Goal: Task Accomplishment & Management: Manage account settings

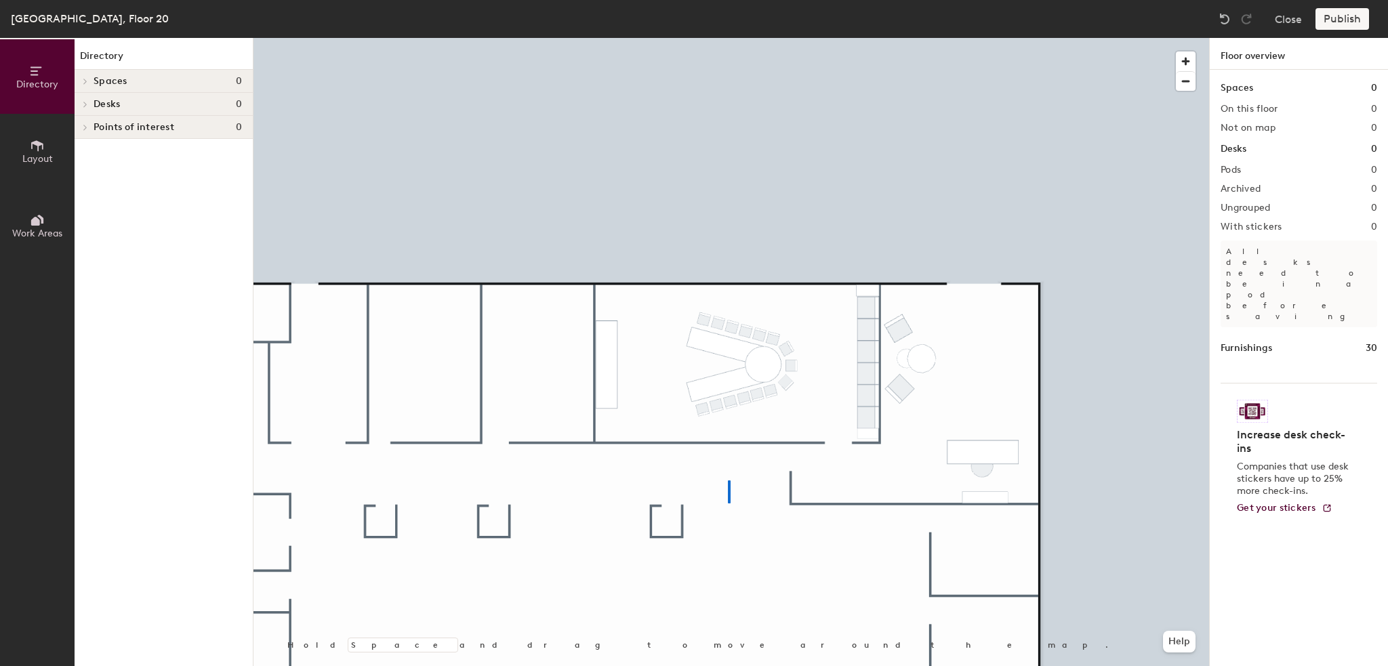
click at [728, 38] on div at bounding box center [732, 38] width 956 height 0
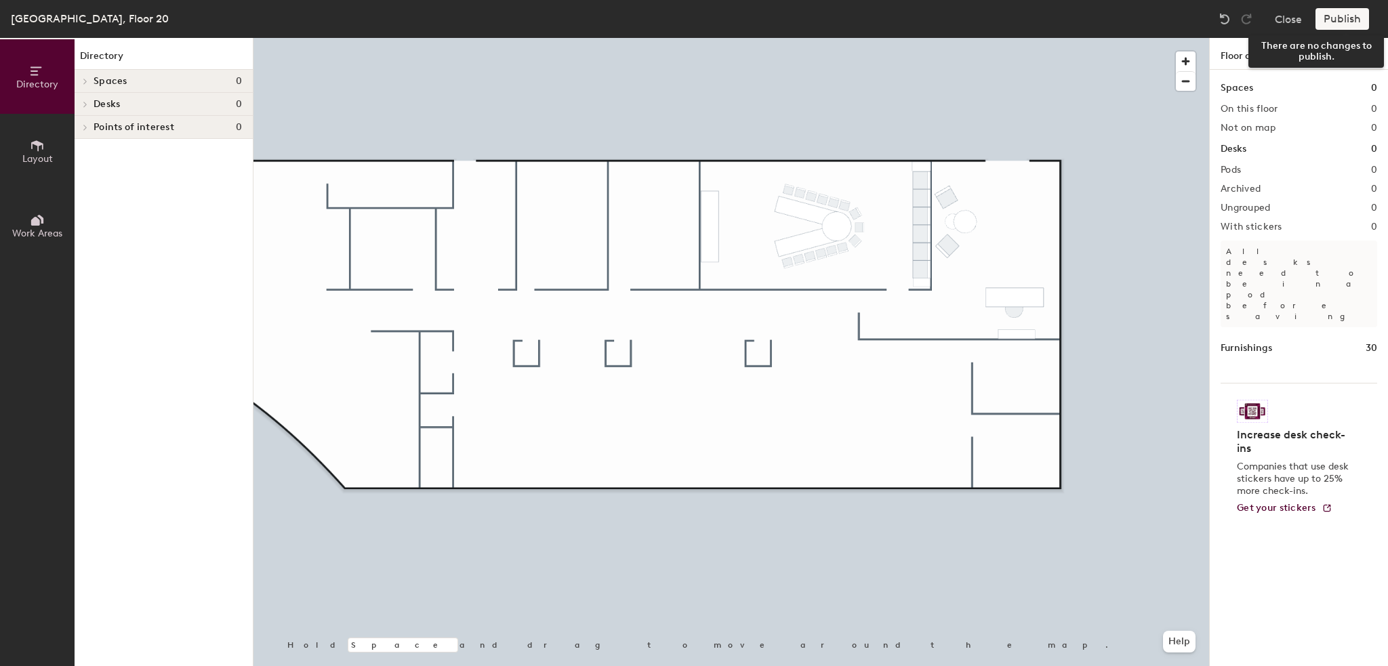
click at [1346, 20] on div "Publish" at bounding box center [1347, 19] width 62 height 22
click at [1276, 20] on button "Close" at bounding box center [1288, 19] width 27 height 22
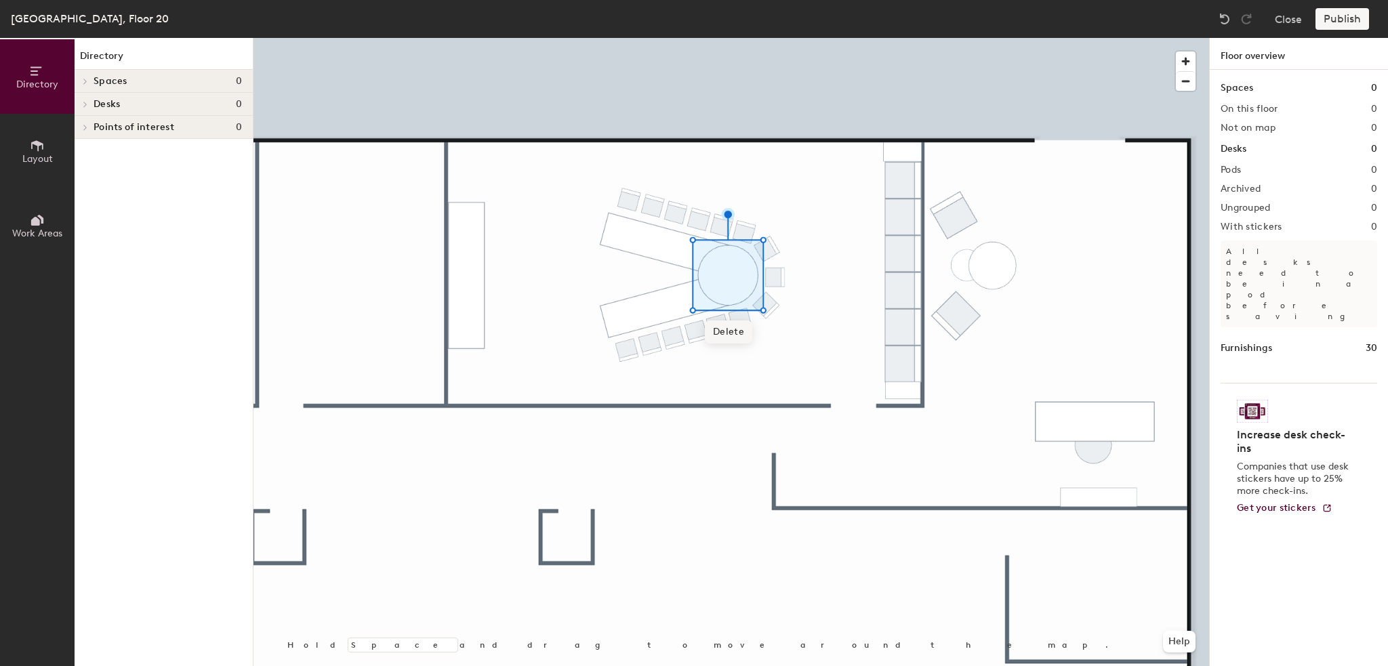
click at [694, 38] on div at bounding box center [732, 38] width 956 height 0
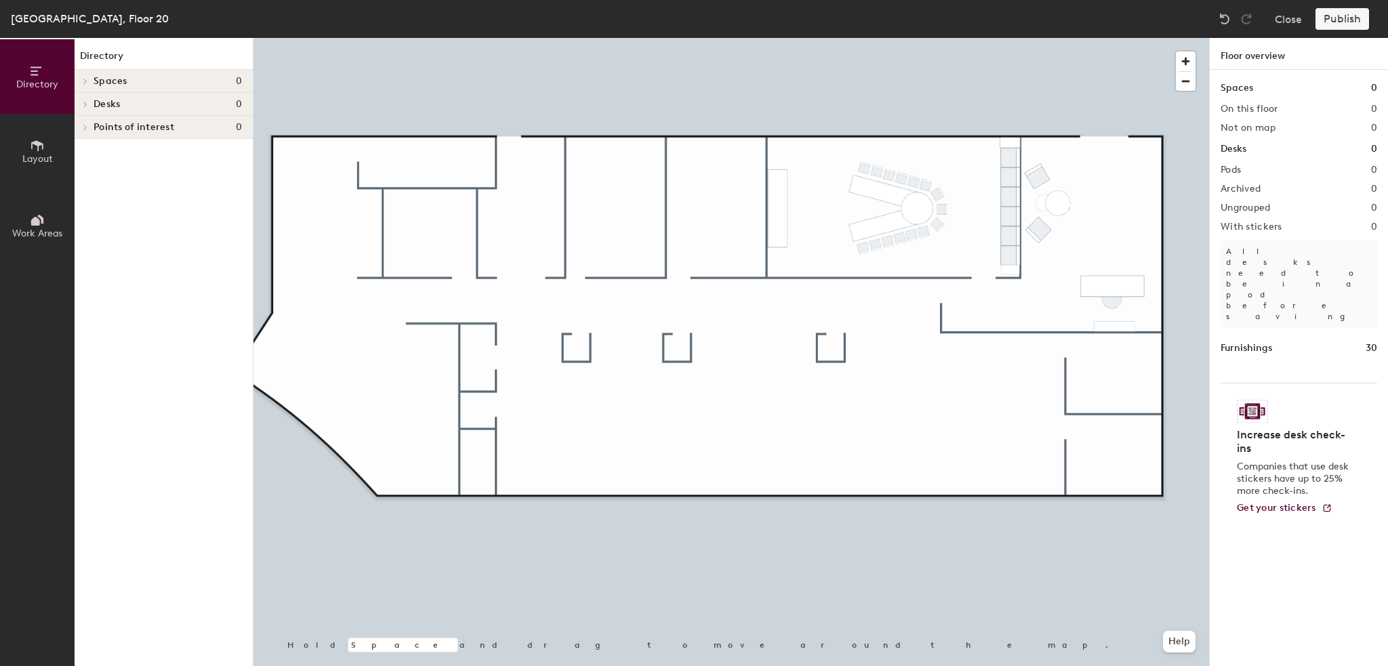
click at [57, 148] on button "Layout" at bounding box center [37, 151] width 75 height 75
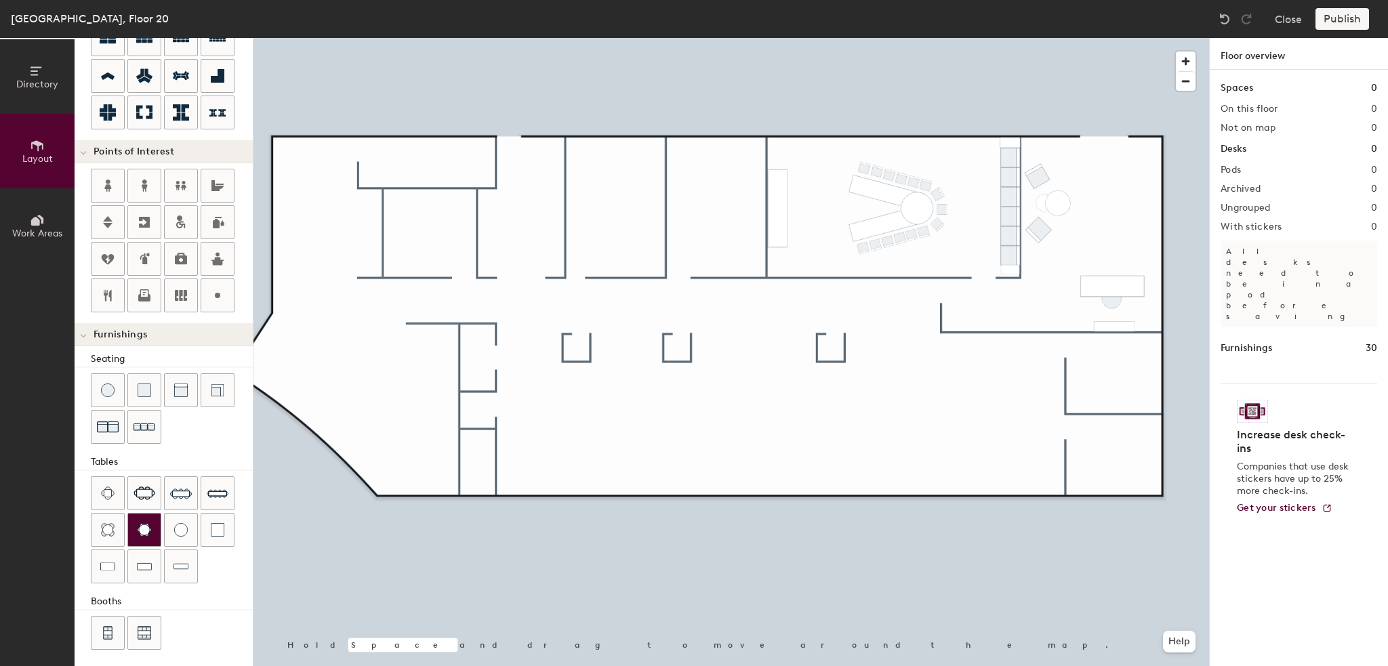
scroll to position [184, 0]
click at [148, 525] on img at bounding box center [144, 530] width 15 height 14
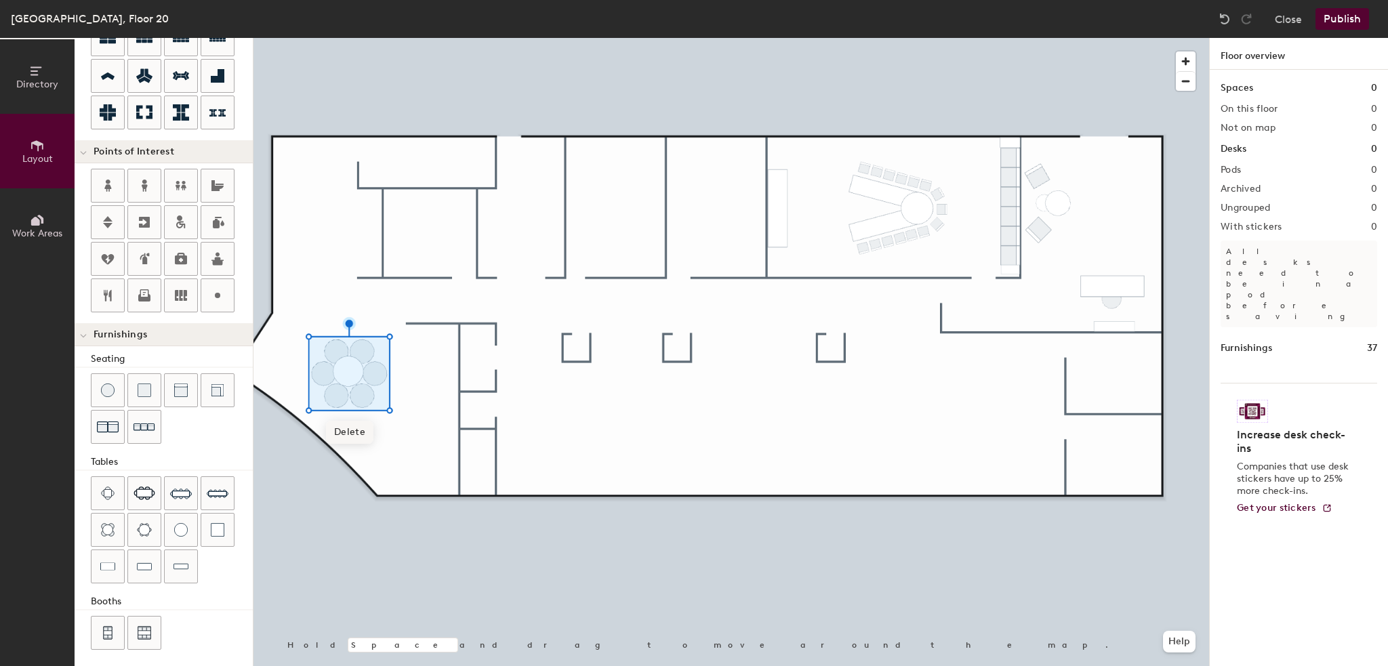
click at [338, 436] on span "Delete" at bounding box center [349, 432] width 47 height 23
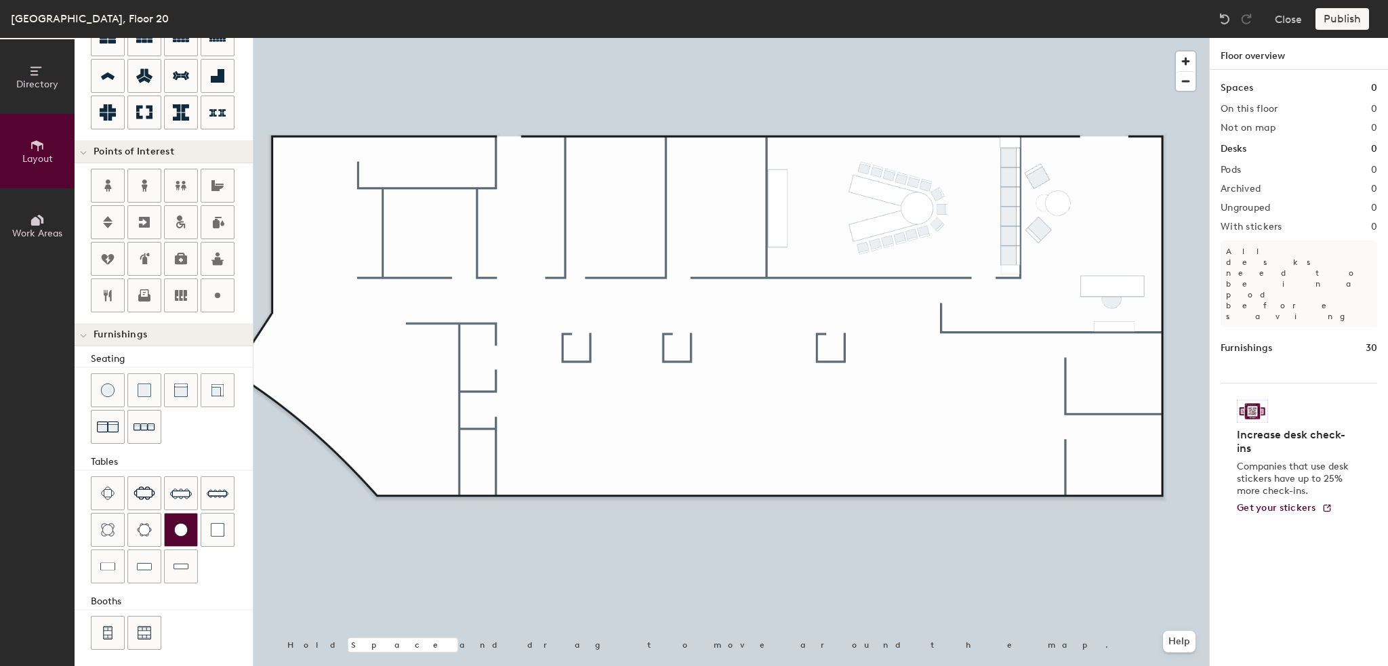
click at [176, 528] on img at bounding box center [181, 530] width 14 height 14
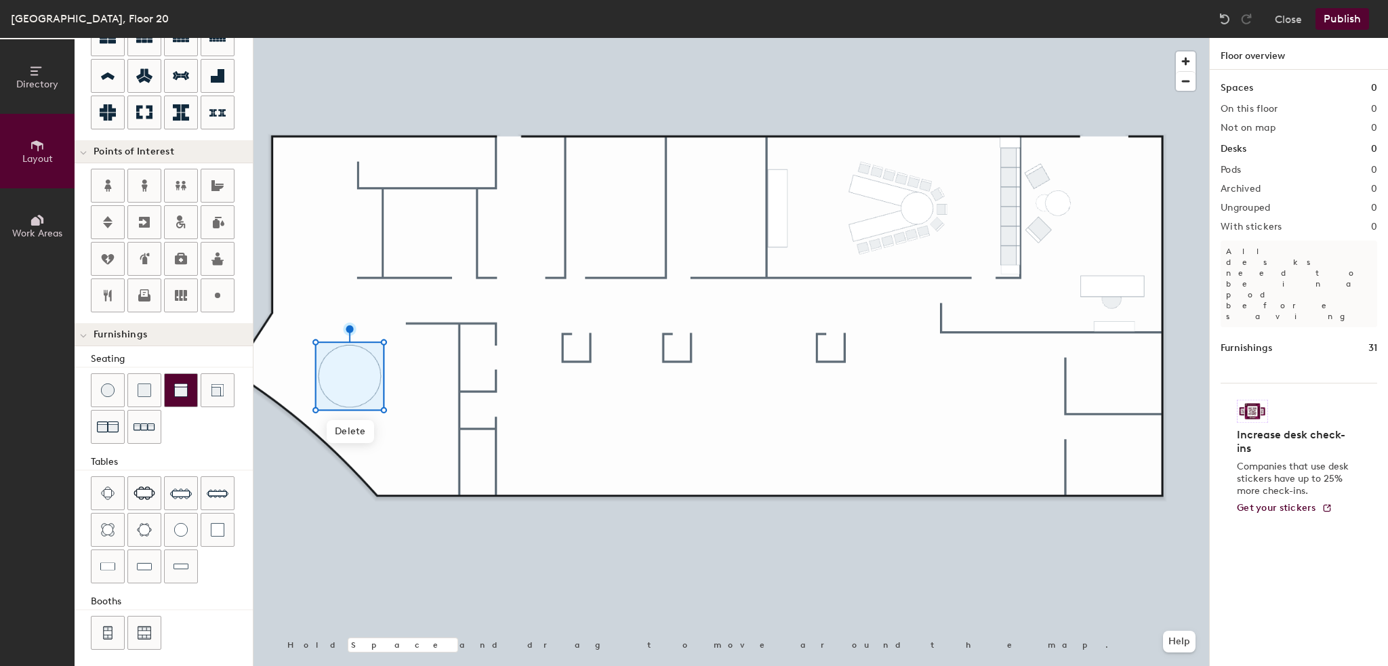
click at [188, 381] on div at bounding box center [181, 390] width 33 height 33
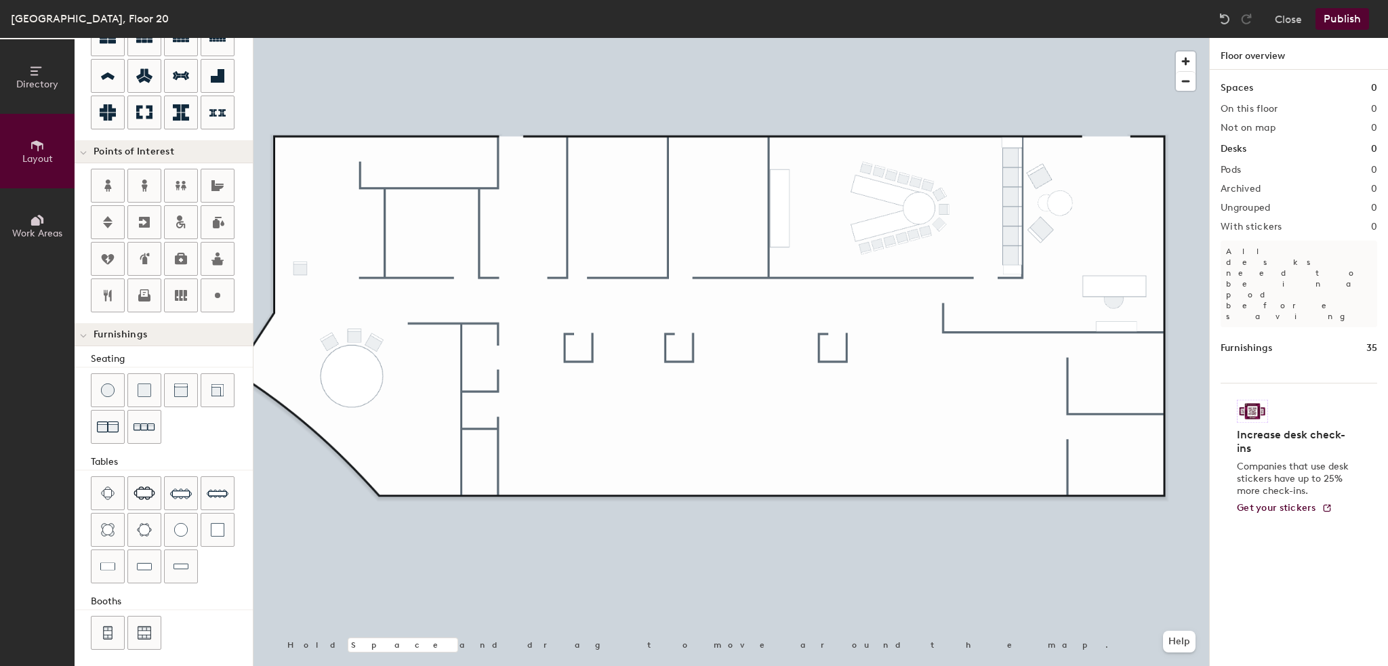
click at [331, 38] on div at bounding box center [732, 38] width 956 height 0
click at [352, 365] on span "Delete" at bounding box center [352, 369] width 47 height 23
type input "80"
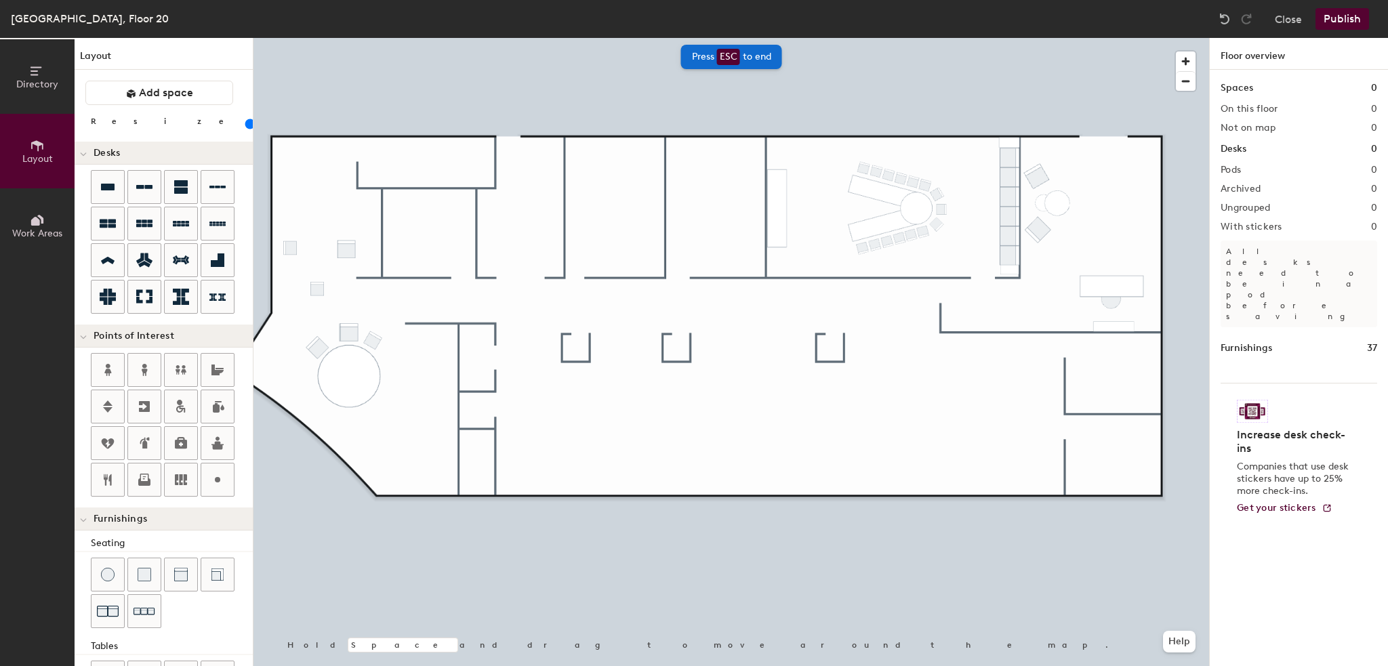
scroll to position [184, 0]
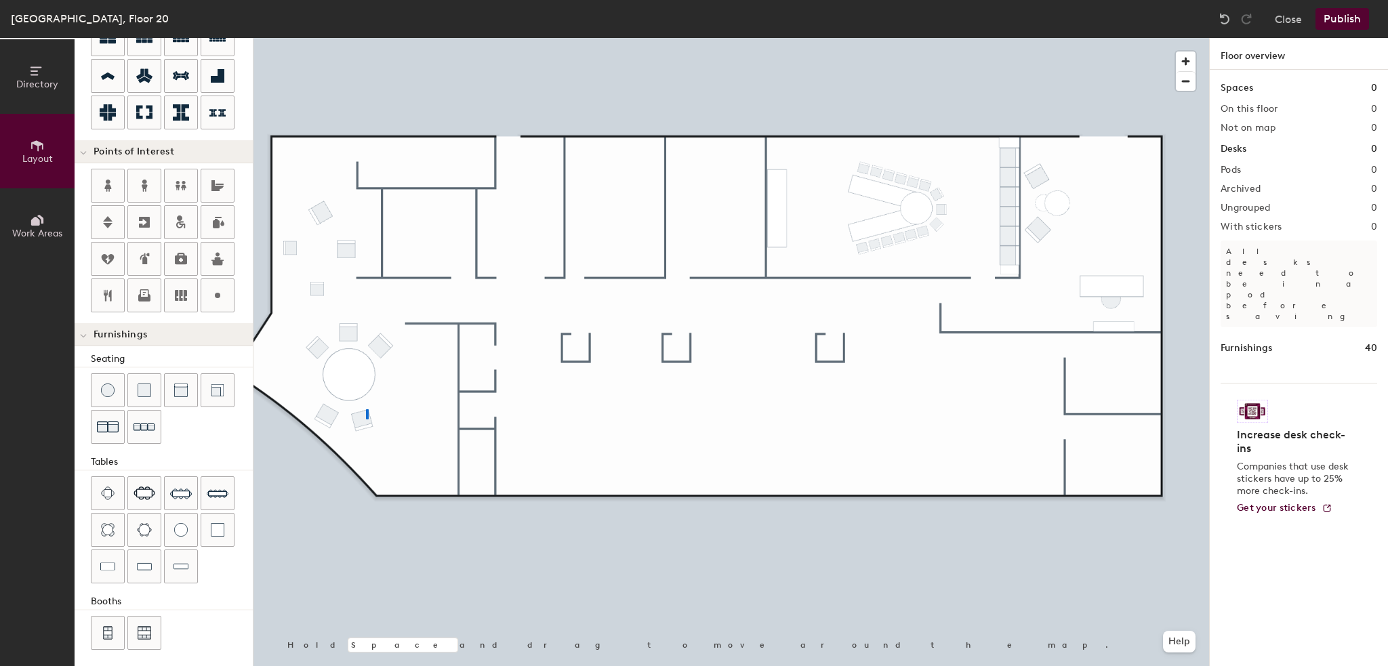
click at [367, 38] on div at bounding box center [732, 38] width 956 height 0
click at [363, 38] on div at bounding box center [732, 38] width 956 height 0
click at [380, 38] on div at bounding box center [732, 38] width 956 height 0
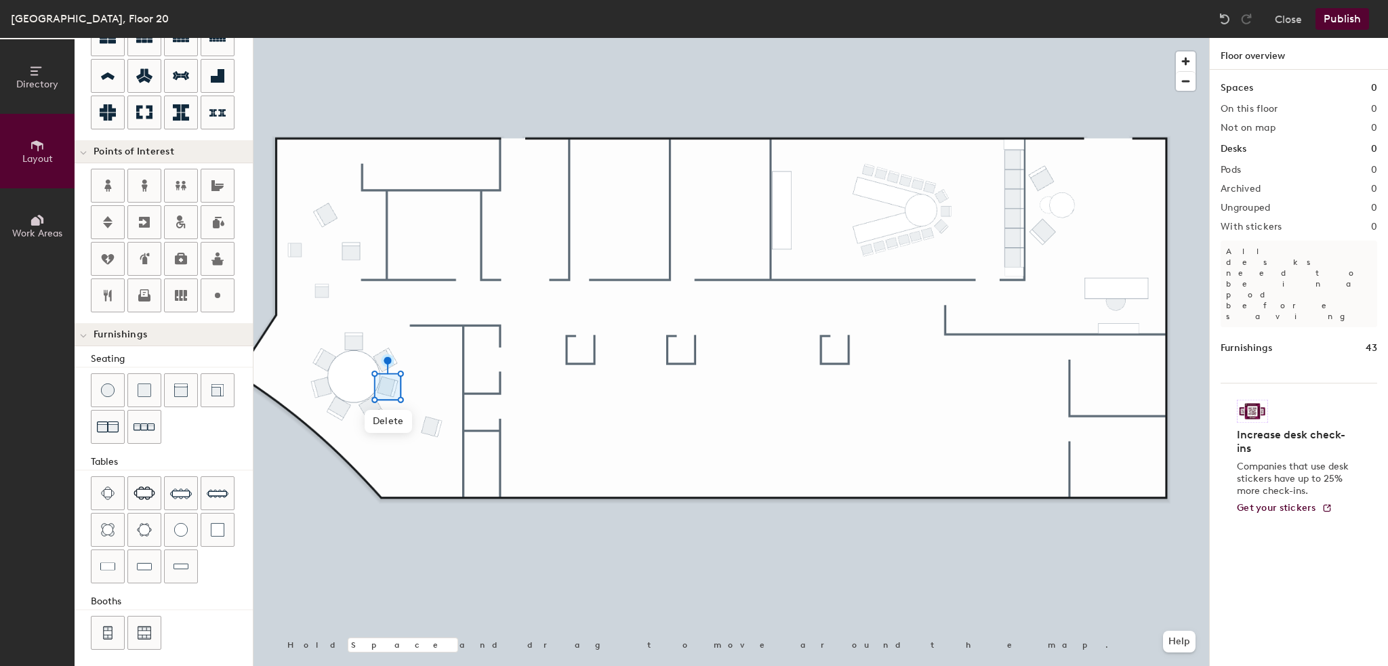
click at [423, 38] on div at bounding box center [732, 38] width 956 height 0
type input "80"
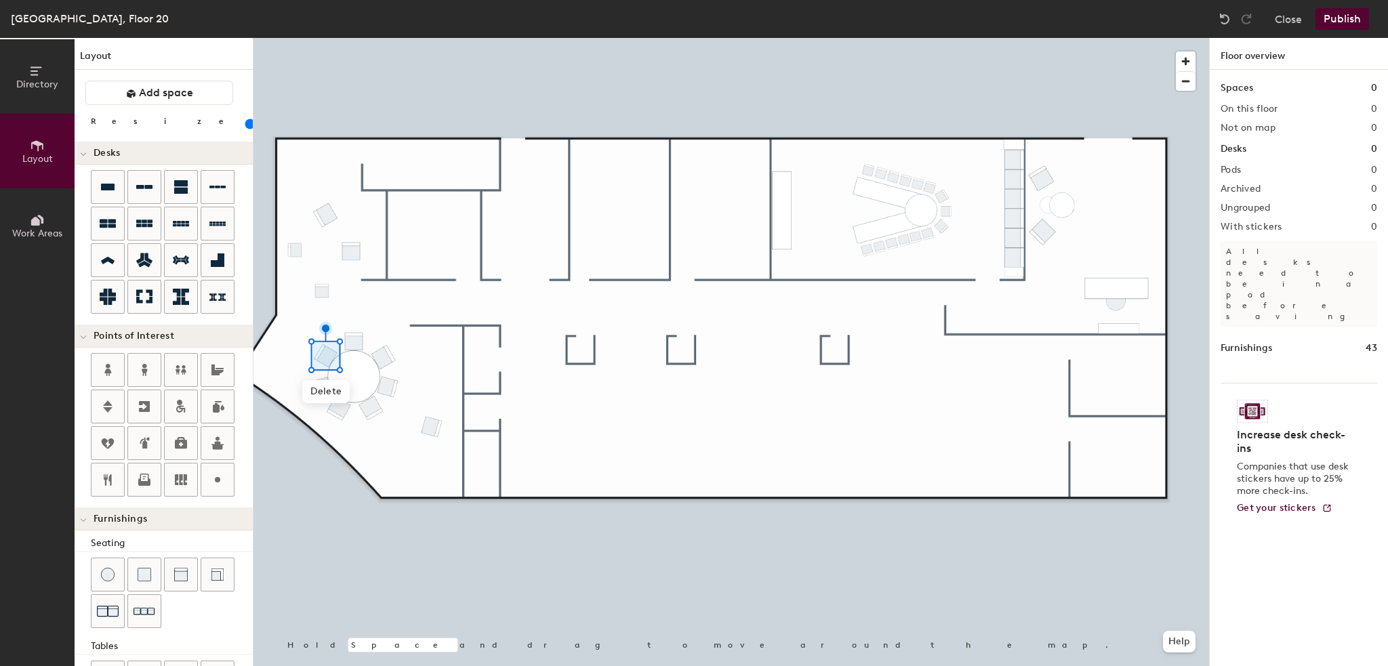
scroll to position [184, 0]
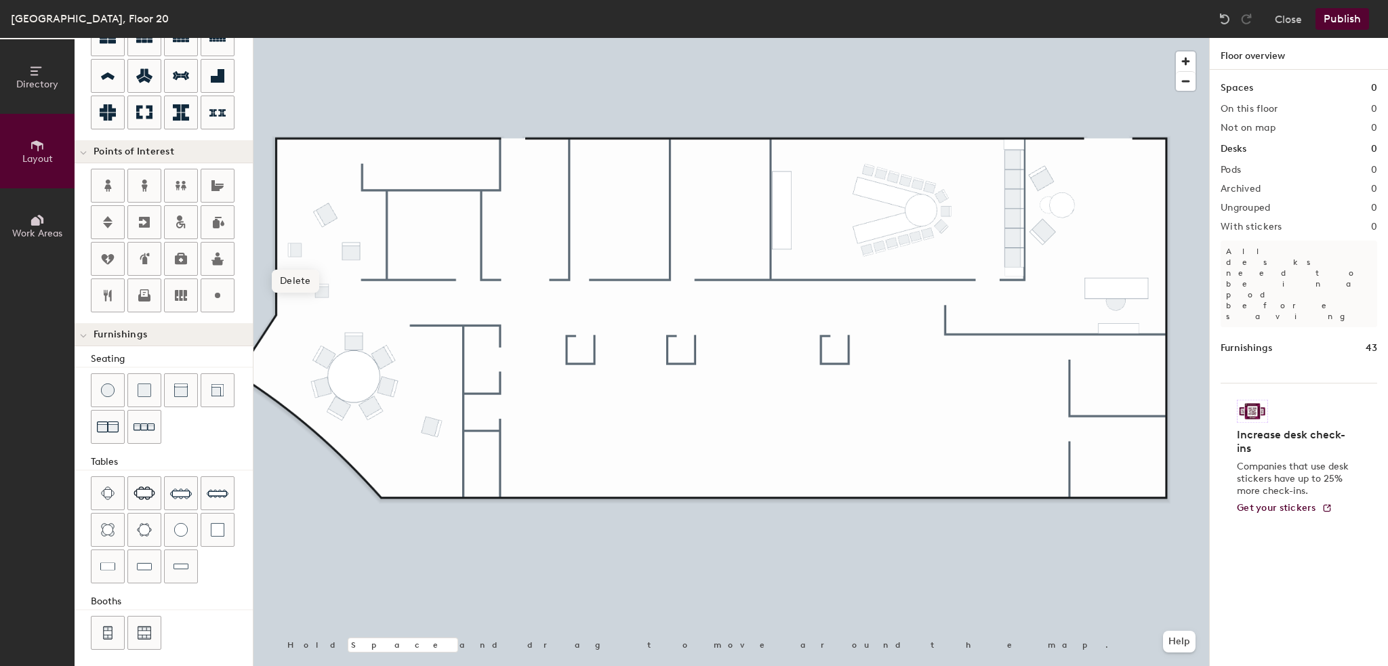
click at [305, 276] on span "Delete" at bounding box center [295, 281] width 47 height 23
click at [325, 315] on span "Delete" at bounding box center [322, 321] width 47 height 23
click at [437, 458] on span "Delete" at bounding box center [432, 461] width 47 height 23
click at [342, 289] on span "Delete" at bounding box center [351, 284] width 47 height 23
click at [333, 256] on span "Delete" at bounding box center [325, 251] width 47 height 23
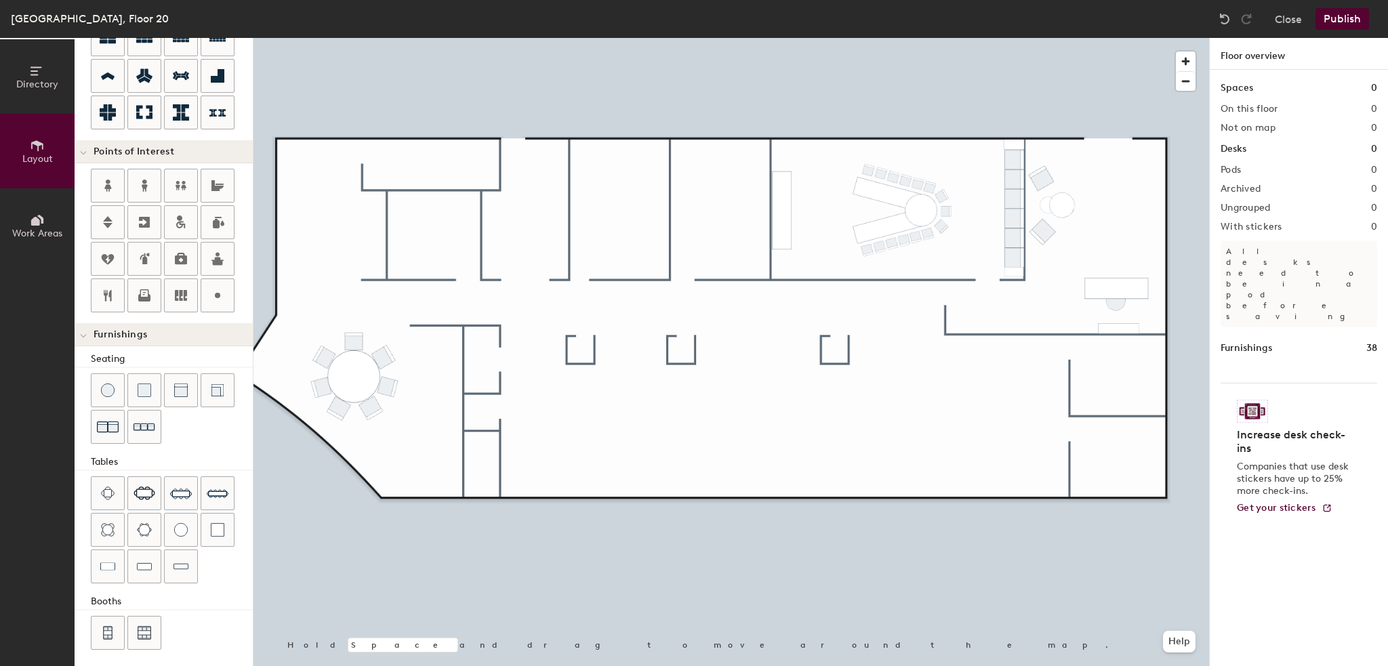
click at [1333, 8] on button "Publish" at bounding box center [1343, 19] width 54 height 22
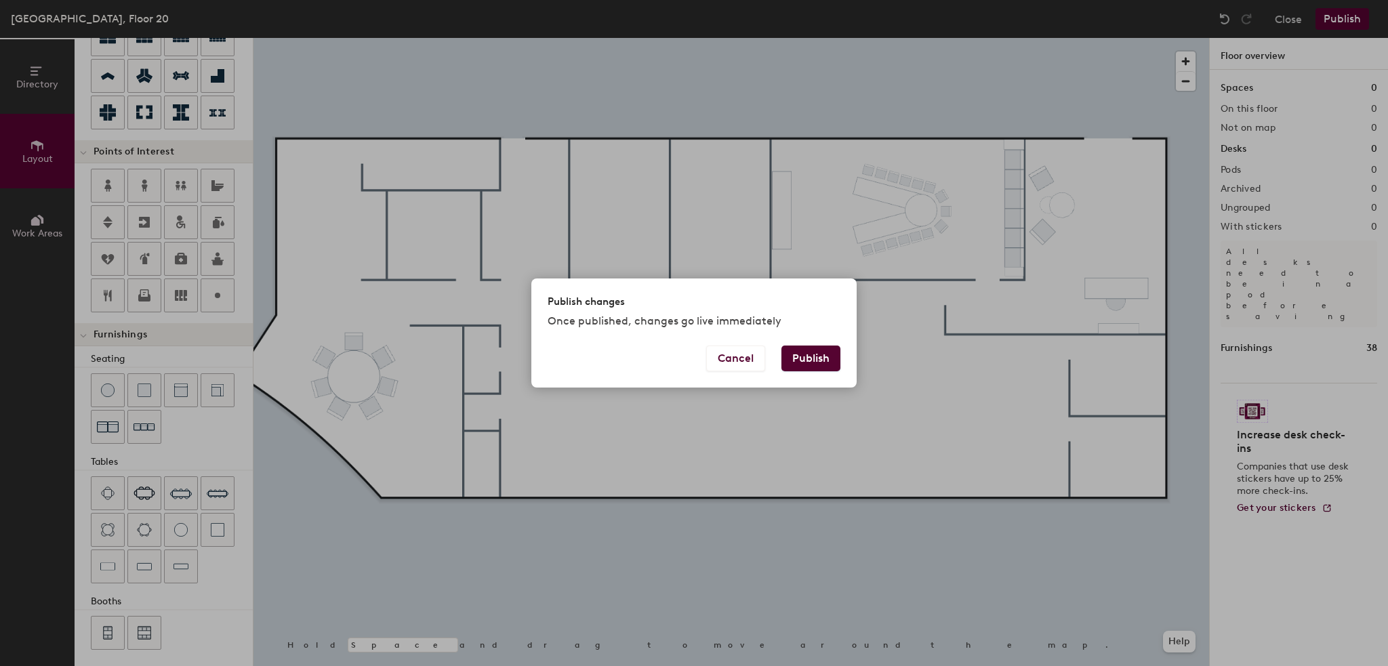
click at [799, 358] on button "Publish" at bounding box center [811, 359] width 59 height 26
type input "20"
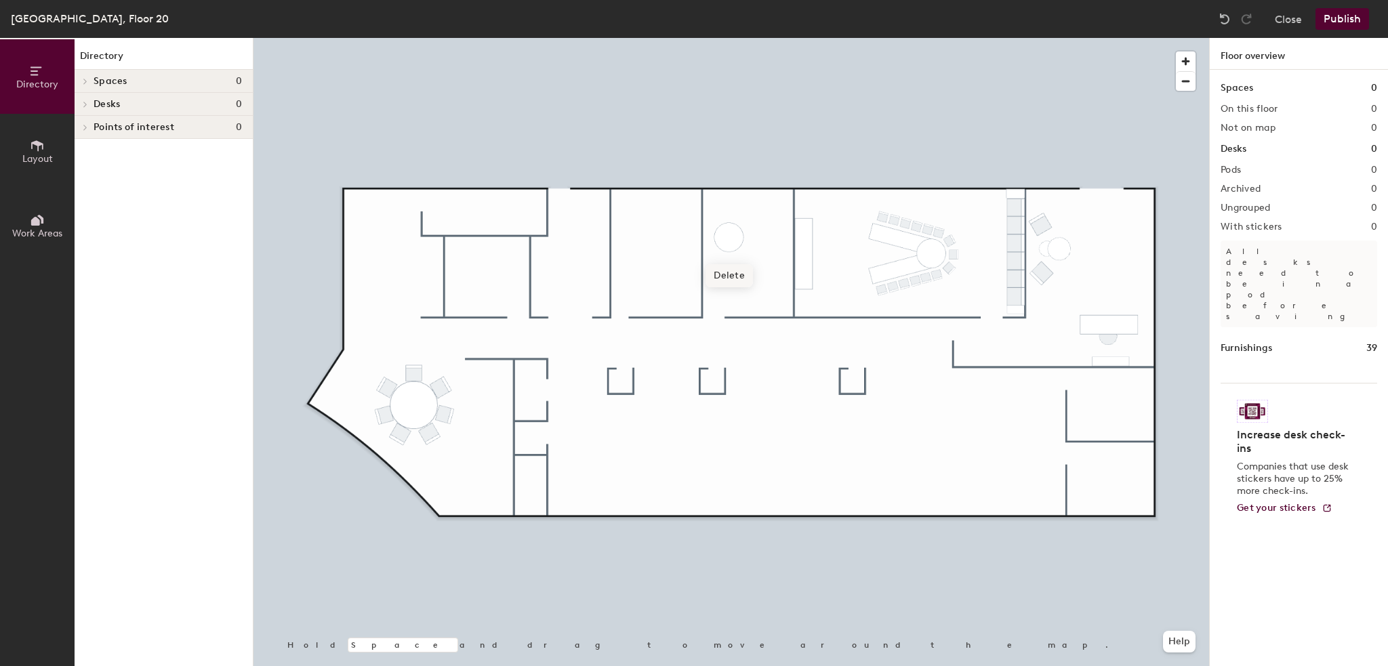
click at [735, 273] on span "Delete" at bounding box center [729, 275] width 47 height 23
click at [1342, 20] on button "Publish" at bounding box center [1343, 19] width 54 height 22
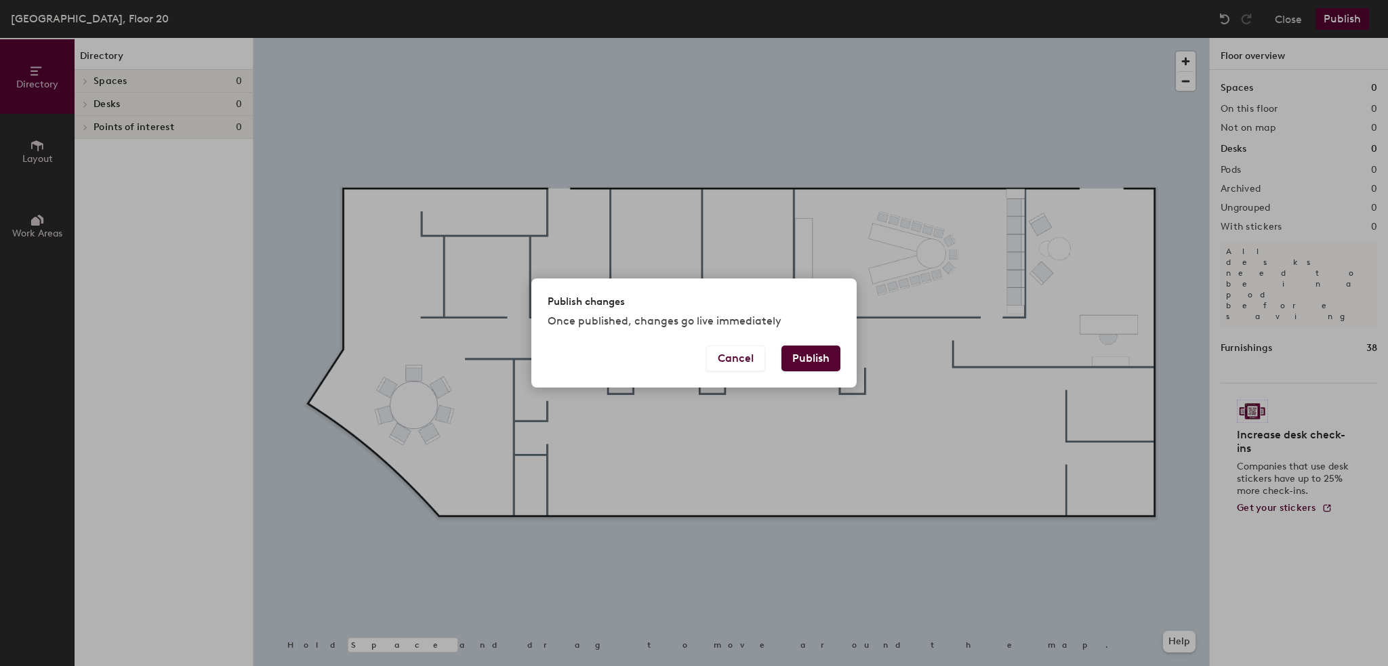
click at [830, 357] on button "Publish" at bounding box center [811, 359] width 59 height 26
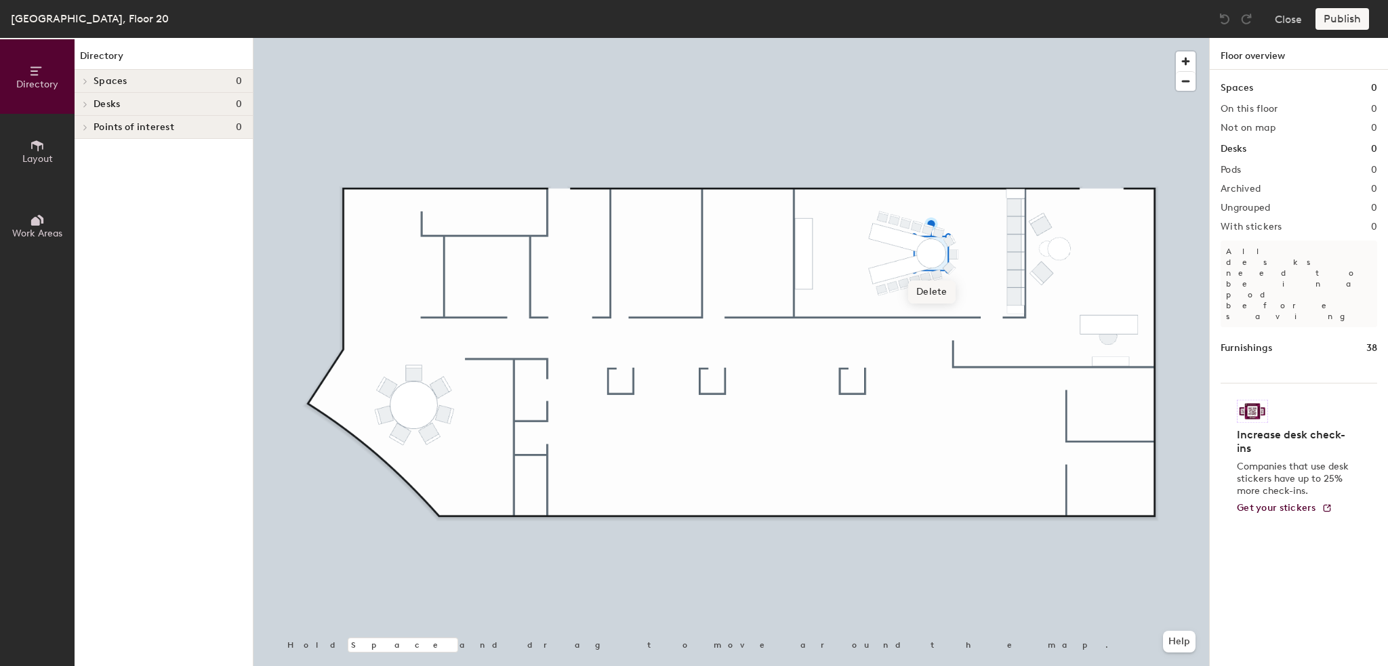
click at [897, 38] on div at bounding box center [732, 38] width 956 height 0
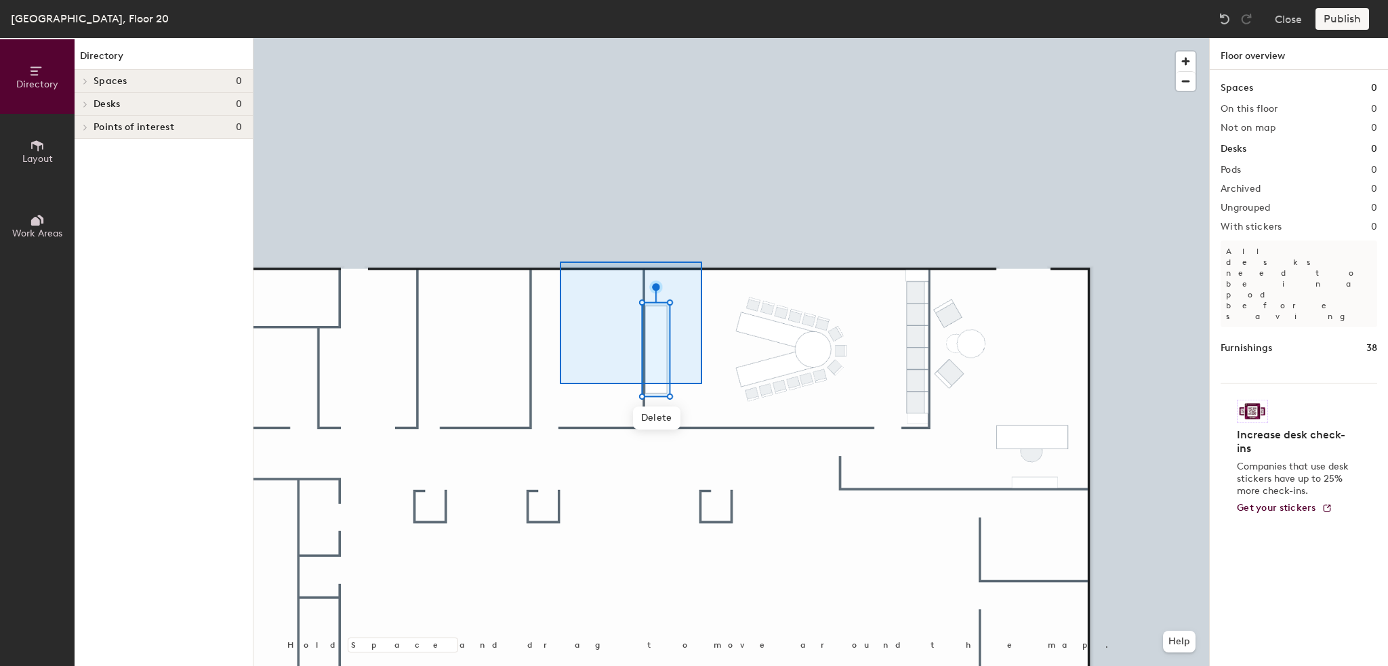
click at [705, 38] on div at bounding box center [732, 38] width 956 height 0
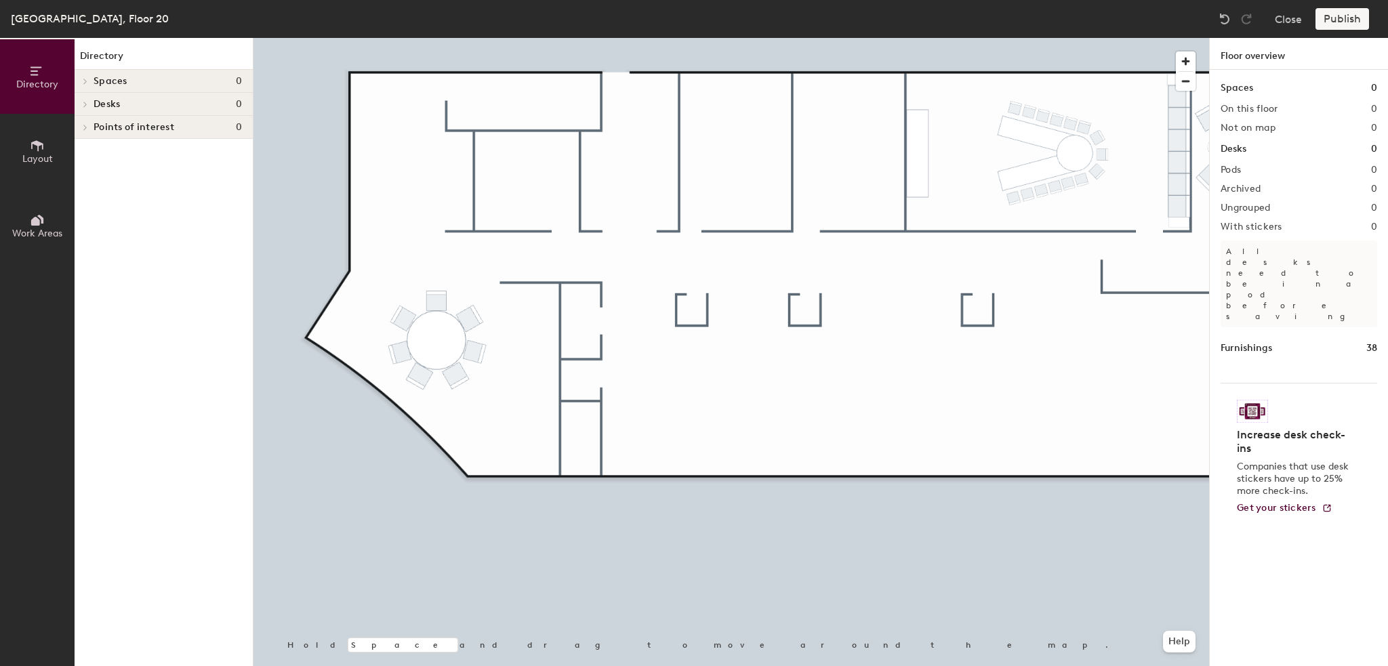
click at [38, 155] on span "Layout" at bounding box center [37, 159] width 31 height 12
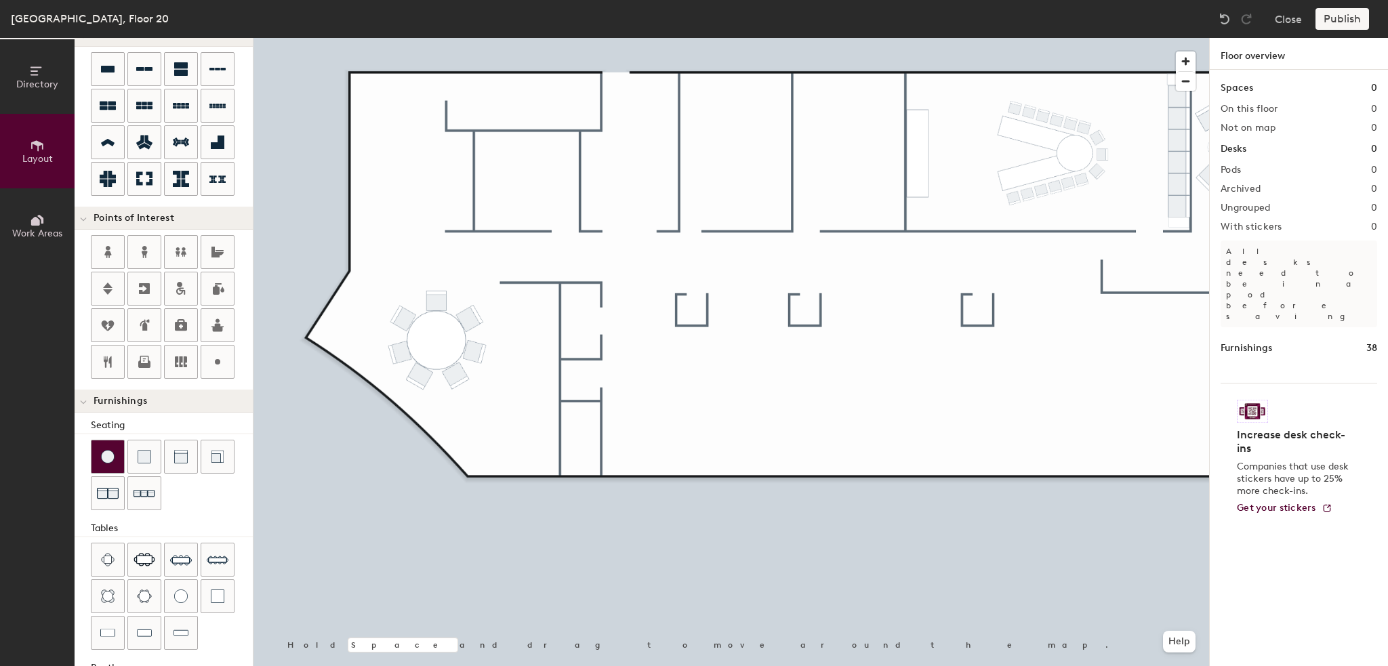
scroll to position [184, 0]
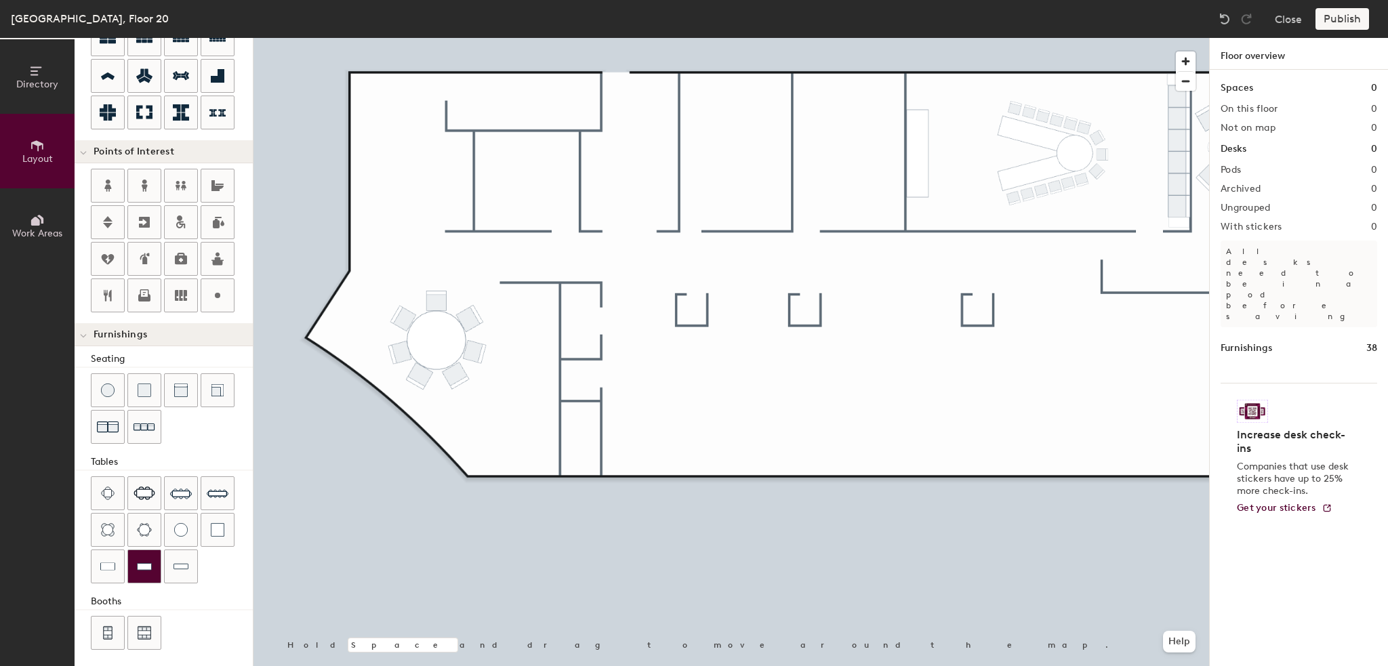
click at [136, 556] on div at bounding box center [144, 566] width 33 height 33
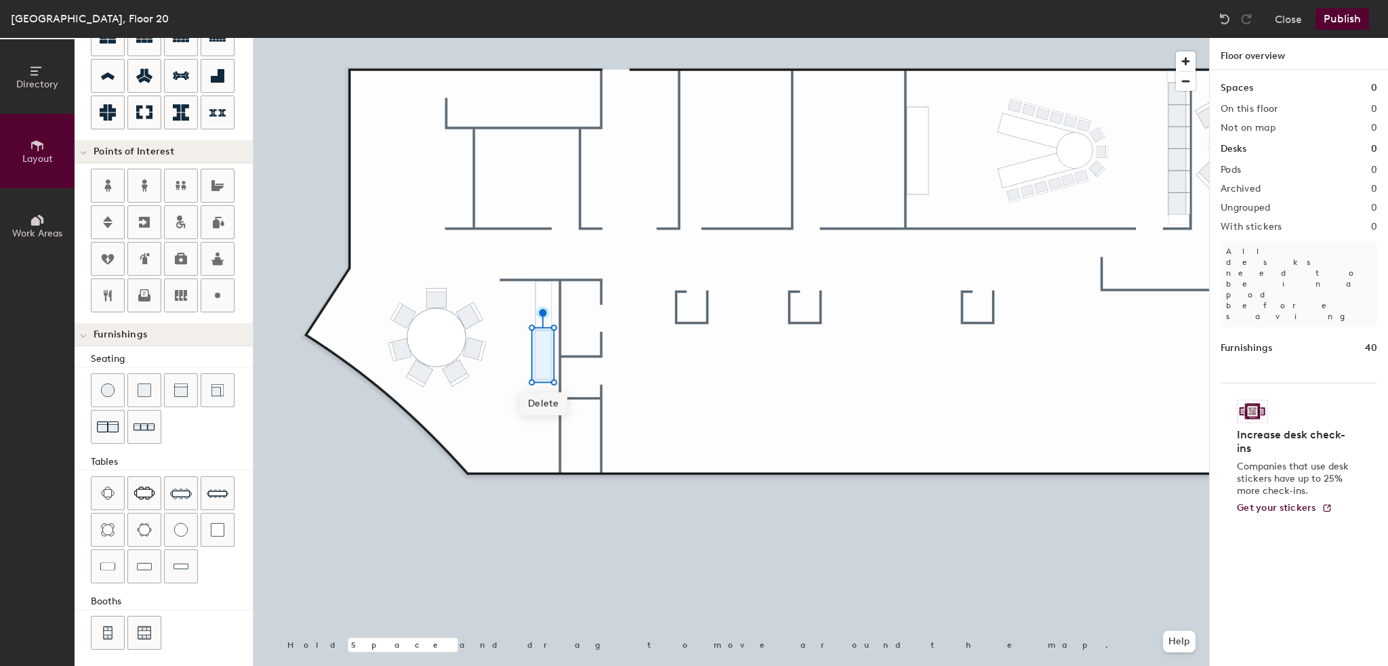
click at [542, 405] on span "Delete" at bounding box center [543, 403] width 47 height 23
click at [218, 531] on img at bounding box center [218, 530] width 14 height 14
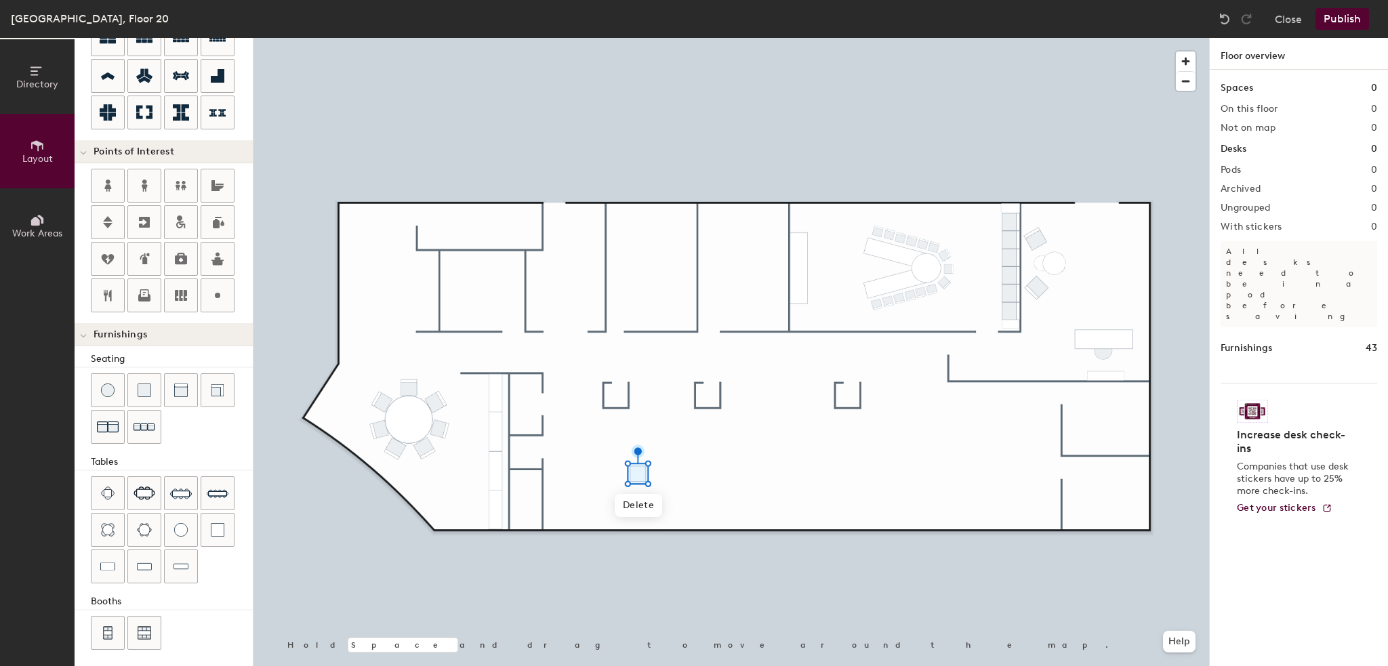
click at [1340, 16] on button "Publish" at bounding box center [1343, 19] width 54 height 22
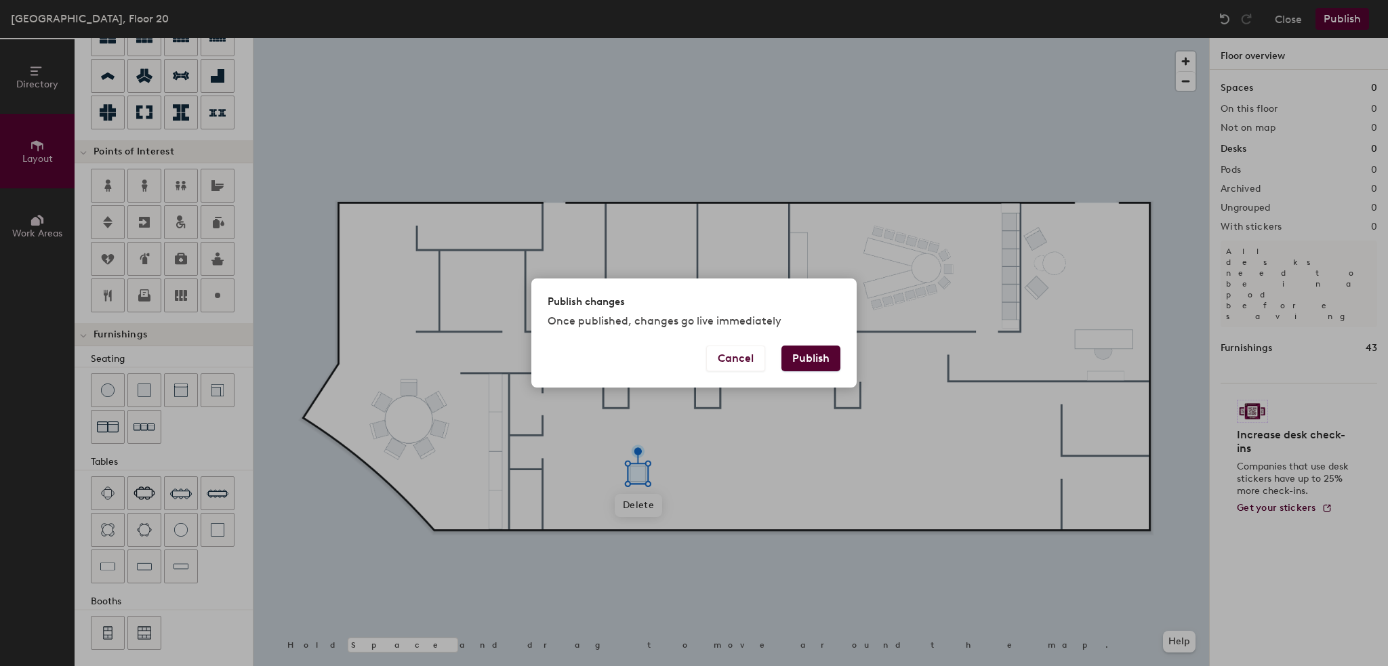
click at [785, 357] on button "Publish" at bounding box center [811, 359] width 59 height 26
type input "20"
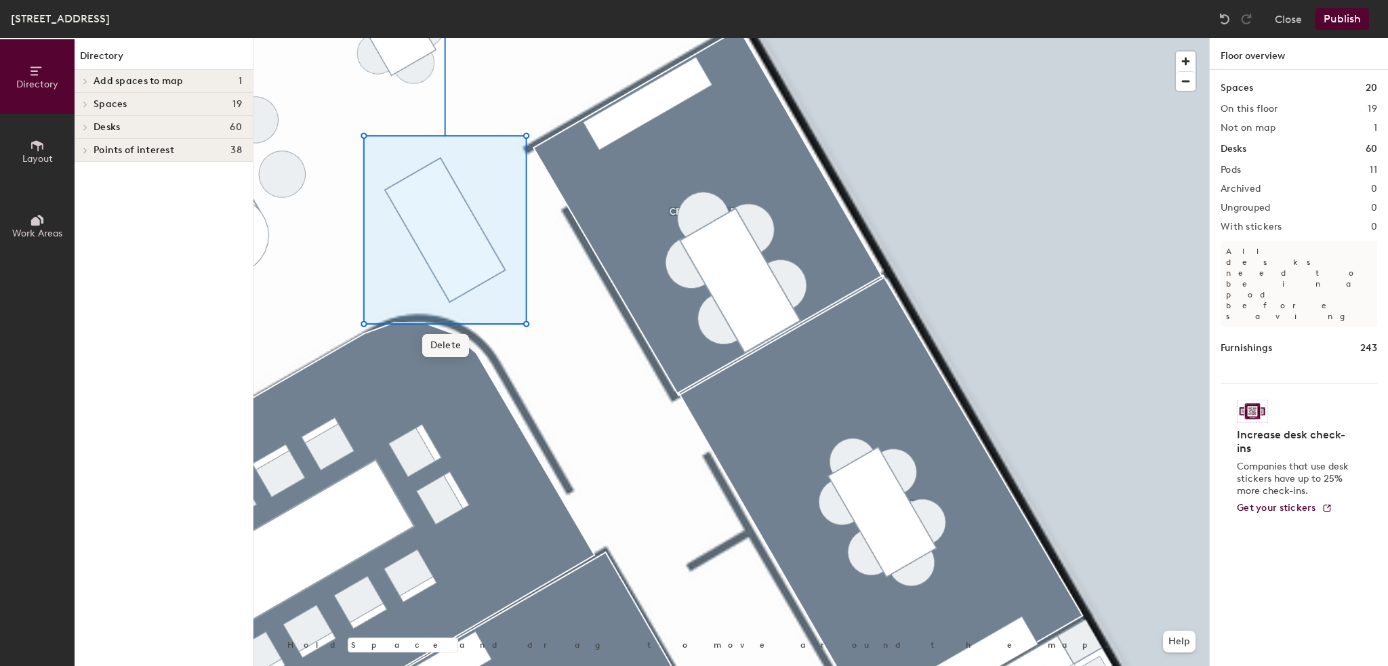
click at [445, 344] on span "Delete" at bounding box center [445, 345] width 47 height 23
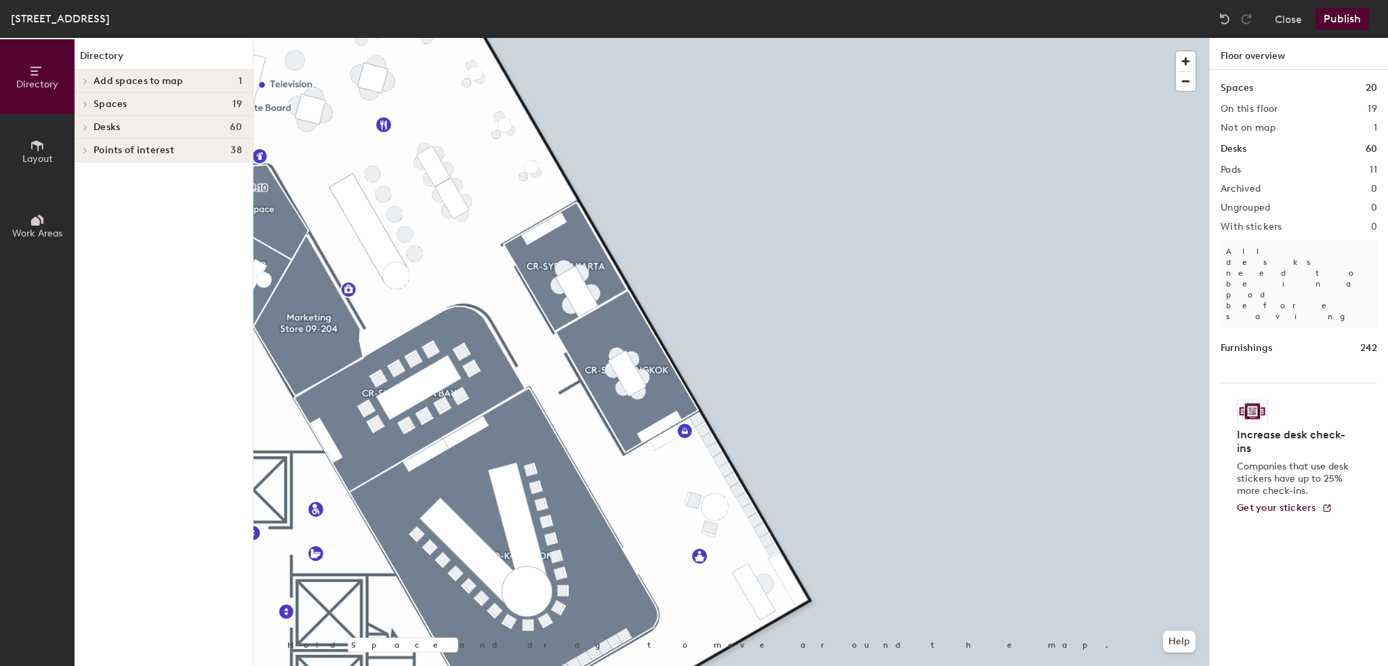
click at [1331, 18] on button "Publish" at bounding box center [1343, 19] width 54 height 22
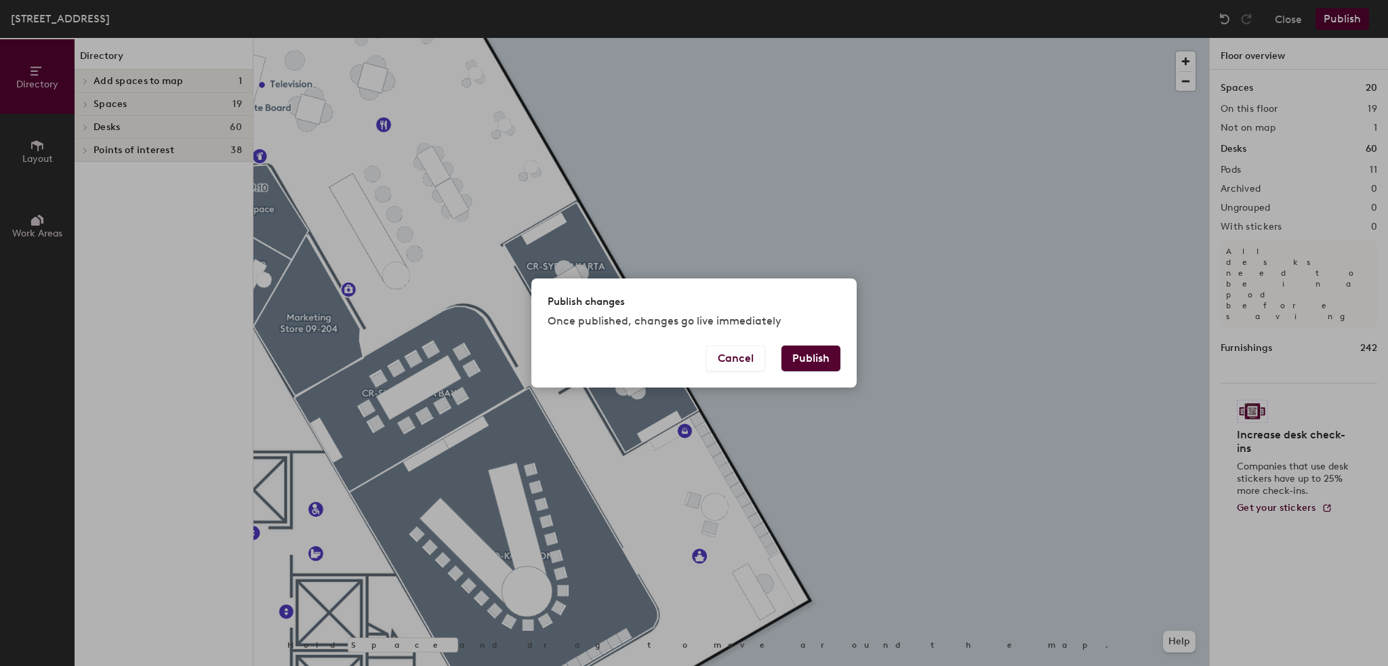
click at [824, 365] on button "Publish" at bounding box center [811, 359] width 59 height 26
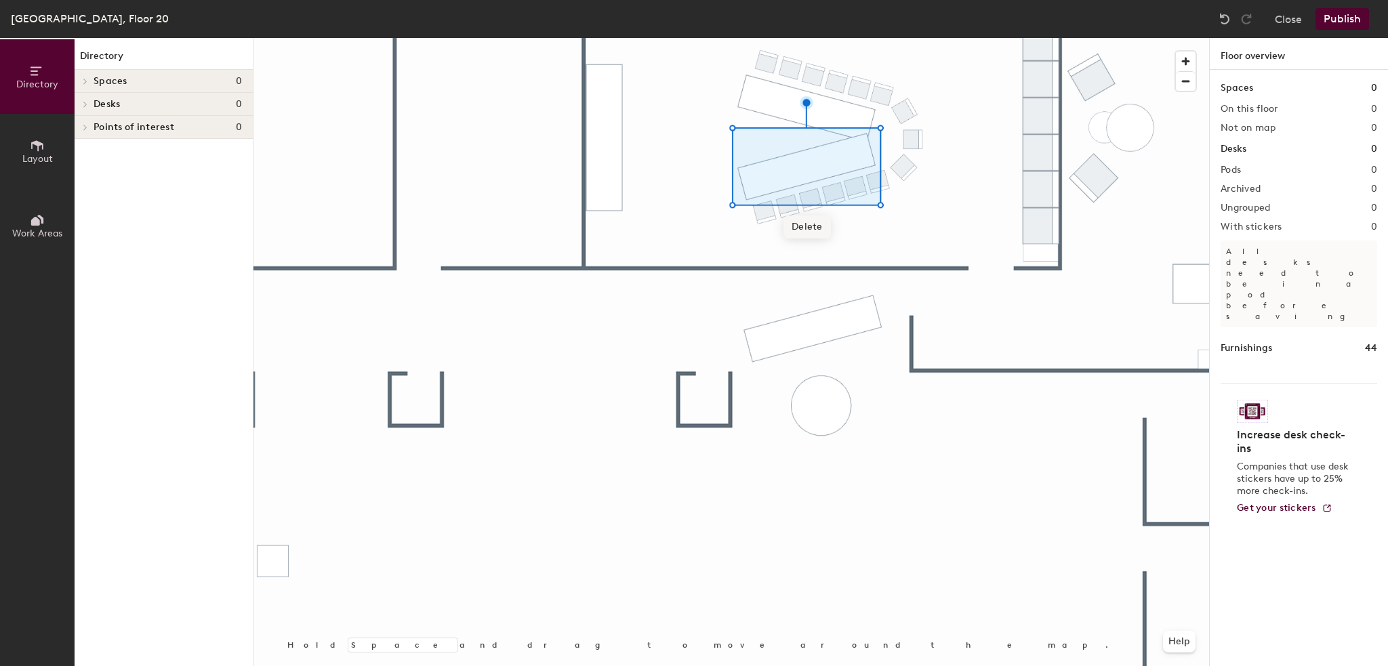
click at [799, 226] on span "Delete" at bounding box center [807, 227] width 47 height 23
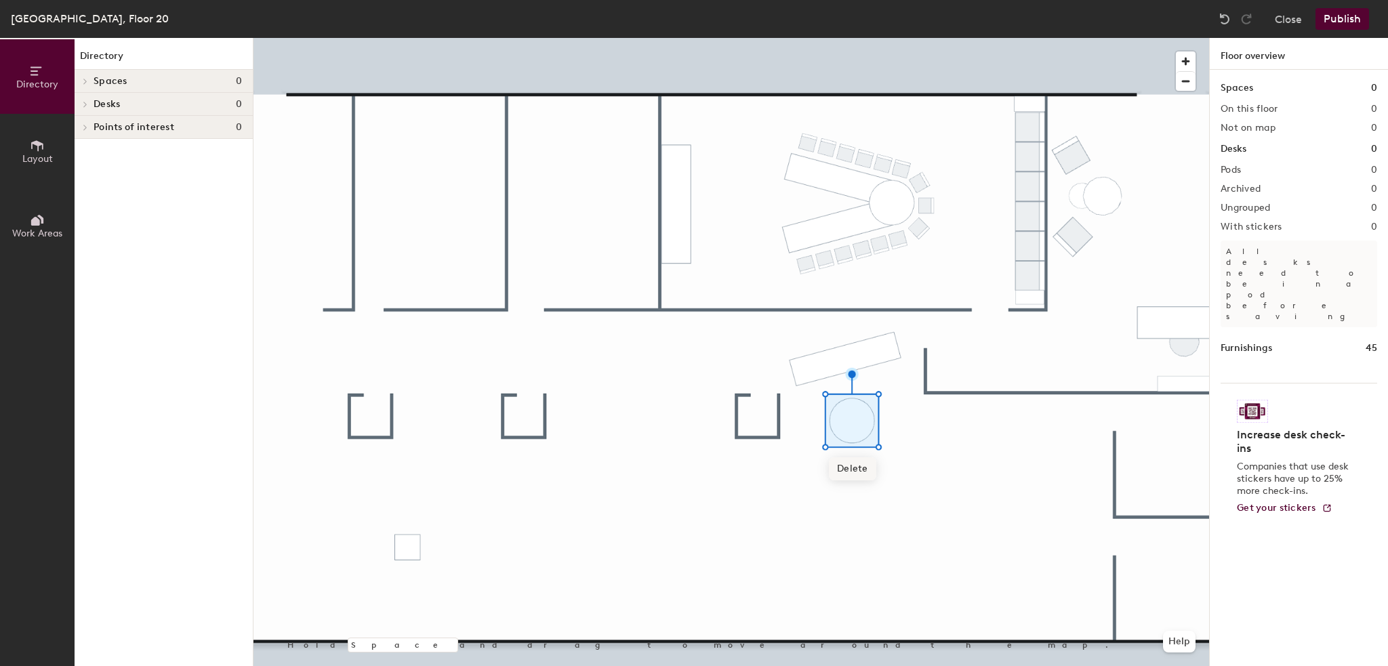
click at [864, 465] on span "Delete" at bounding box center [852, 469] width 47 height 23
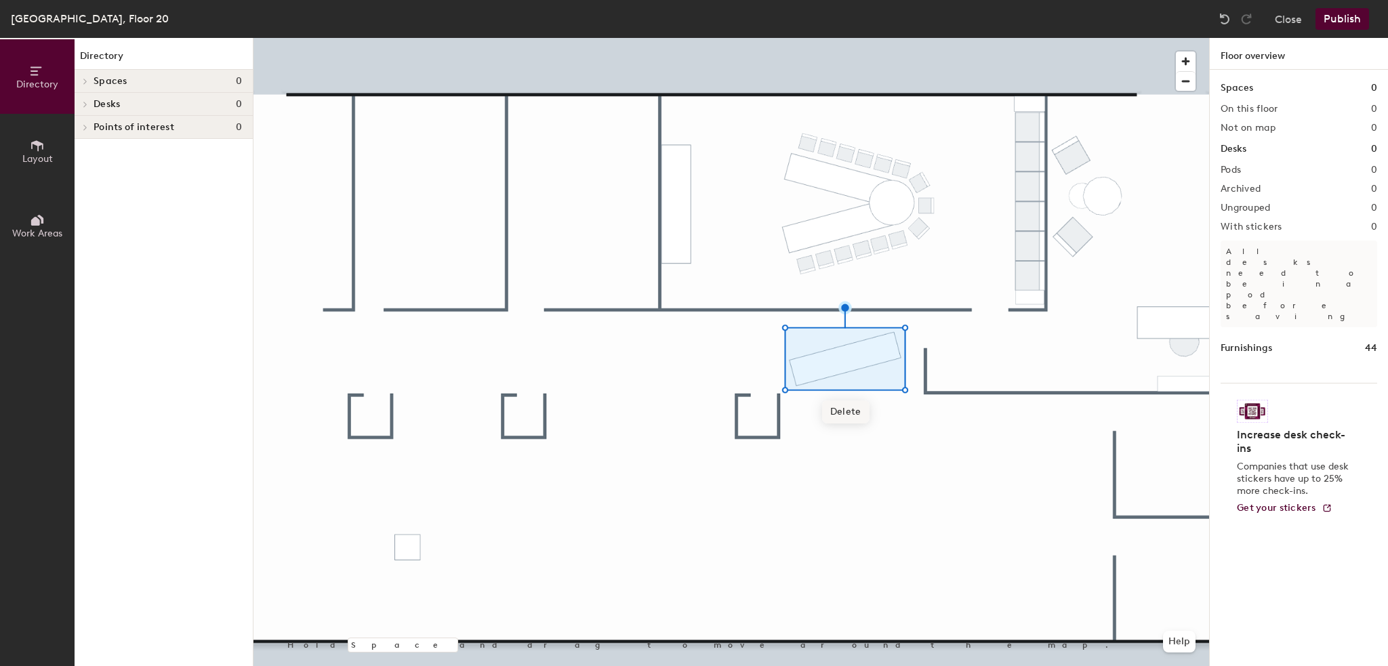
click at [847, 416] on span "Delete" at bounding box center [845, 412] width 47 height 23
click at [1337, 15] on button "Publish" at bounding box center [1343, 19] width 54 height 22
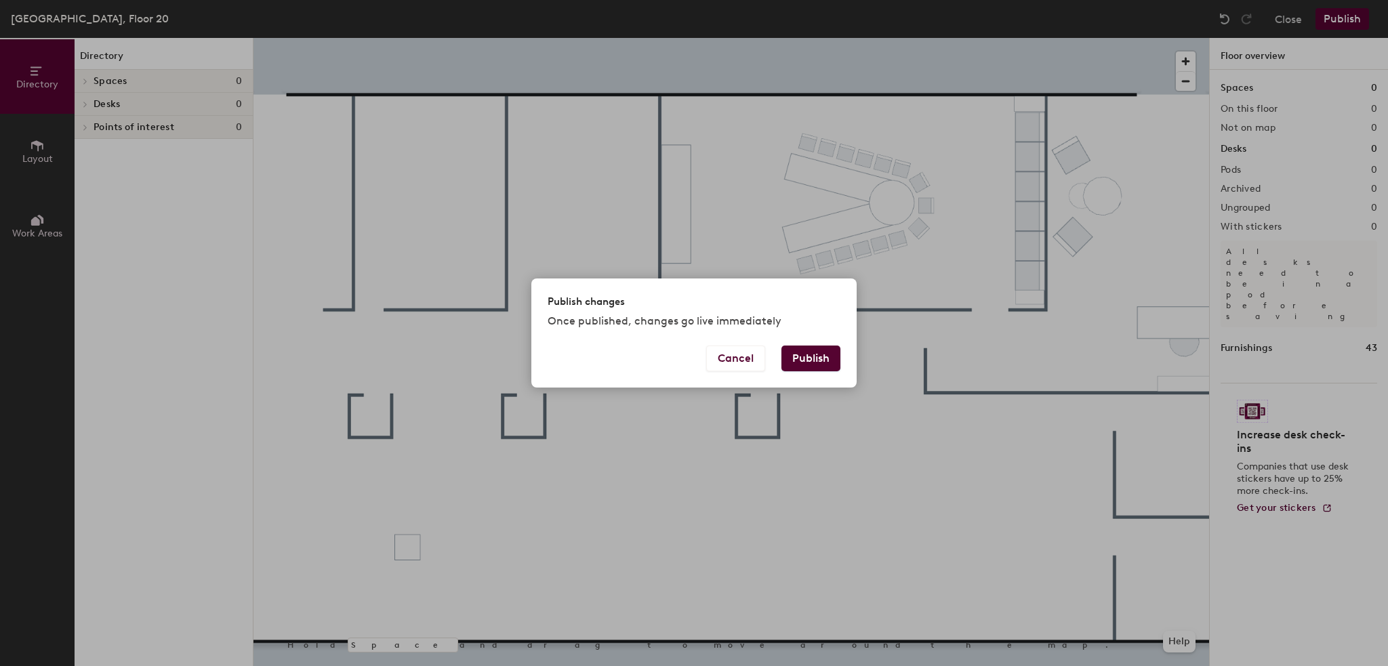
click at [809, 352] on button "Publish" at bounding box center [811, 359] width 59 height 26
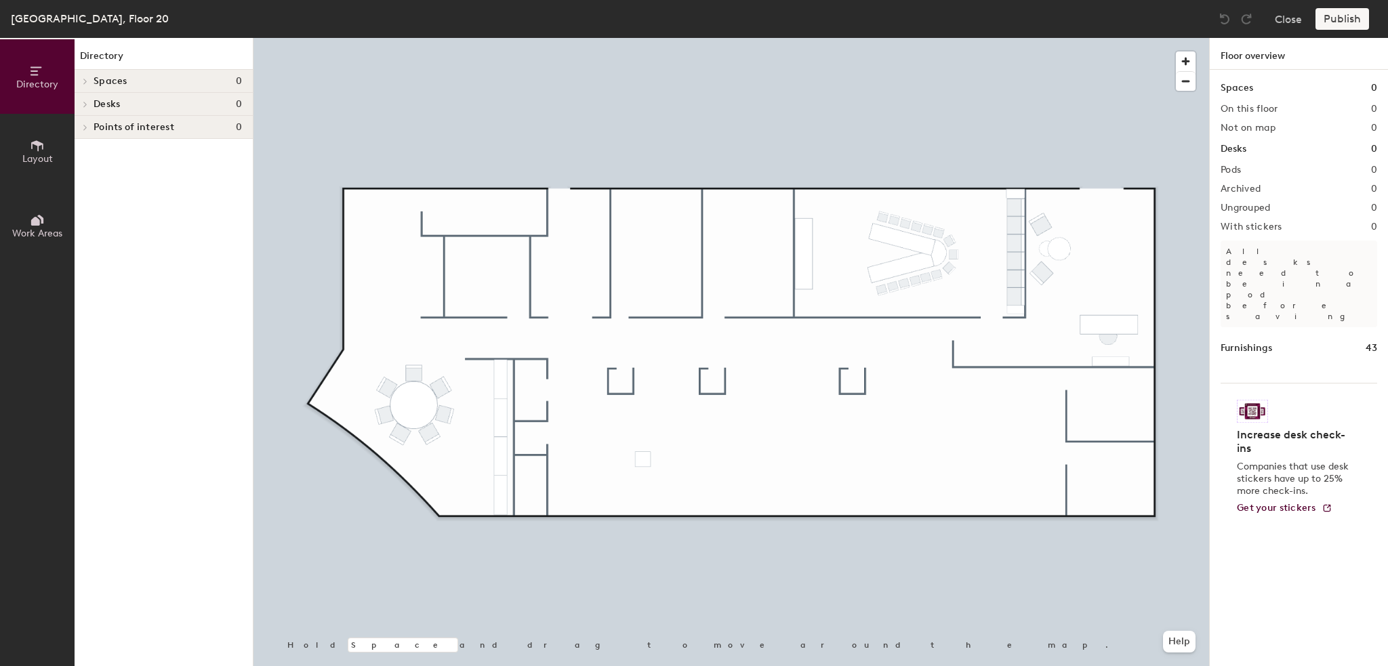
click at [37, 146] on icon at bounding box center [37, 145] width 15 height 15
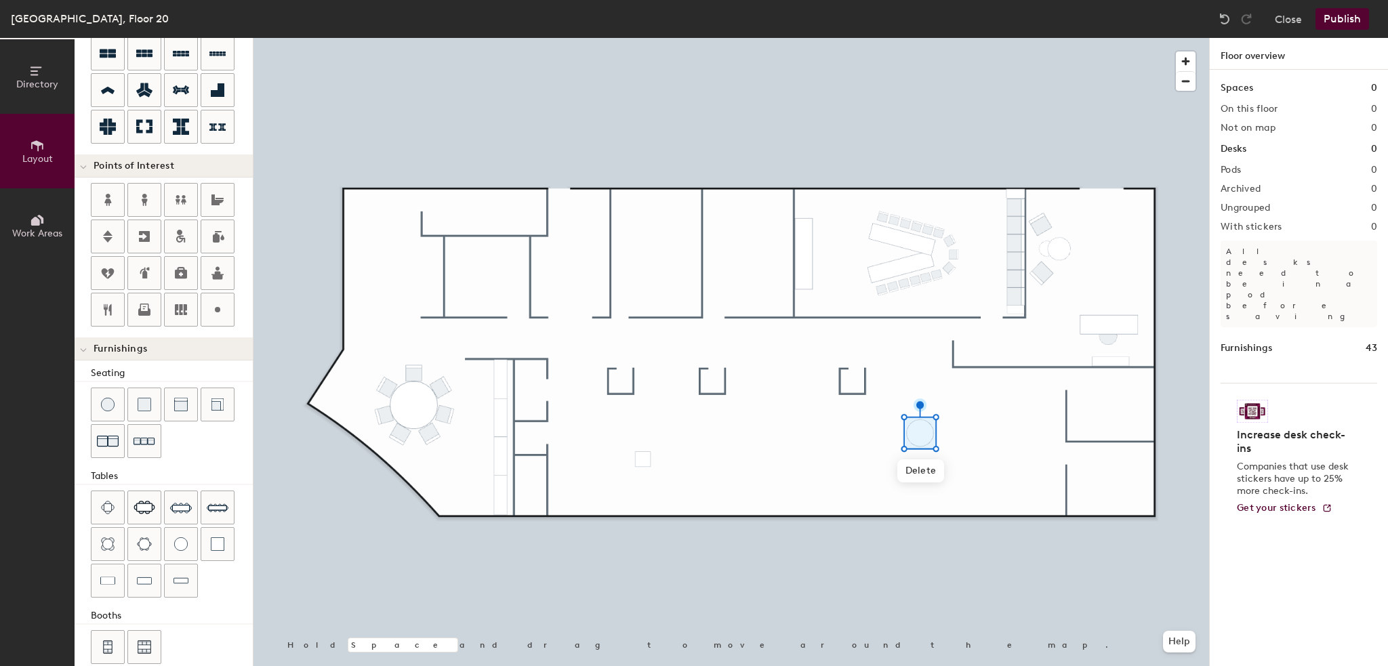
scroll to position [184, 0]
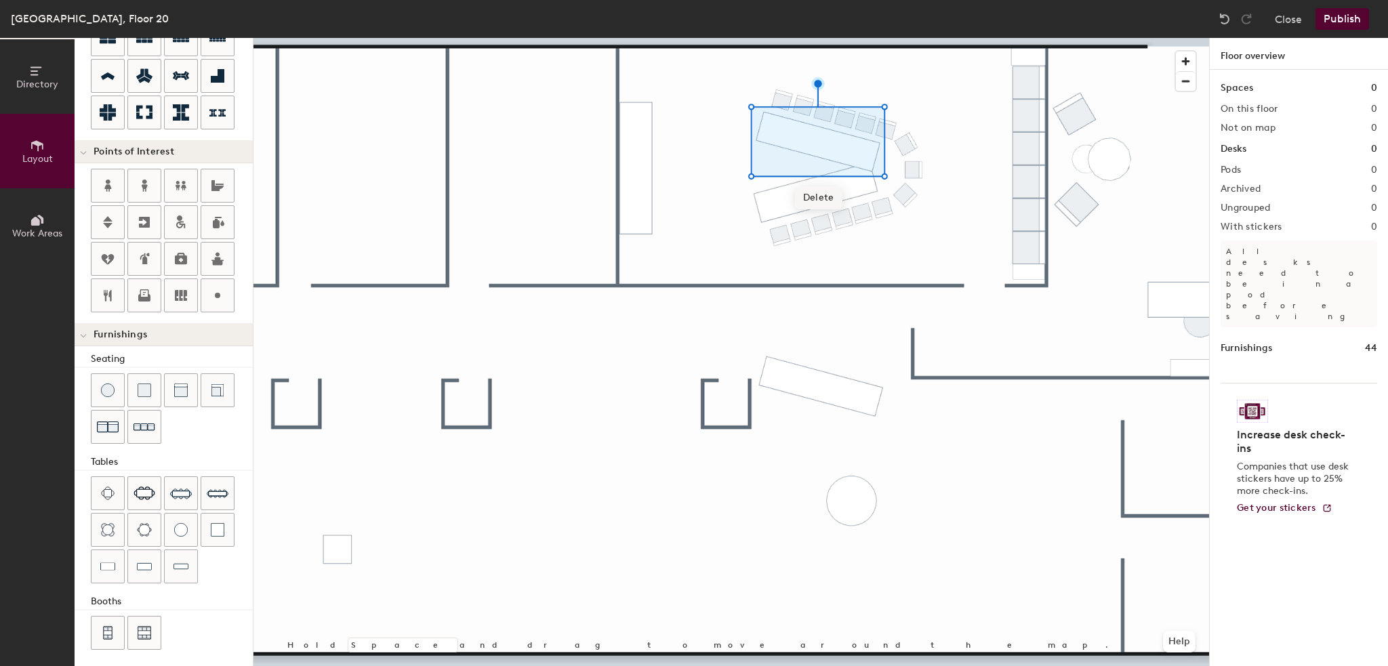
click at [822, 197] on span "Delete" at bounding box center [818, 197] width 47 height 23
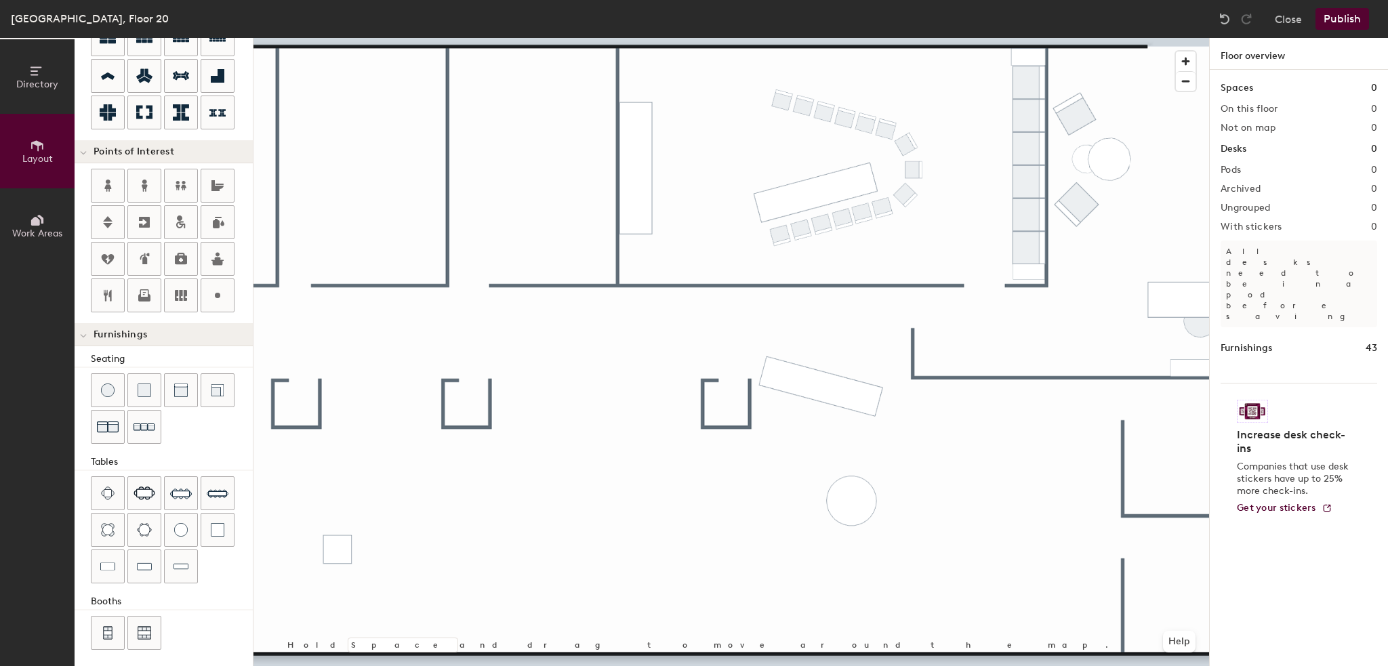
click at [853, 38] on div at bounding box center [732, 38] width 956 height 0
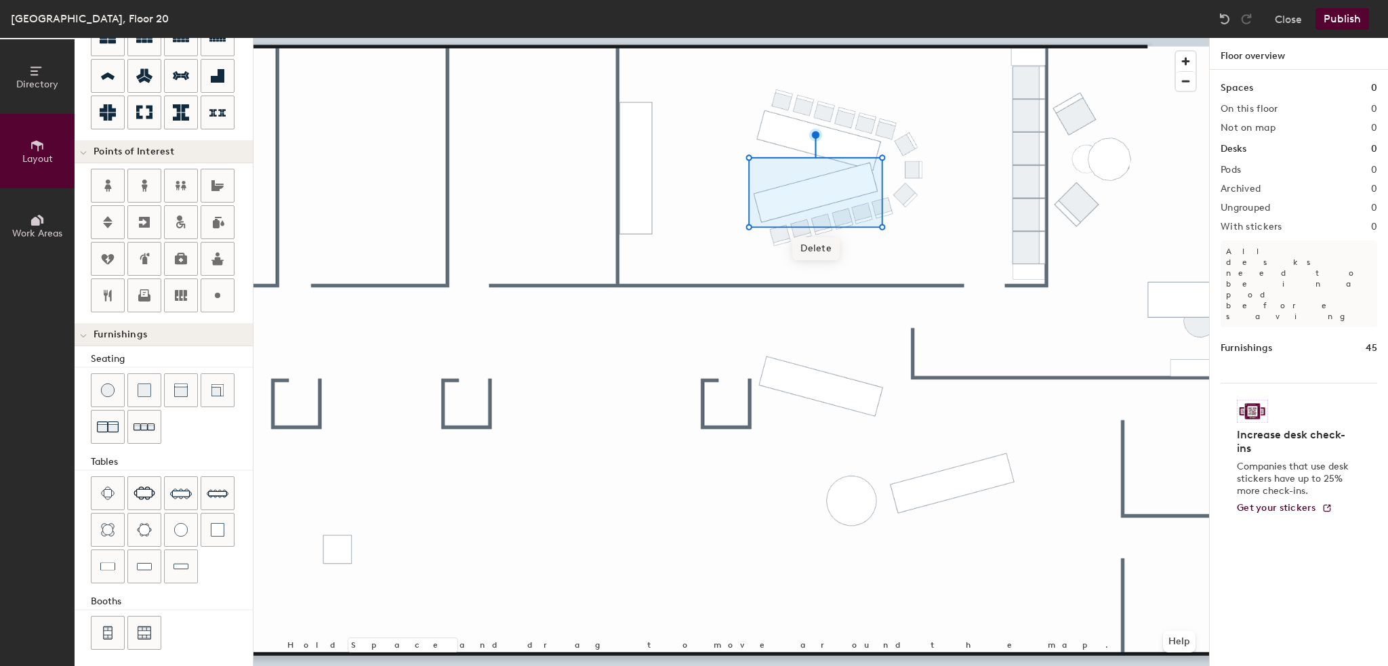
click at [827, 254] on span "Delete" at bounding box center [815, 248] width 47 height 23
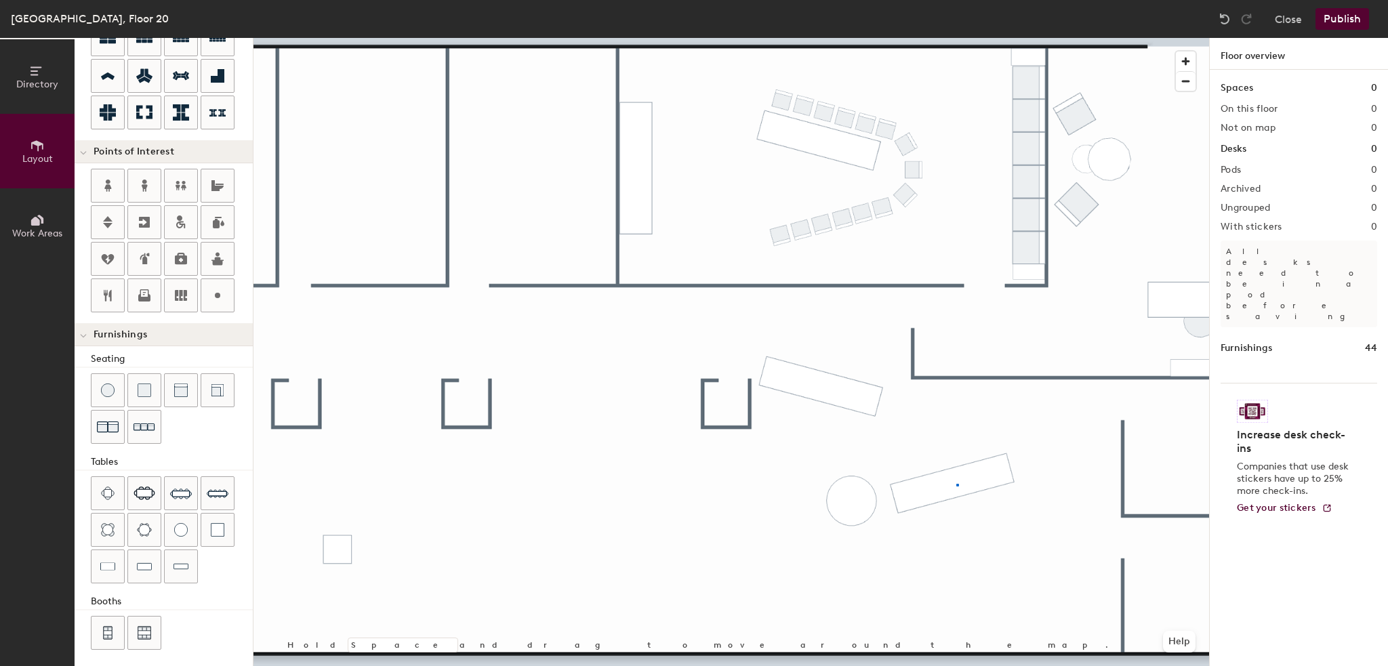
click at [957, 38] on div at bounding box center [732, 38] width 956 height 0
click at [889, 216] on span "Delete" at bounding box center [876, 218] width 47 height 23
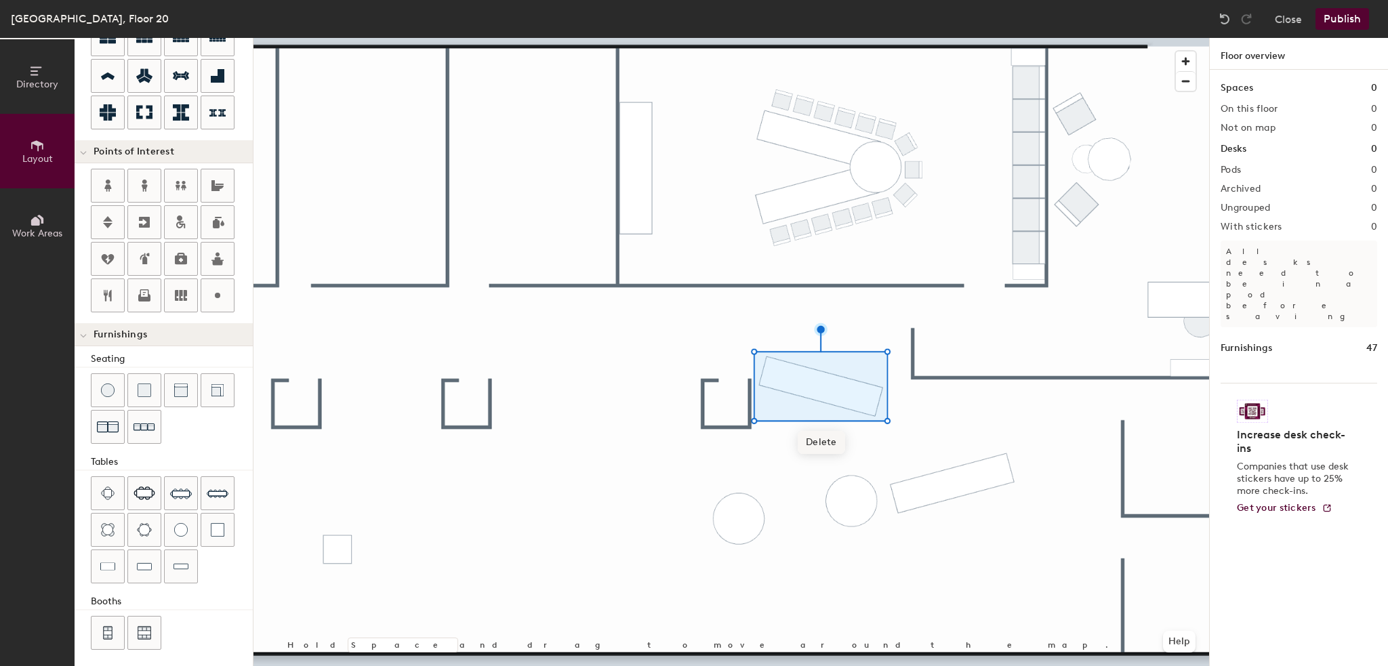
click at [813, 445] on span "Delete" at bounding box center [821, 442] width 47 height 23
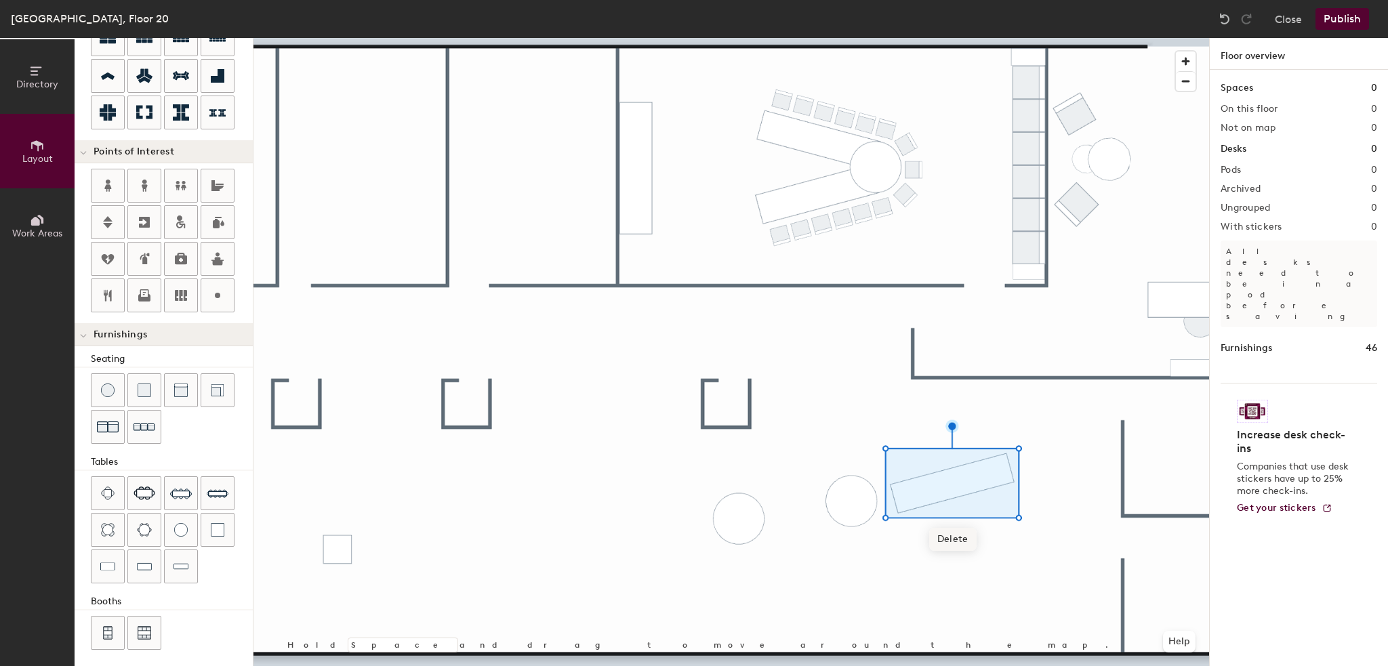
click at [937, 536] on span "Delete" at bounding box center [952, 539] width 47 height 23
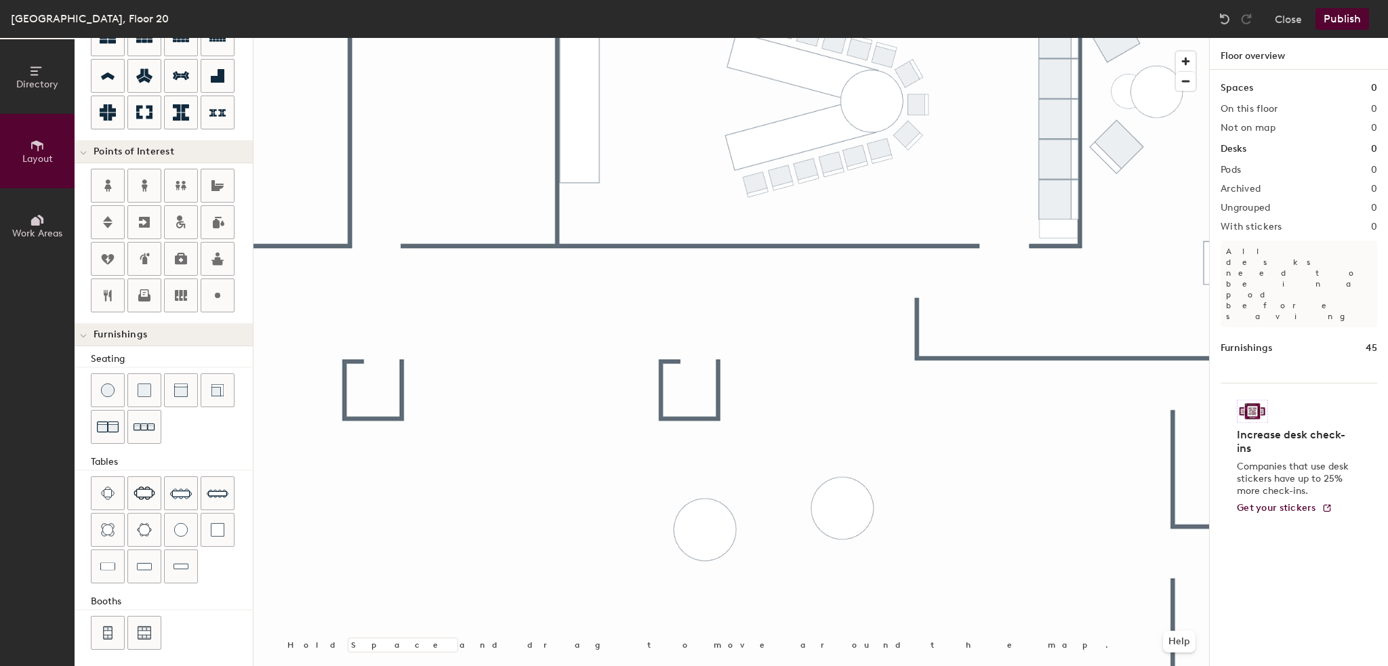
click at [1346, 14] on button "Publish" at bounding box center [1343, 19] width 54 height 22
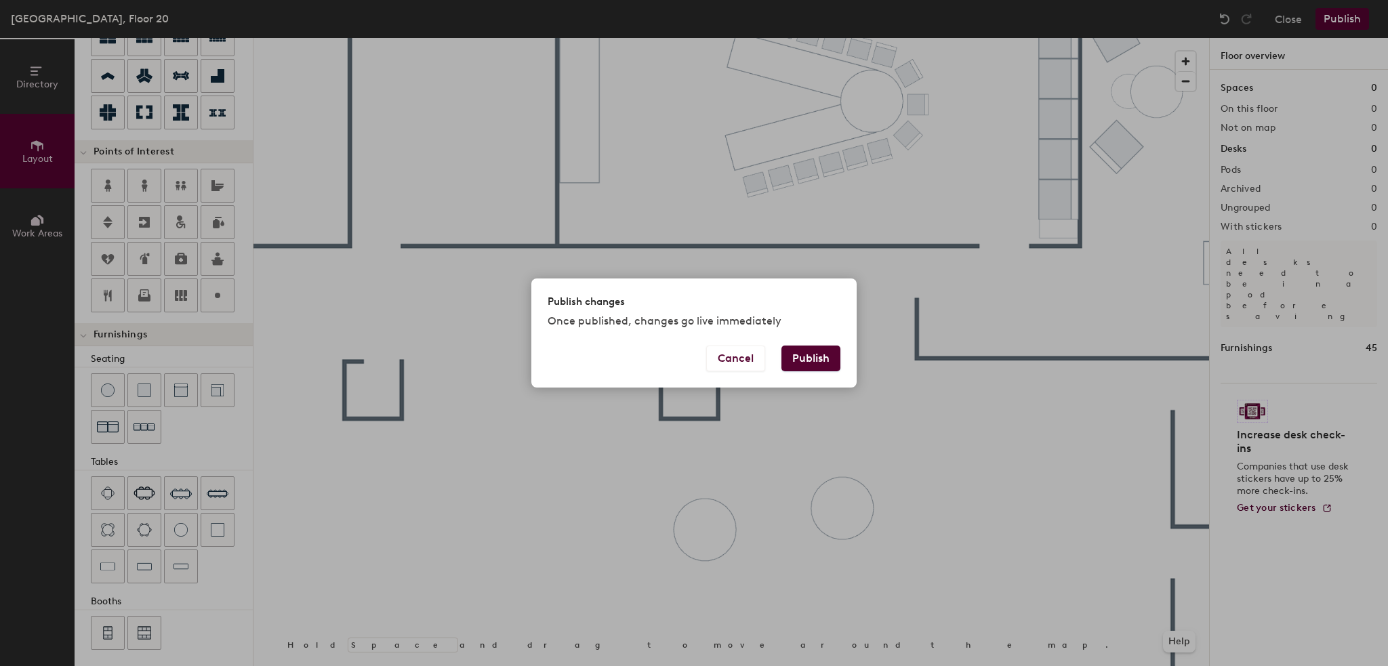
click at [819, 359] on button "Publish" at bounding box center [811, 359] width 59 height 26
type input "20"
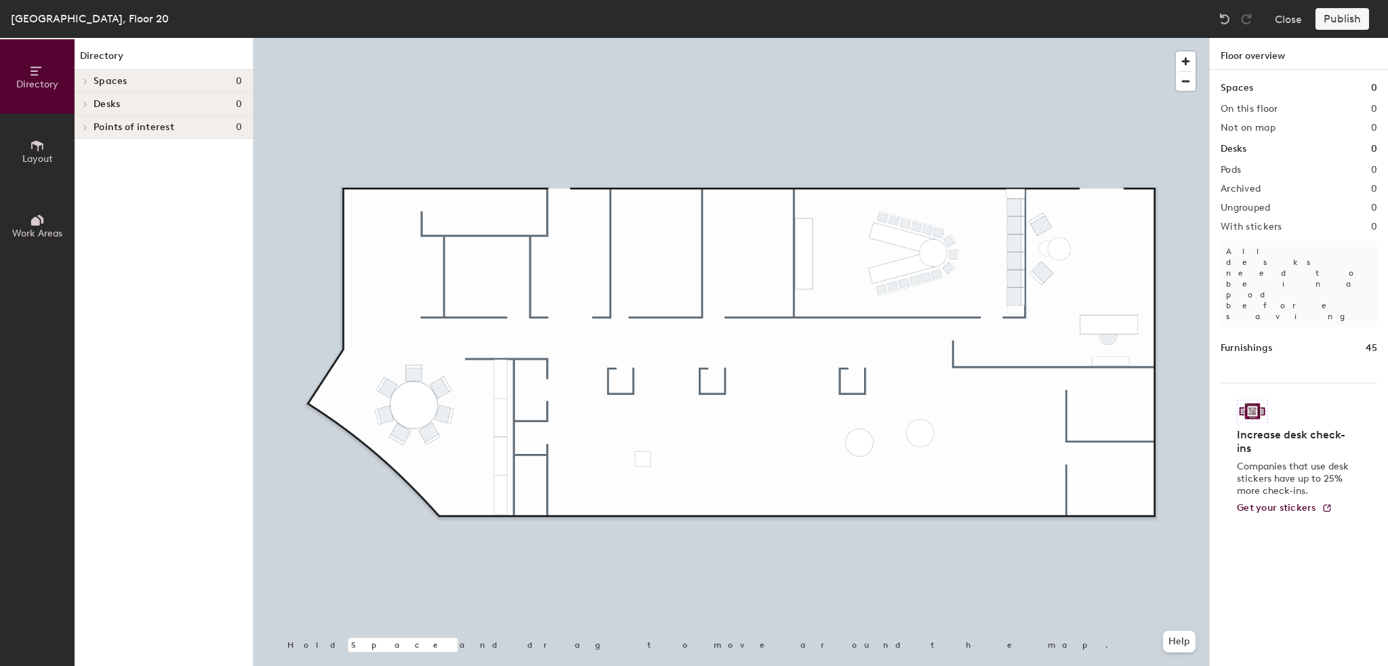
click at [1339, 16] on div "Publish" at bounding box center [1347, 19] width 62 height 22
click at [934, 298] on span "Delete" at bounding box center [933, 291] width 47 height 23
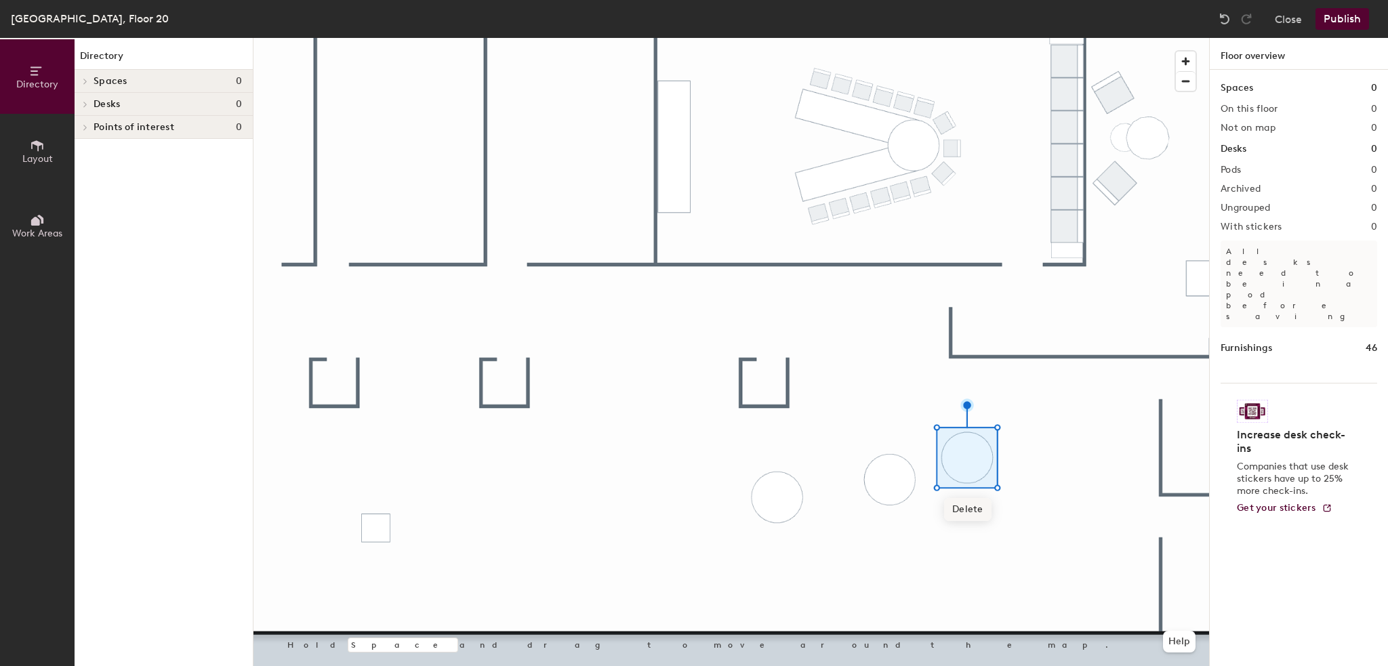
click at [963, 510] on span "Delete" at bounding box center [967, 509] width 47 height 23
click at [1335, 18] on button "Publish" at bounding box center [1343, 19] width 54 height 22
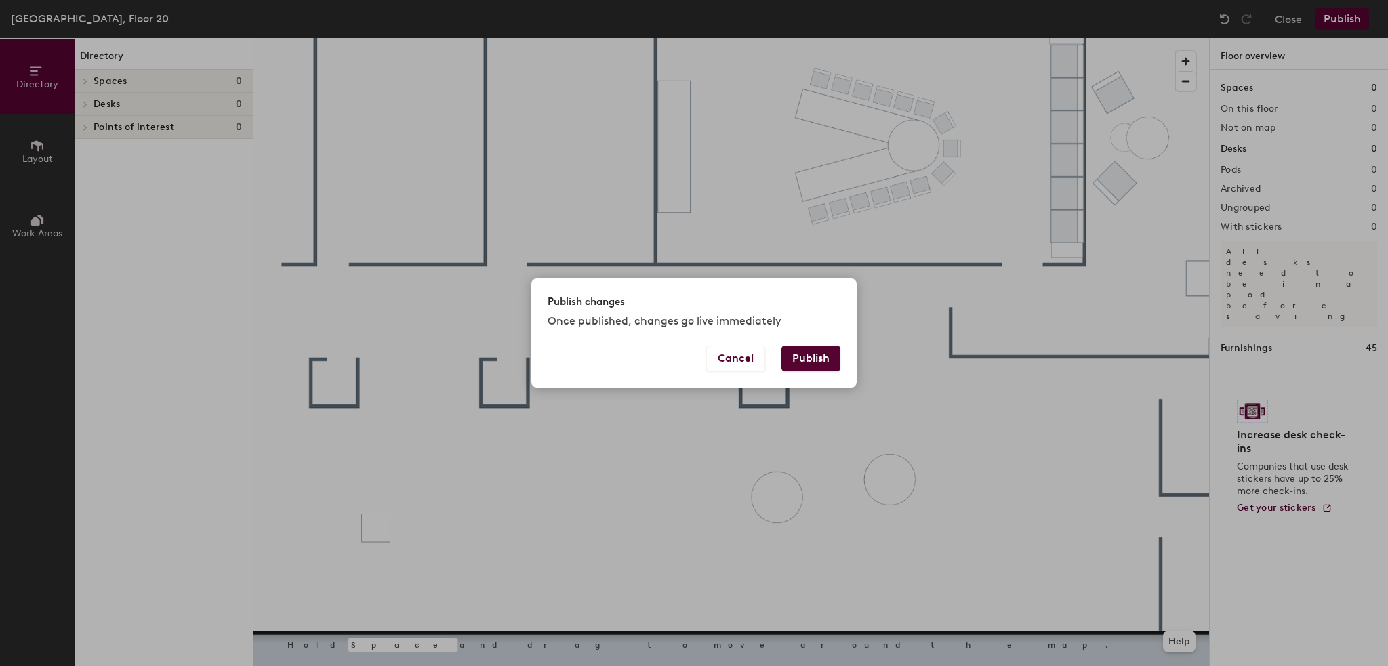
click at [819, 355] on button "Publish" at bounding box center [811, 359] width 59 height 26
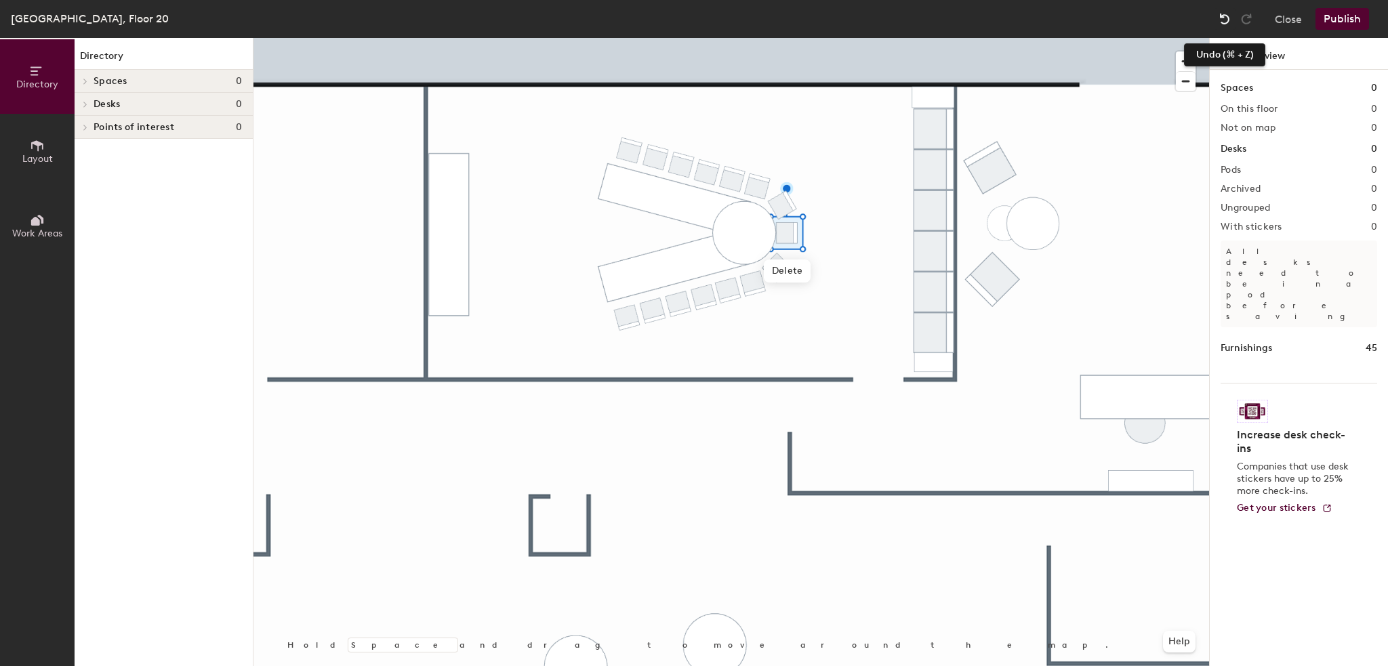
click at [1223, 21] on img at bounding box center [1225, 19] width 14 height 14
click at [1223, 16] on img at bounding box center [1225, 19] width 14 height 14
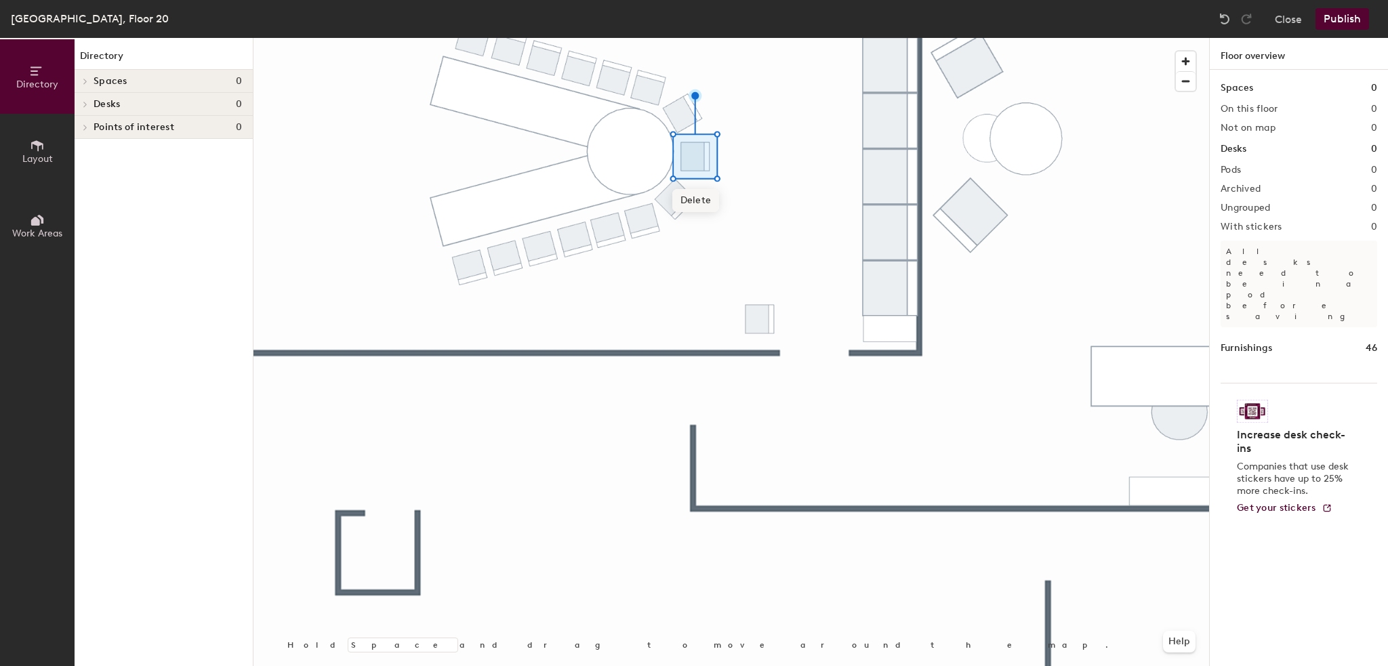
click at [694, 201] on span "Delete" at bounding box center [695, 200] width 47 height 23
click at [754, 38] on div at bounding box center [732, 38] width 956 height 0
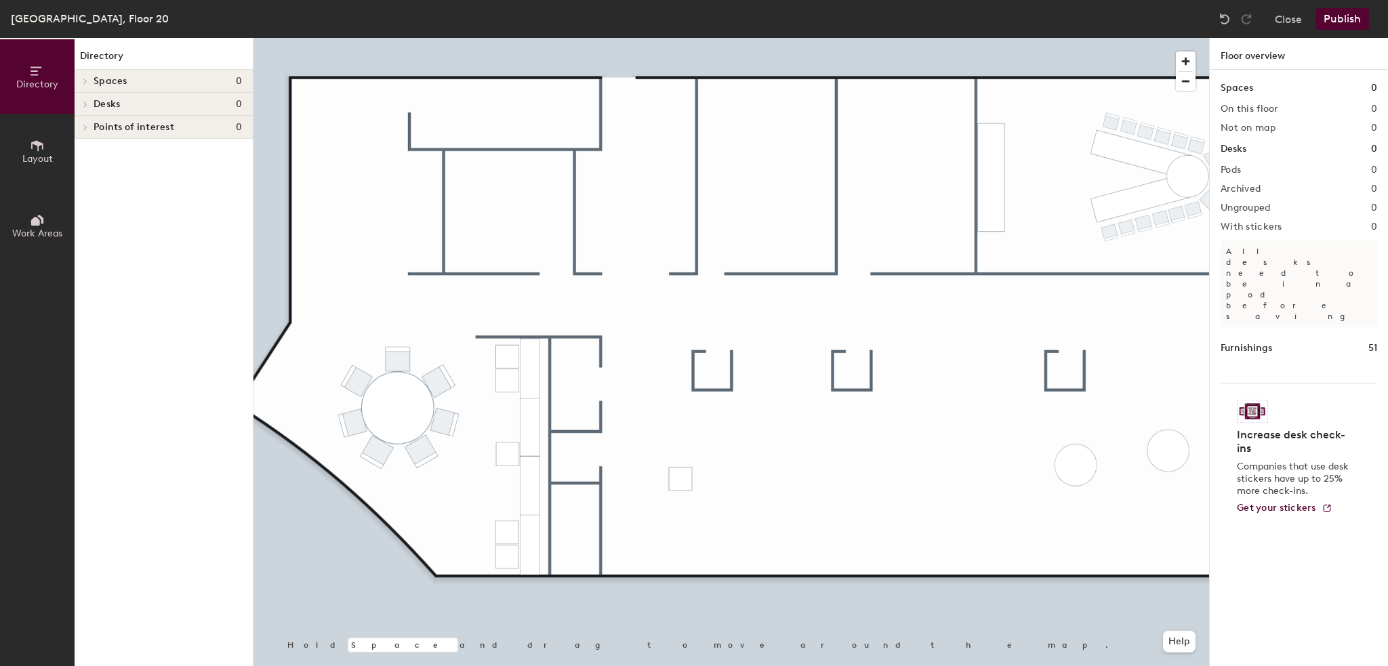
click at [36, 159] on span "Layout" at bounding box center [37, 159] width 31 height 12
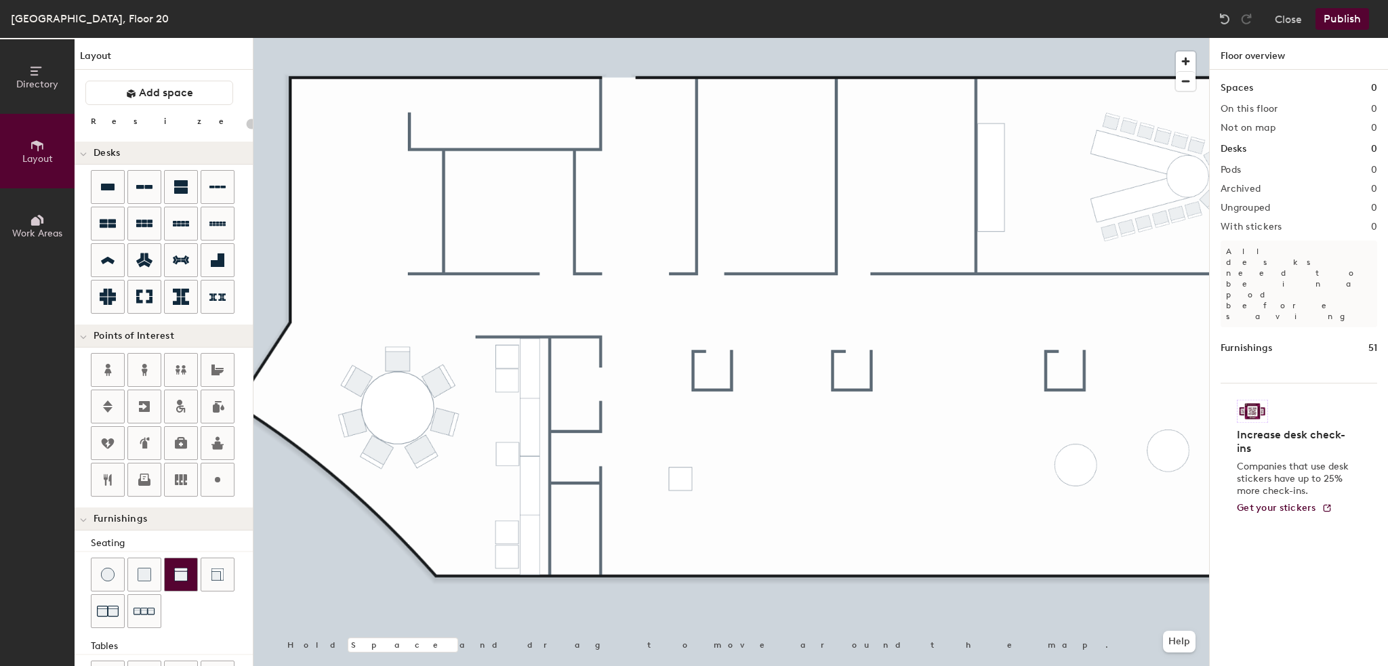
click at [184, 575] on img at bounding box center [181, 575] width 14 height 14
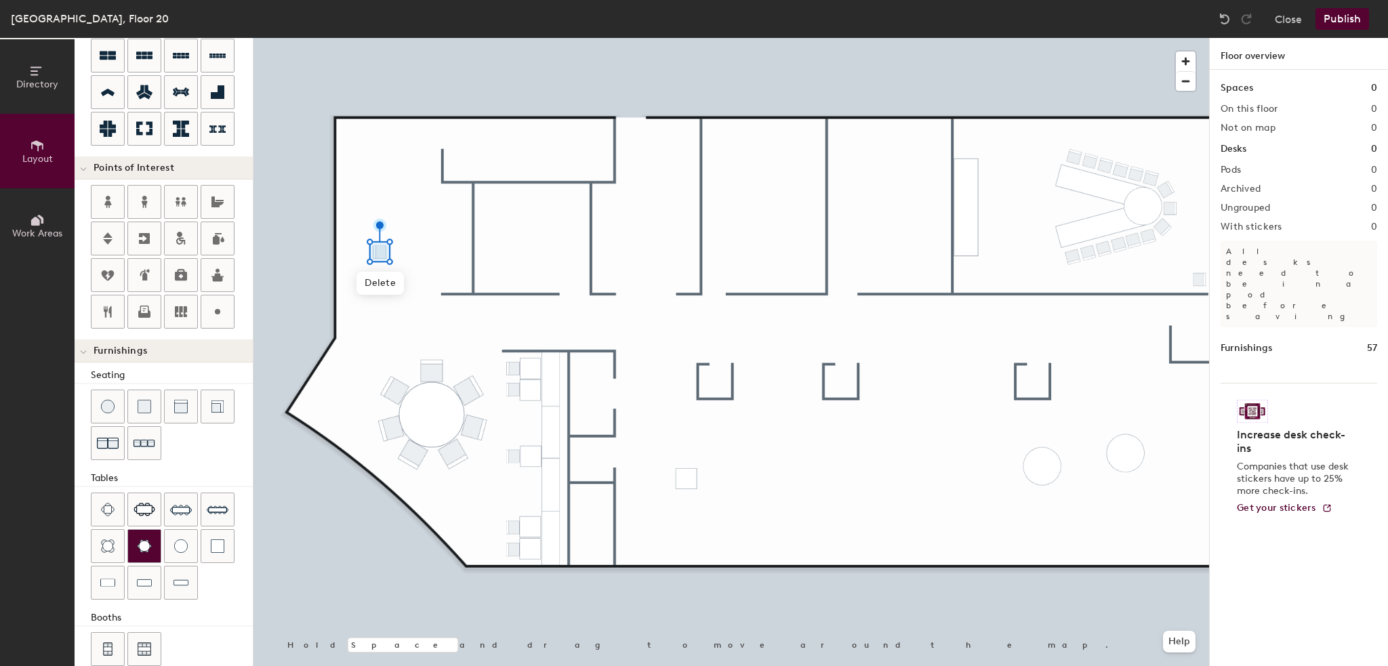
scroll to position [184, 0]
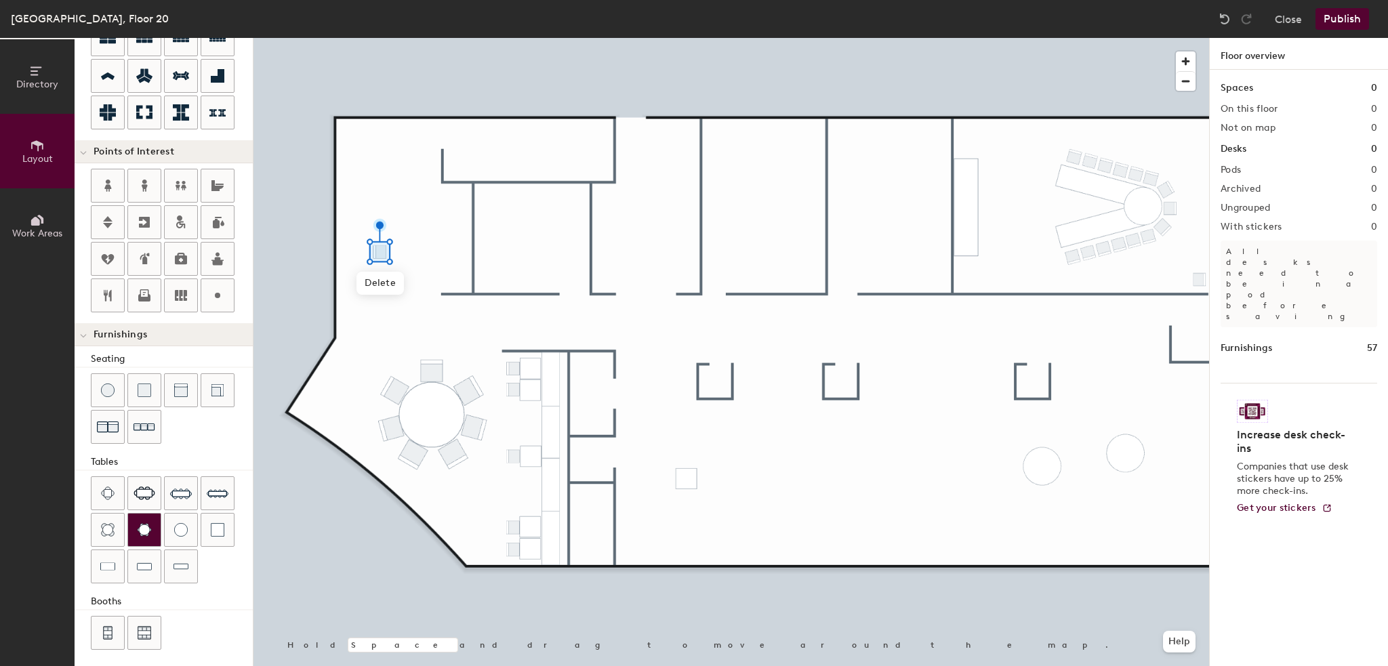
click at [142, 525] on img at bounding box center [144, 530] width 15 height 14
click at [1217, 14] on div at bounding box center [1225, 19] width 22 height 22
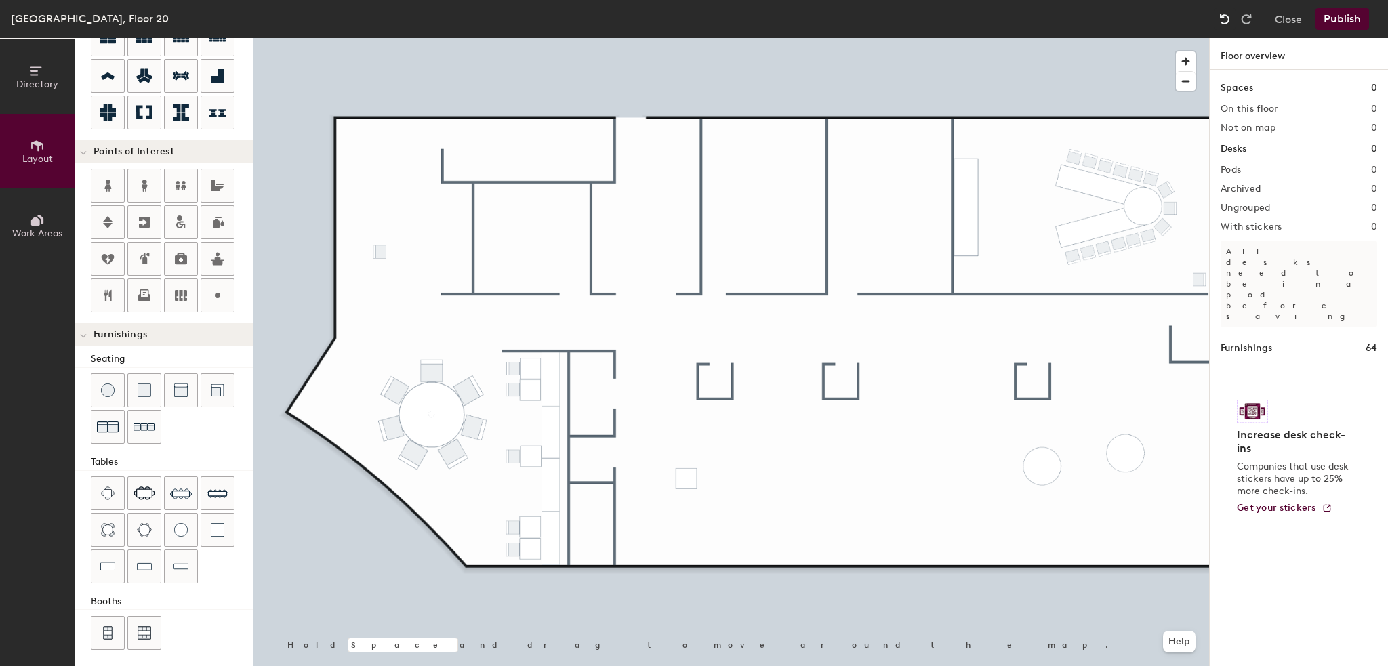
click at [1217, 14] on div at bounding box center [1225, 19] width 22 height 22
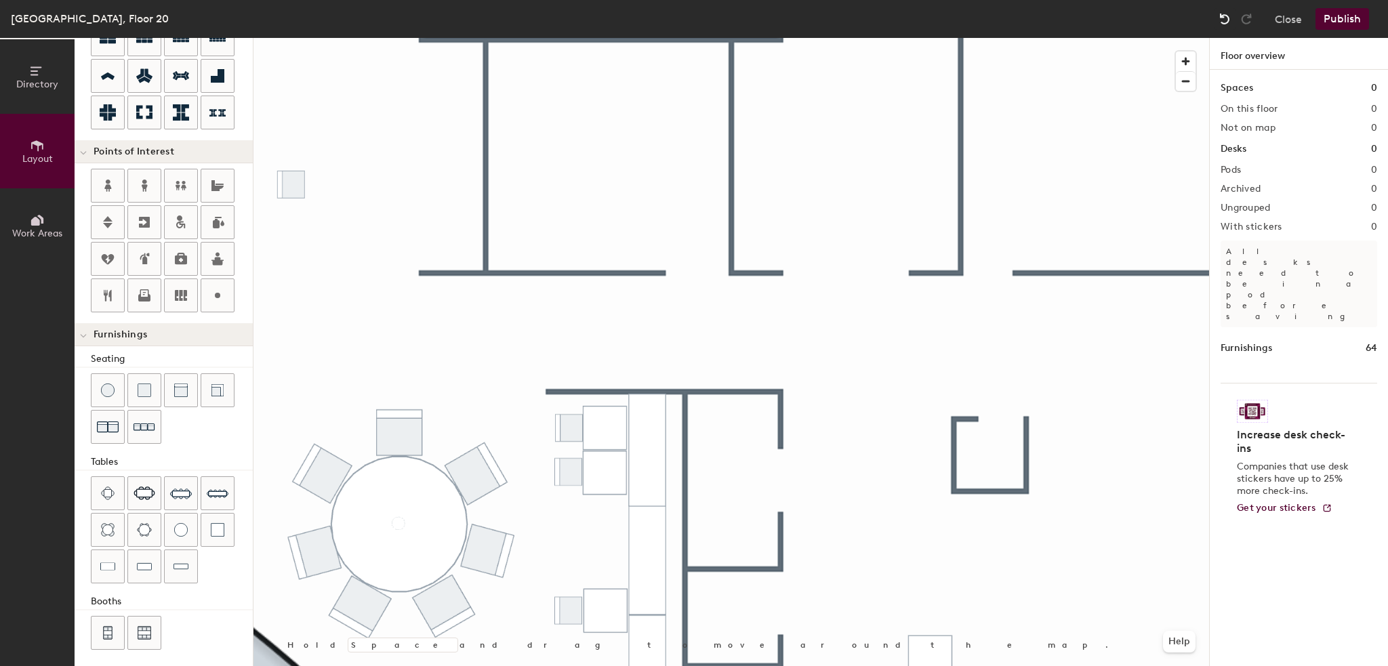
click at [1227, 19] on img at bounding box center [1225, 19] width 14 height 14
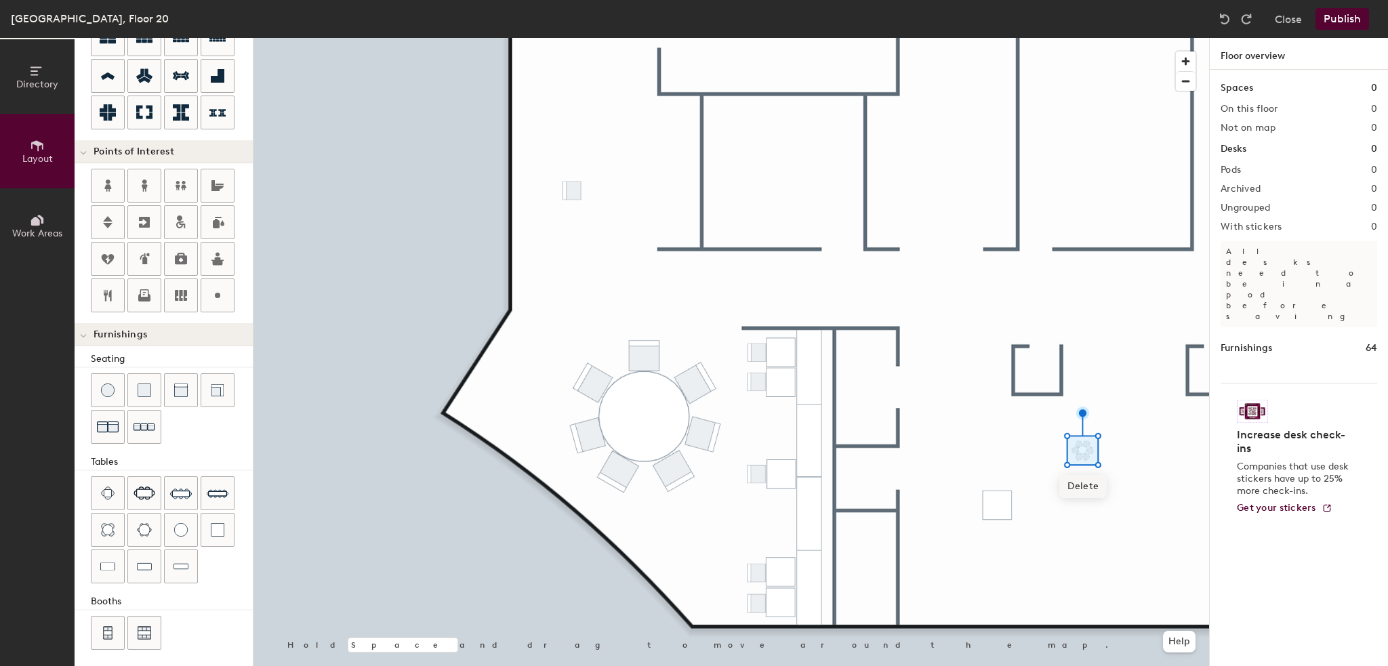
click at [1082, 484] on span "Delete" at bounding box center [1082, 486] width 47 height 23
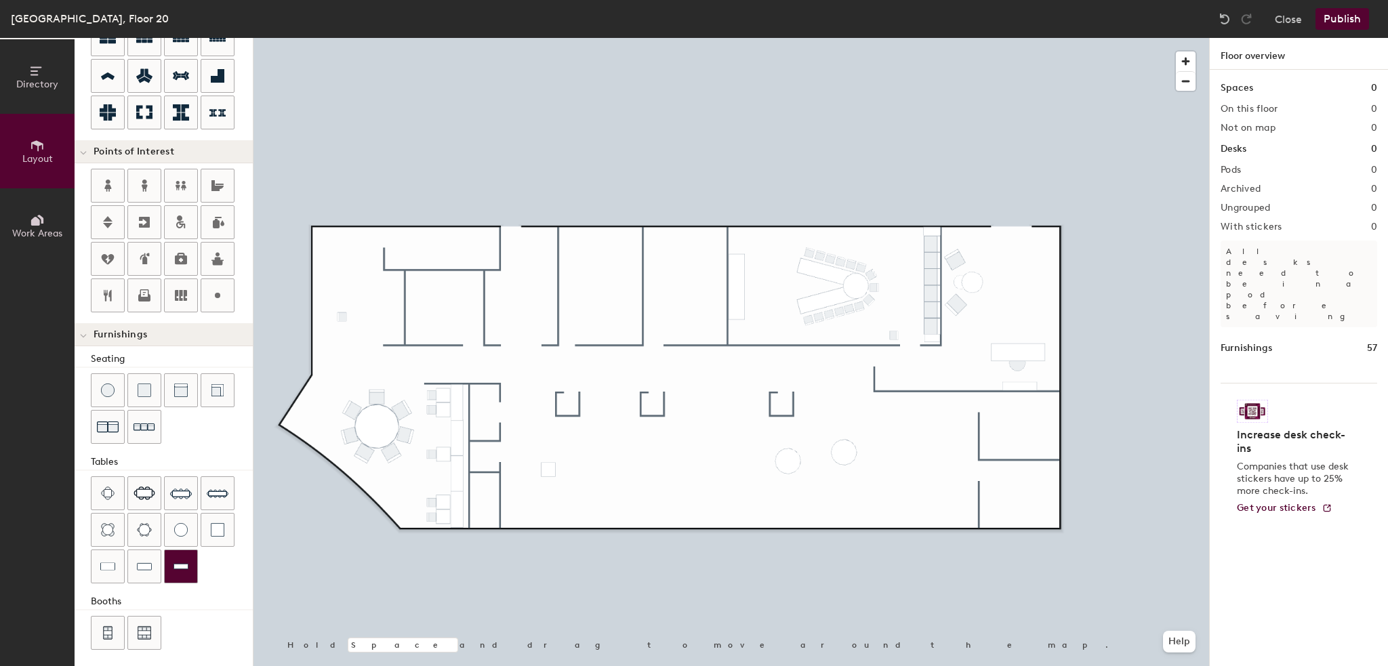
click at [178, 563] on img at bounding box center [181, 567] width 15 height 14
type input "60"
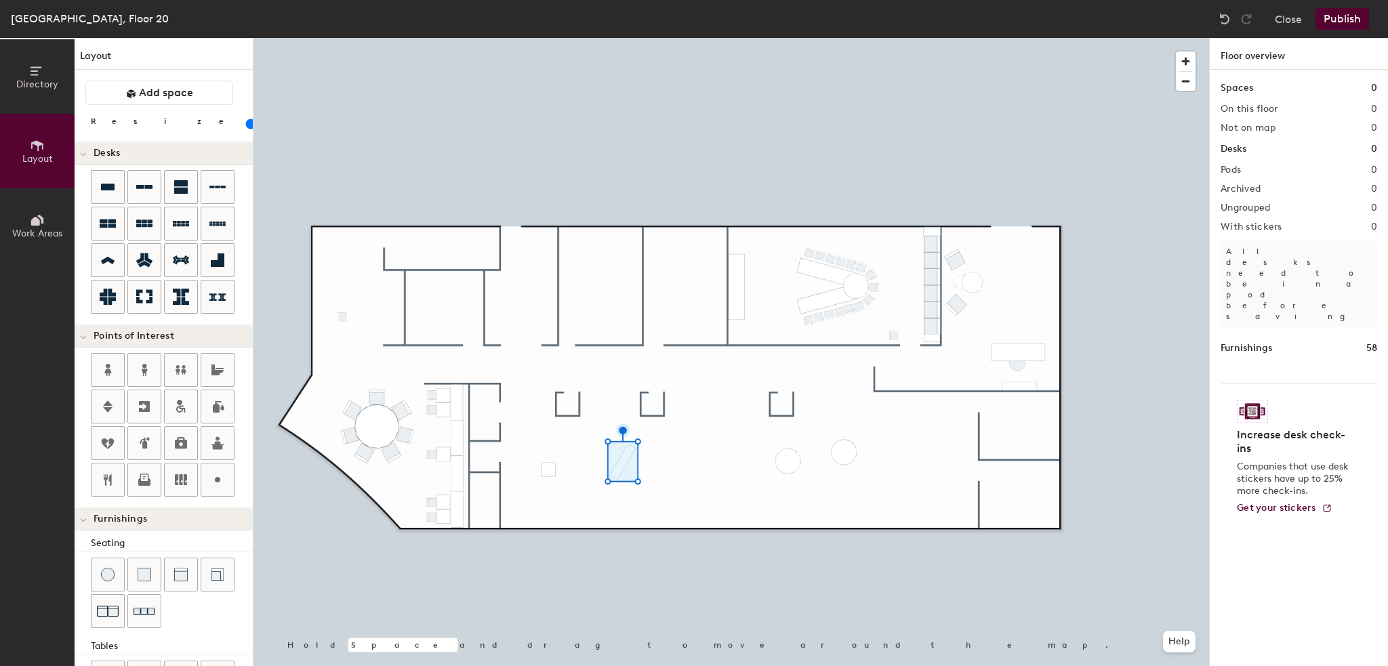
scroll to position [184, 0]
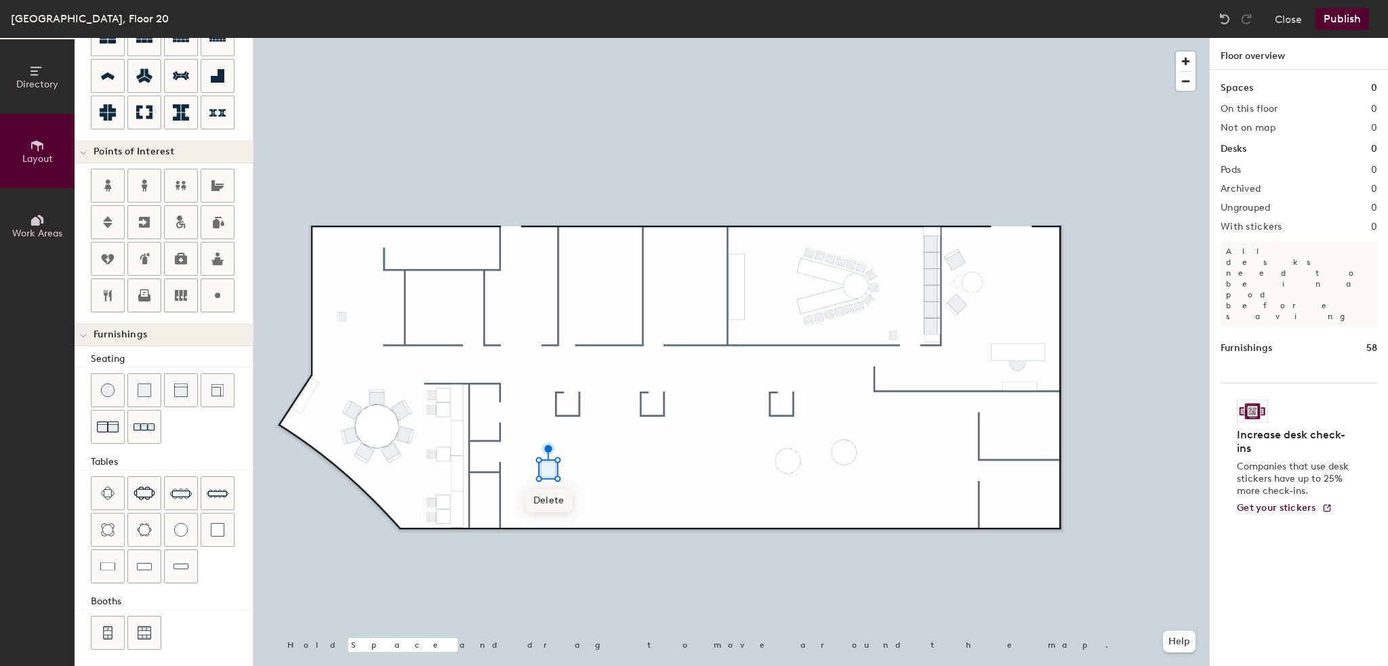
click at [560, 504] on span "Delete" at bounding box center [548, 500] width 47 height 23
click at [849, 494] on span "Delete" at bounding box center [844, 489] width 47 height 23
click at [346, 342] on span "Delete" at bounding box center [342, 344] width 47 height 23
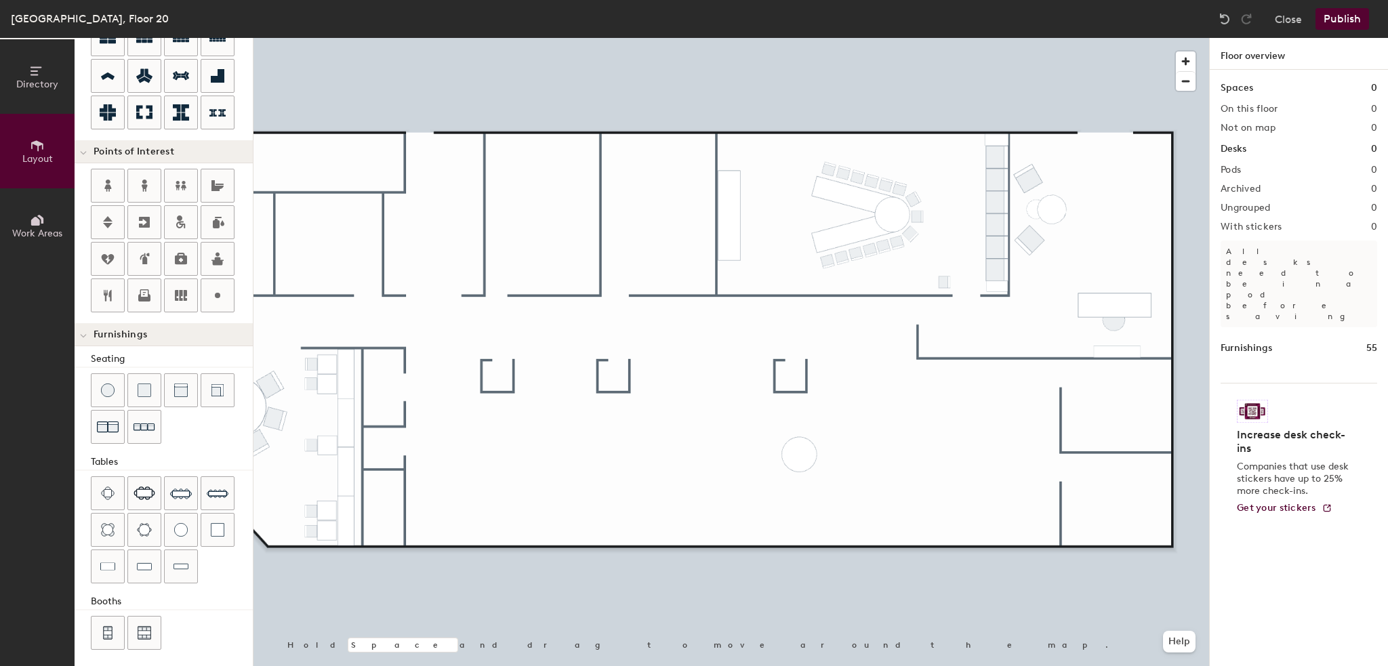
click at [1337, 16] on button "Publish" at bounding box center [1343, 19] width 54 height 22
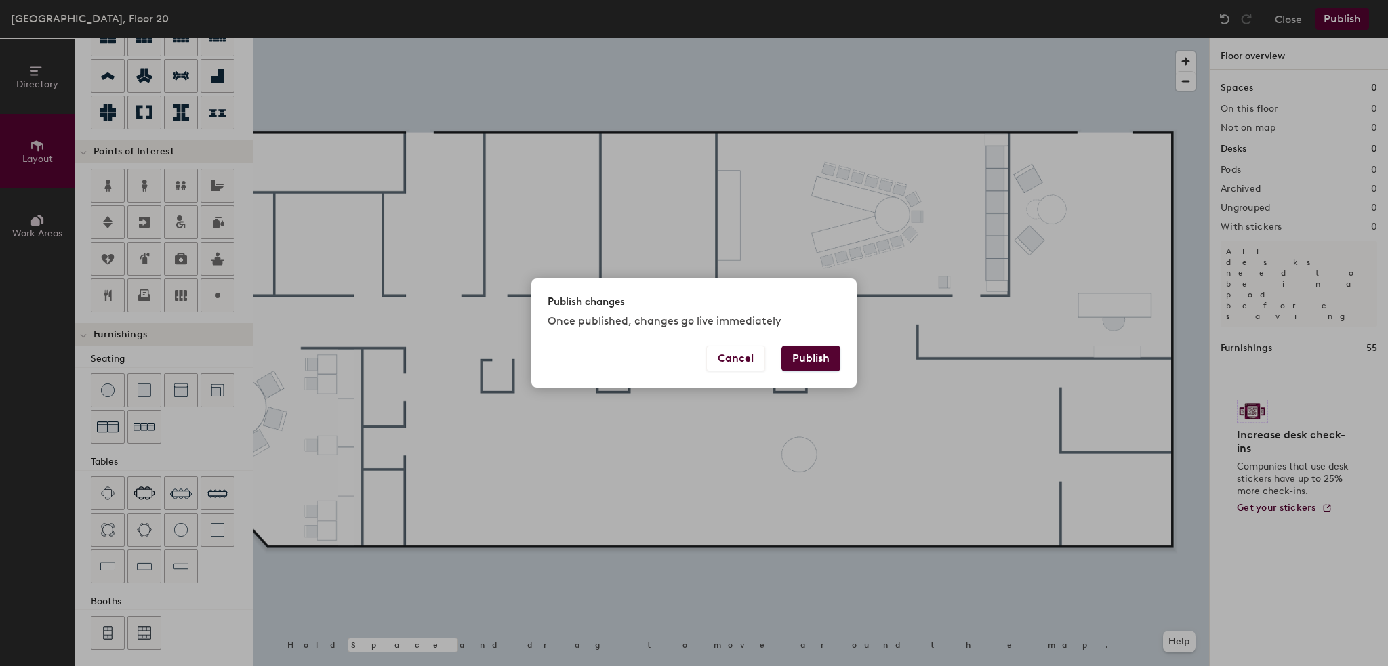
click at [815, 359] on button "Publish" at bounding box center [811, 359] width 59 height 26
type input "20"
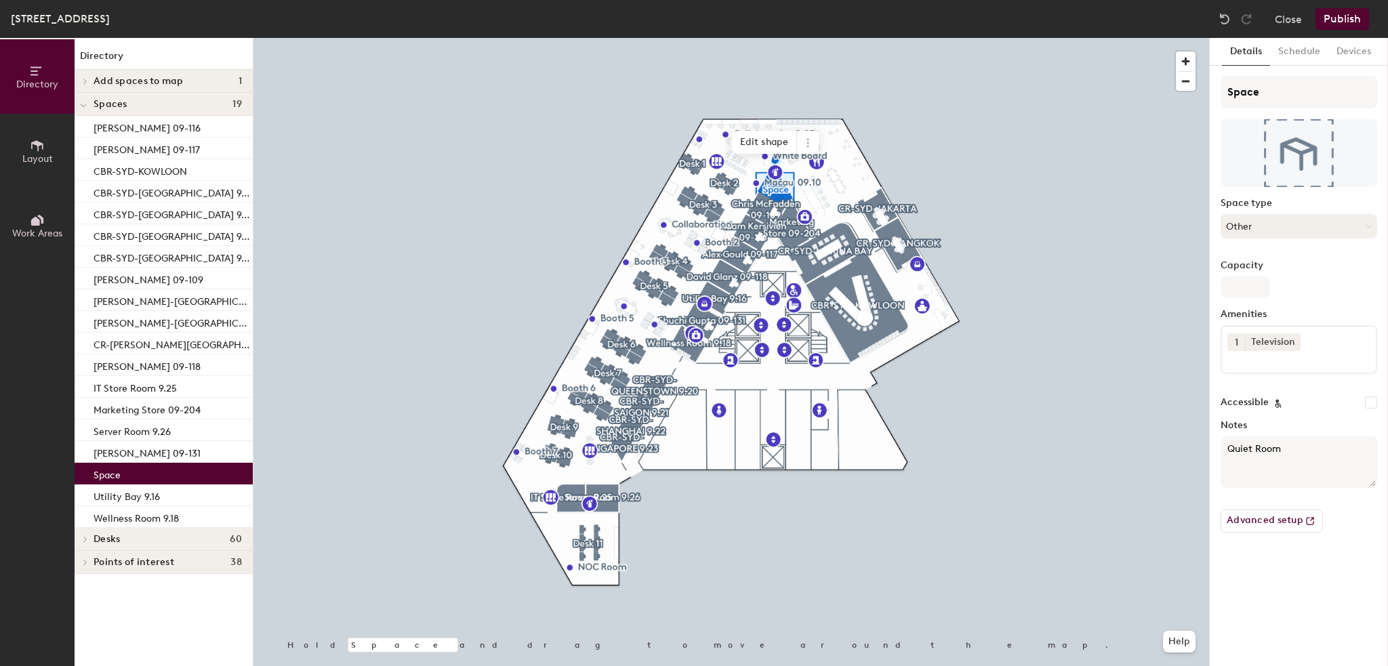
click at [1244, 230] on button "Other" at bounding box center [1299, 226] width 157 height 24
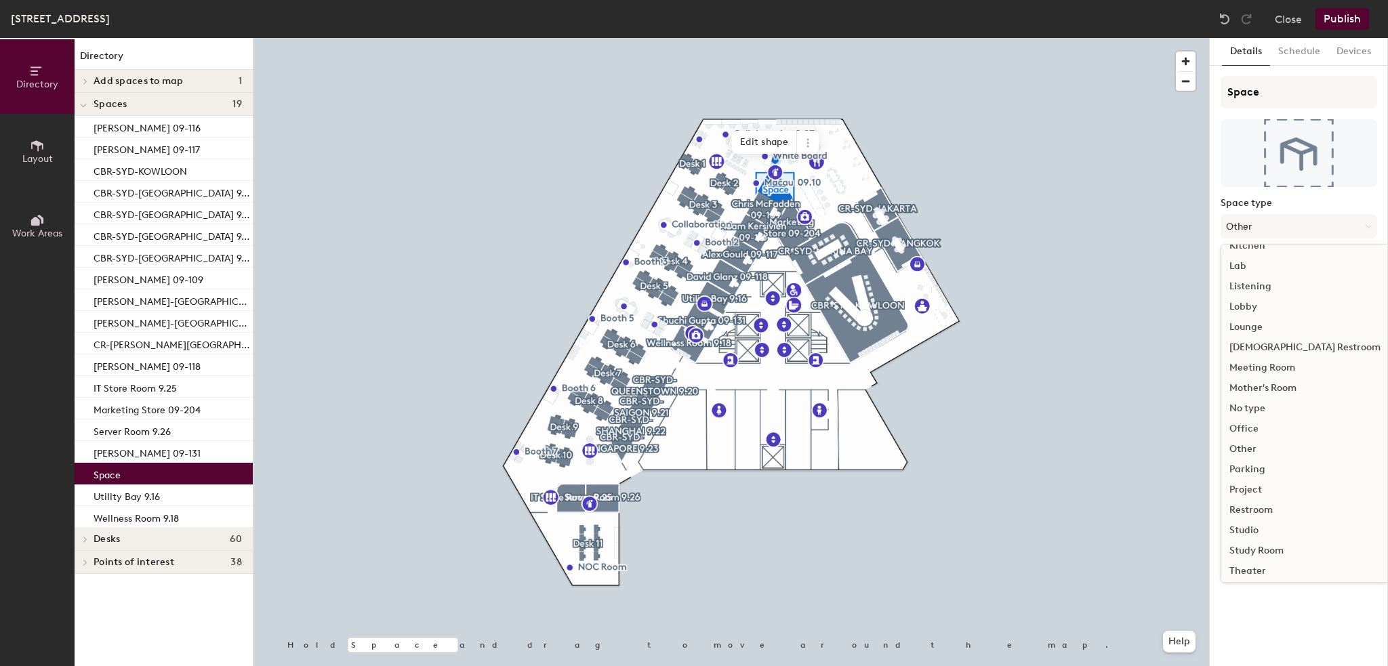
scroll to position [236, 0]
click at [1274, 389] on div "Meeting Room" at bounding box center [1304, 390] width 167 height 20
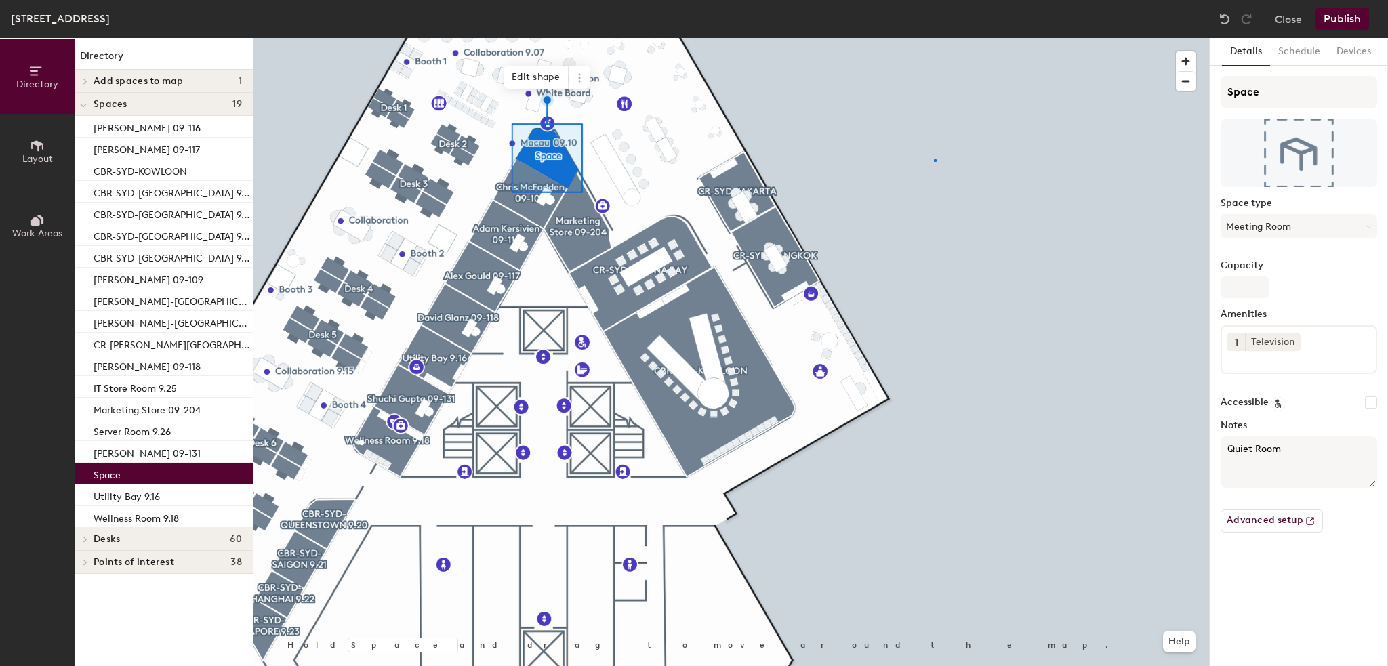
click at [935, 38] on div at bounding box center [732, 38] width 956 height 0
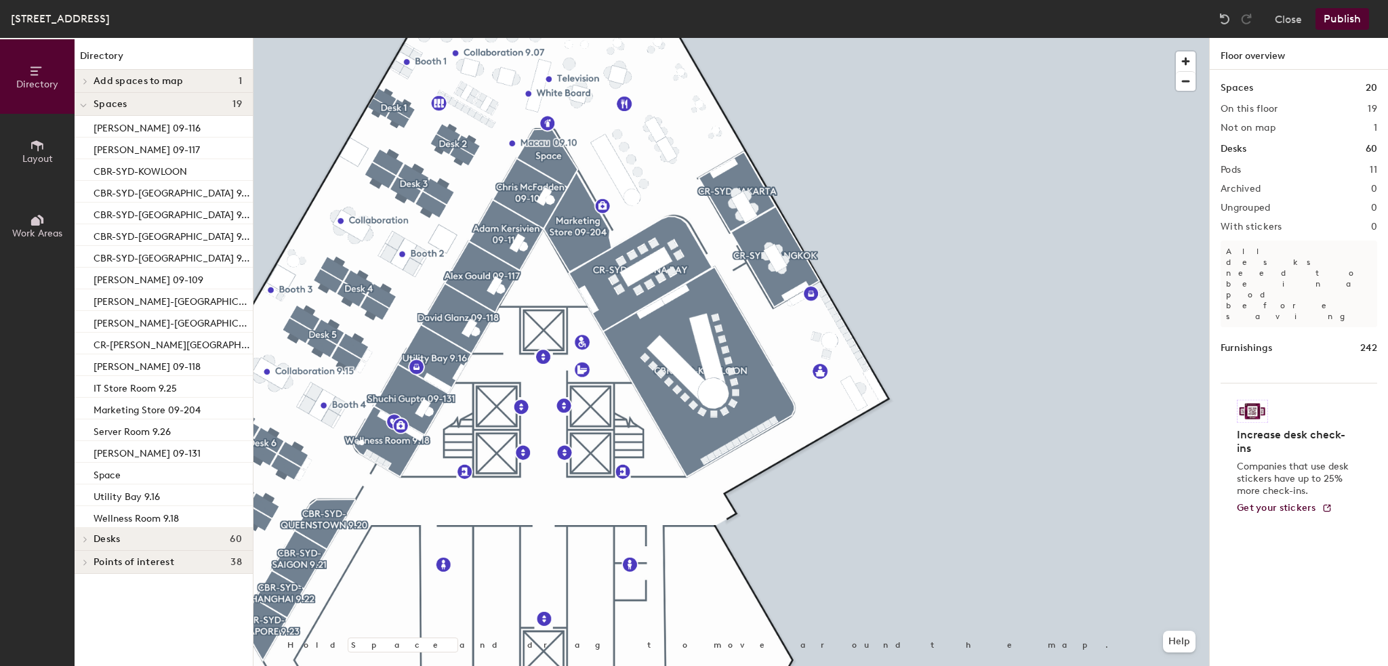
click at [1339, 13] on button "Publish" at bounding box center [1343, 19] width 54 height 22
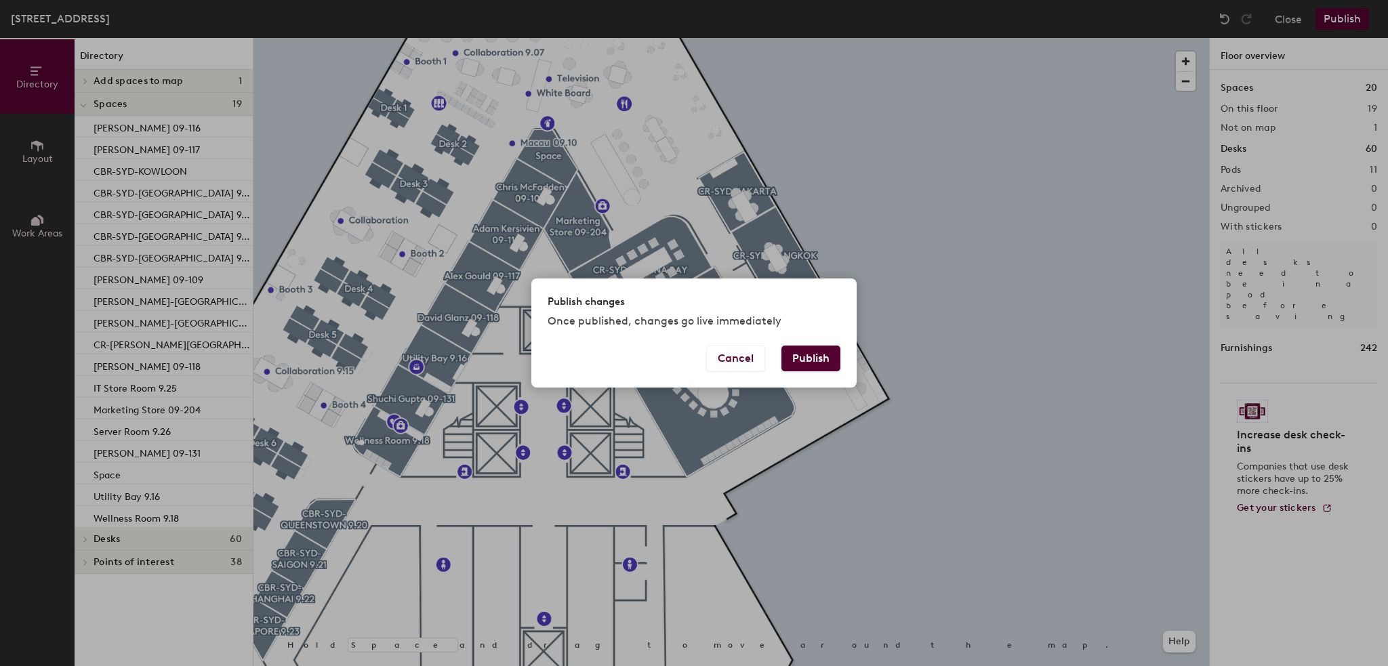
click at [833, 345] on div "Publish changes Once published, changes go live immediately" at bounding box center [693, 312] width 325 height 67
click at [832, 352] on button "Publish" at bounding box center [811, 359] width 59 height 26
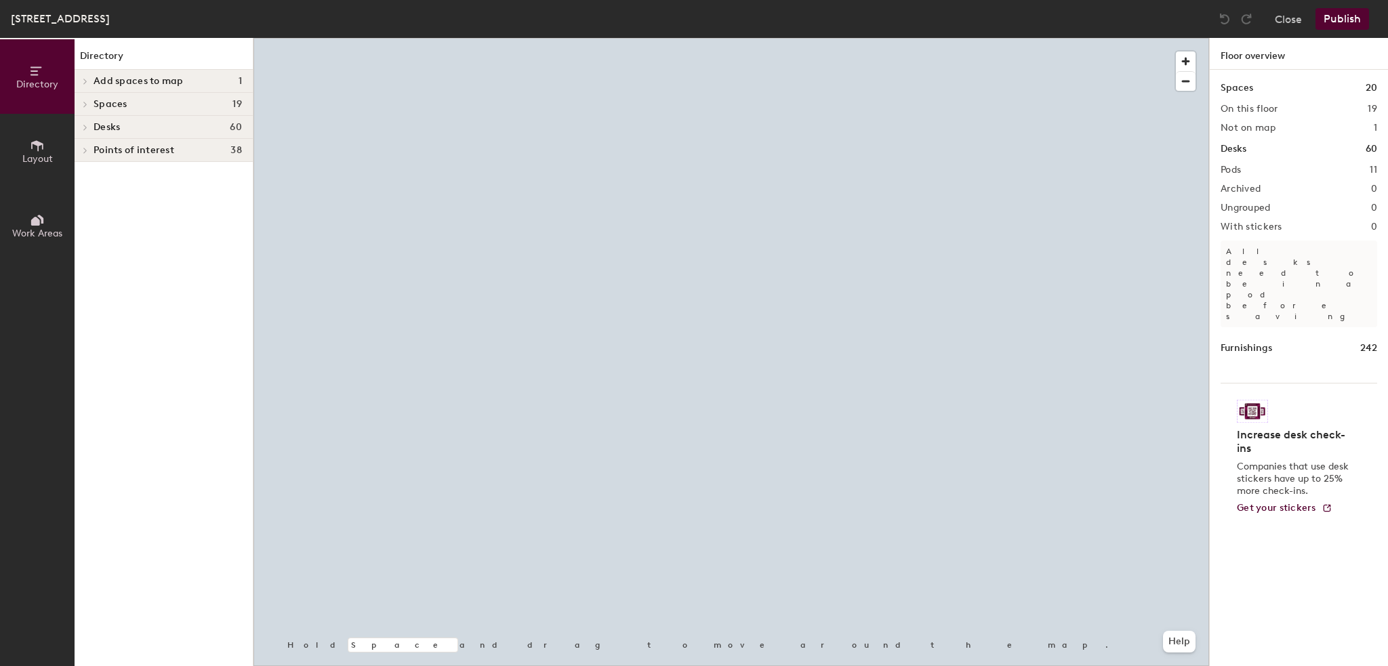
click at [147, 102] on h4 "Spaces 19" at bounding box center [168, 104] width 148 height 11
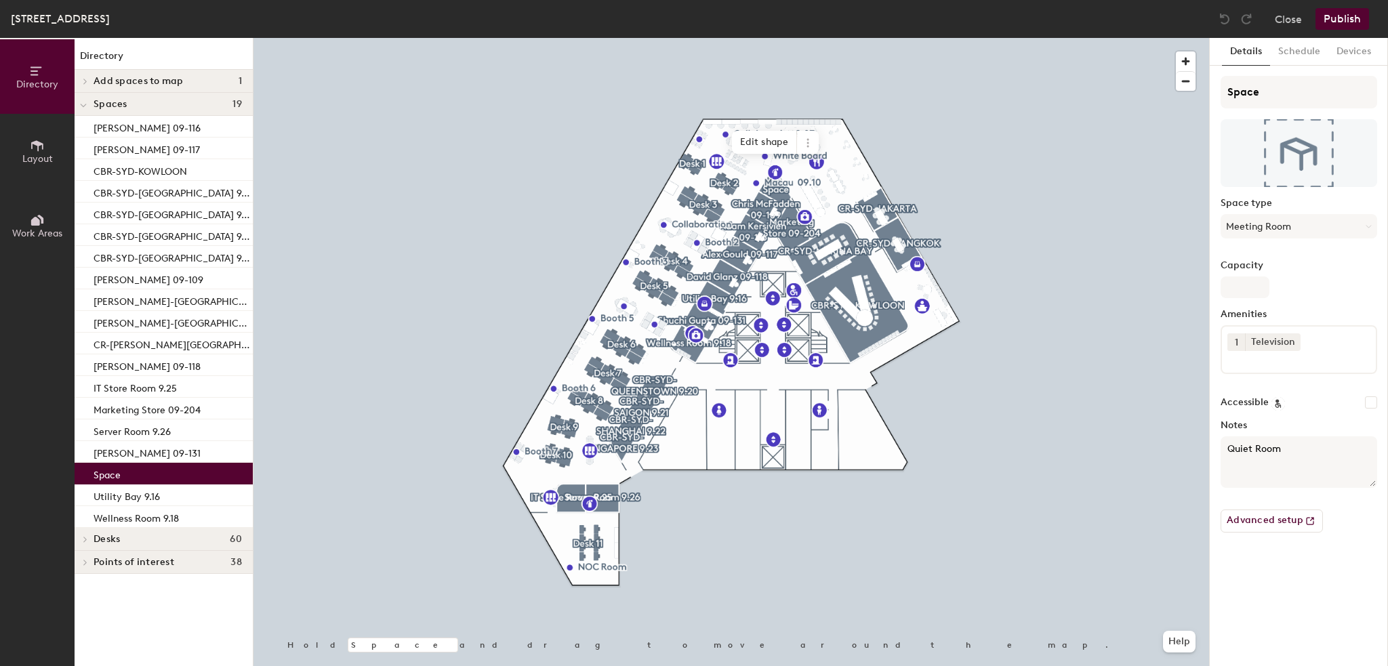
click at [132, 471] on div "Space" at bounding box center [164, 474] width 178 height 22
click at [1270, 473] on textarea "Quiet Room" at bounding box center [1299, 463] width 157 height 52
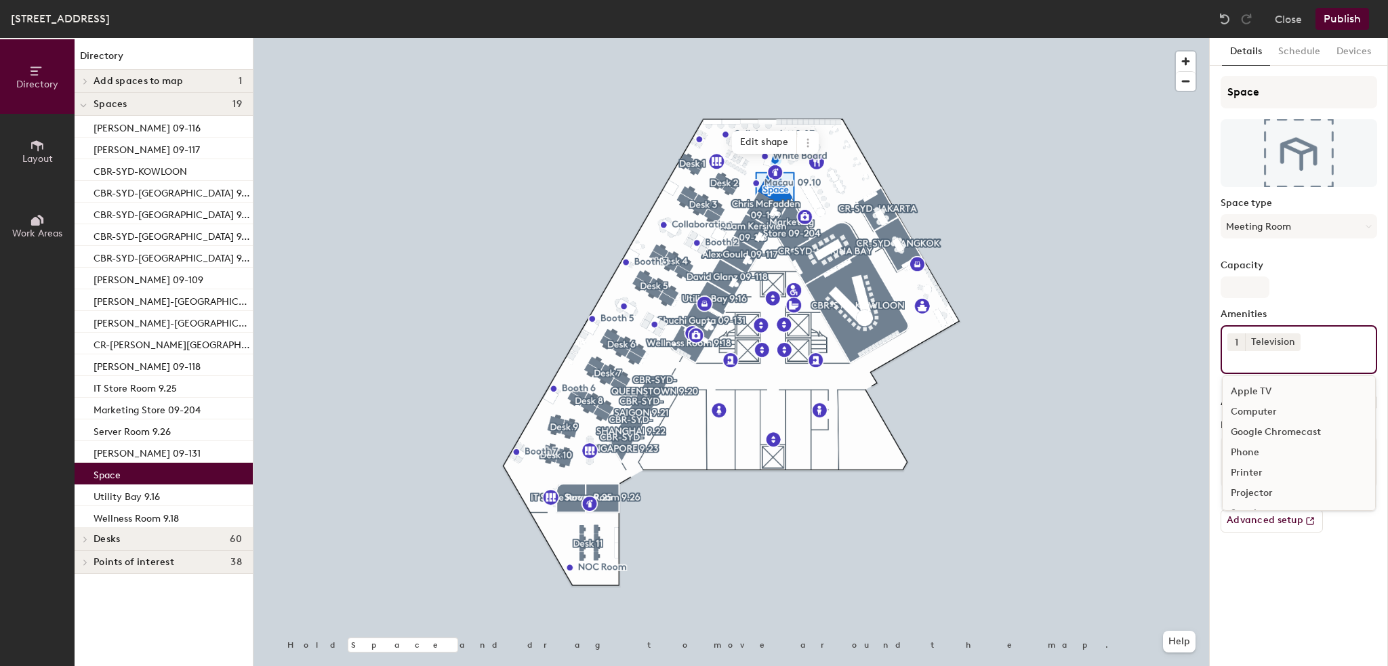
click at [1321, 346] on div "1 Television Apple TV Computer Google Chromecast Phone Printer Projector Speake…" at bounding box center [1299, 349] width 157 height 49
click at [1122, 38] on div at bounding box center [732, 38] width 956 height 0
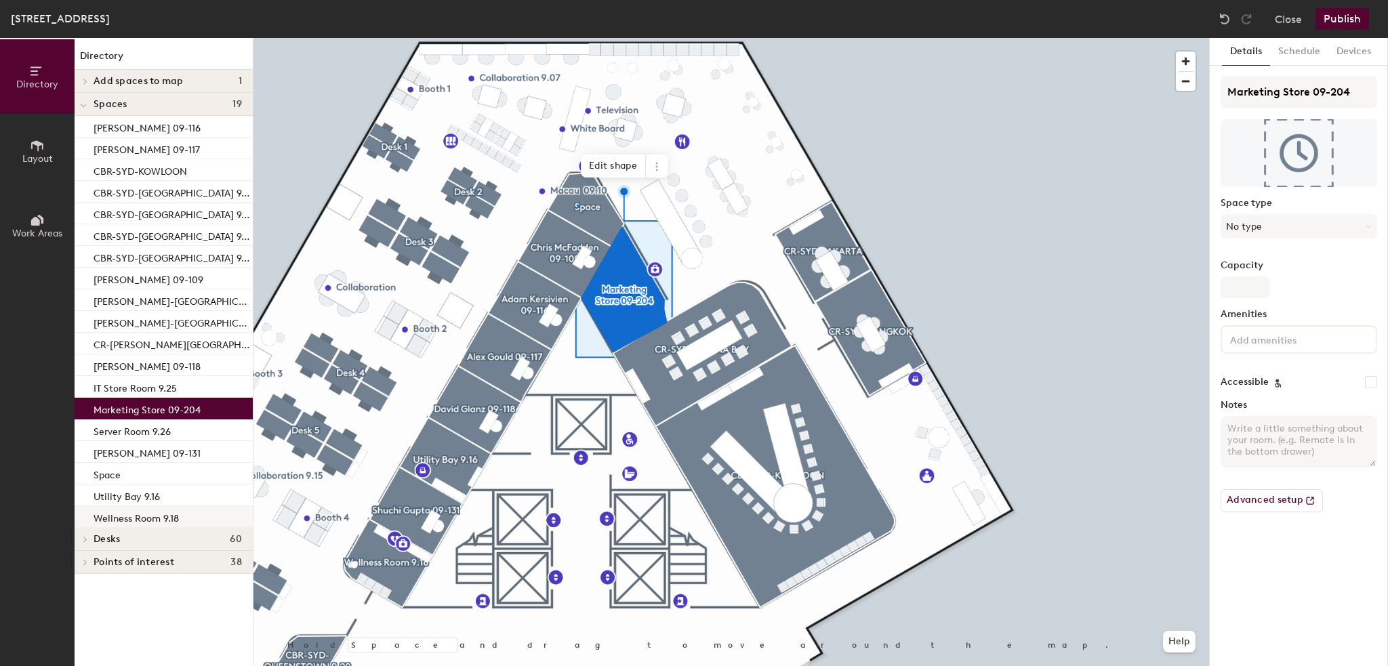
click at [578, 38] on div at bounding box center [732, 38] width 956 height 0
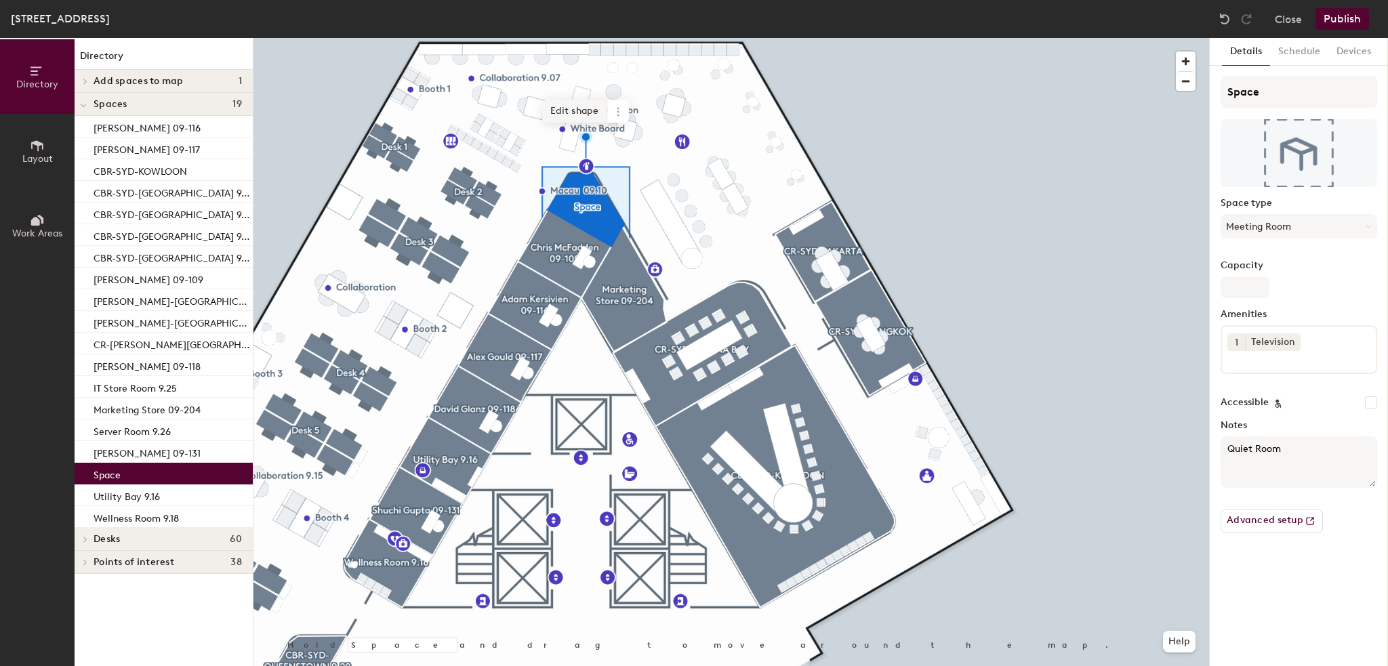
click at [553, 110] on span "Edit shape" at bounding box center [574, 111] width 65 height 23
click at [607, 142] on span "Done" at bounding box center [612, 141] width 40 height 23
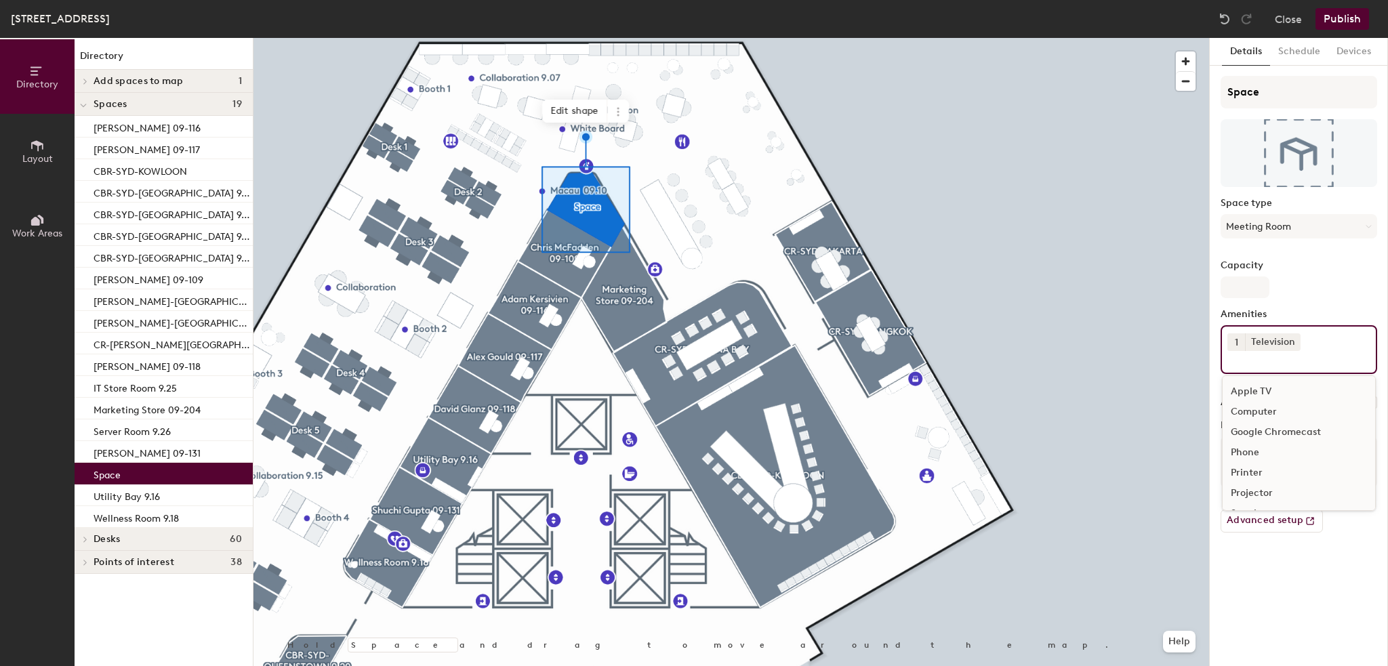
click at [1277, 365] on input at bounding box center [1289, 359] width 122 height 16
click at [1259, 472] on div "Video Conferencing" at bounding box center [1299, 474] width 153 height 20
click at [1251, 489] on div "Speakers" at bounding box center [1299, 495] width 153 height 20
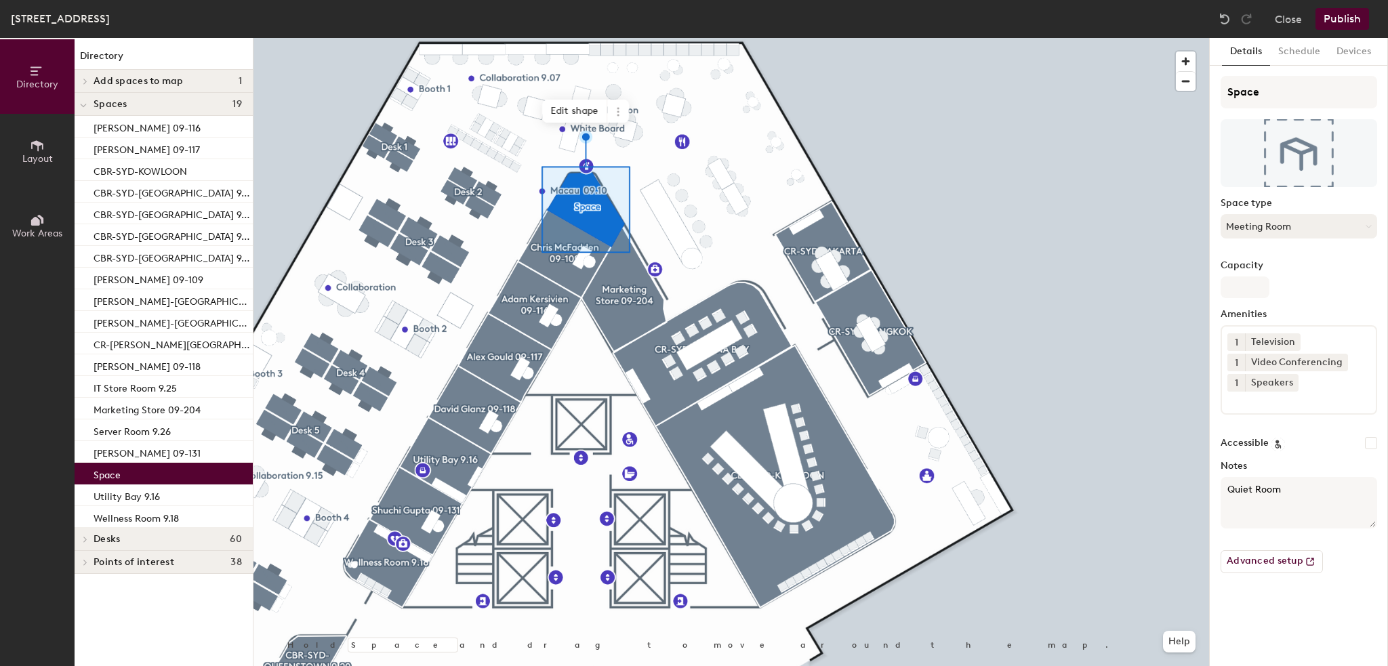
click at [1275, 222] on button "Meeting Room" at bounding box center [1299, 226] width 157 height 24
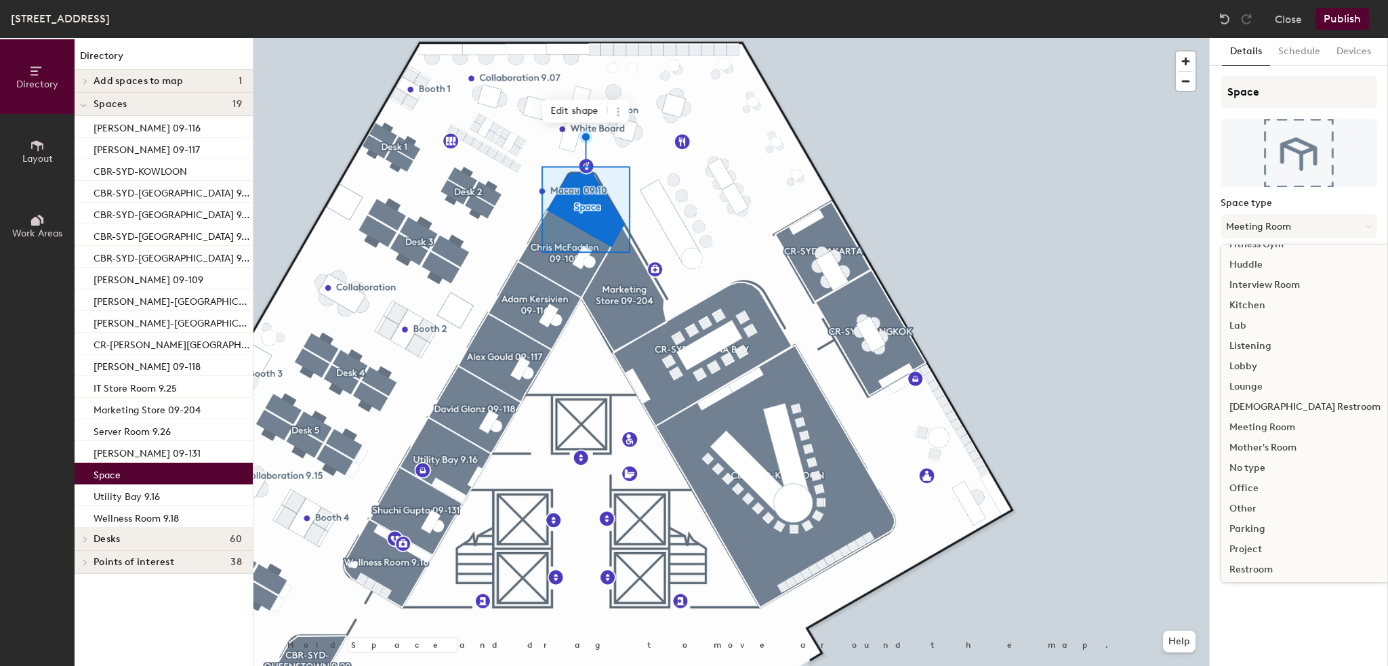
scroll to position [203, 0]
click at [1269, 420] on div "Meeting Room" at bounding box center [1304, 423] width 167 height 20
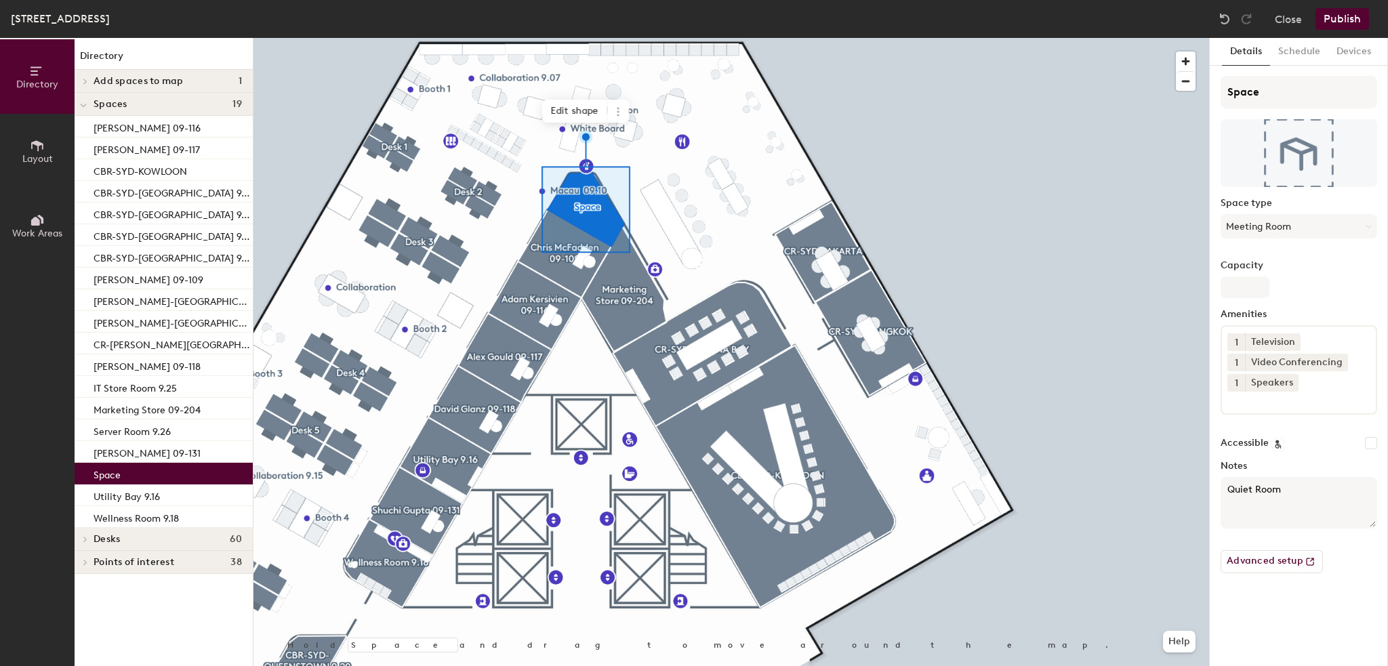
click at [1330, 26] on button "Publish" at bounding box center [1343, 19] width 54 height 22
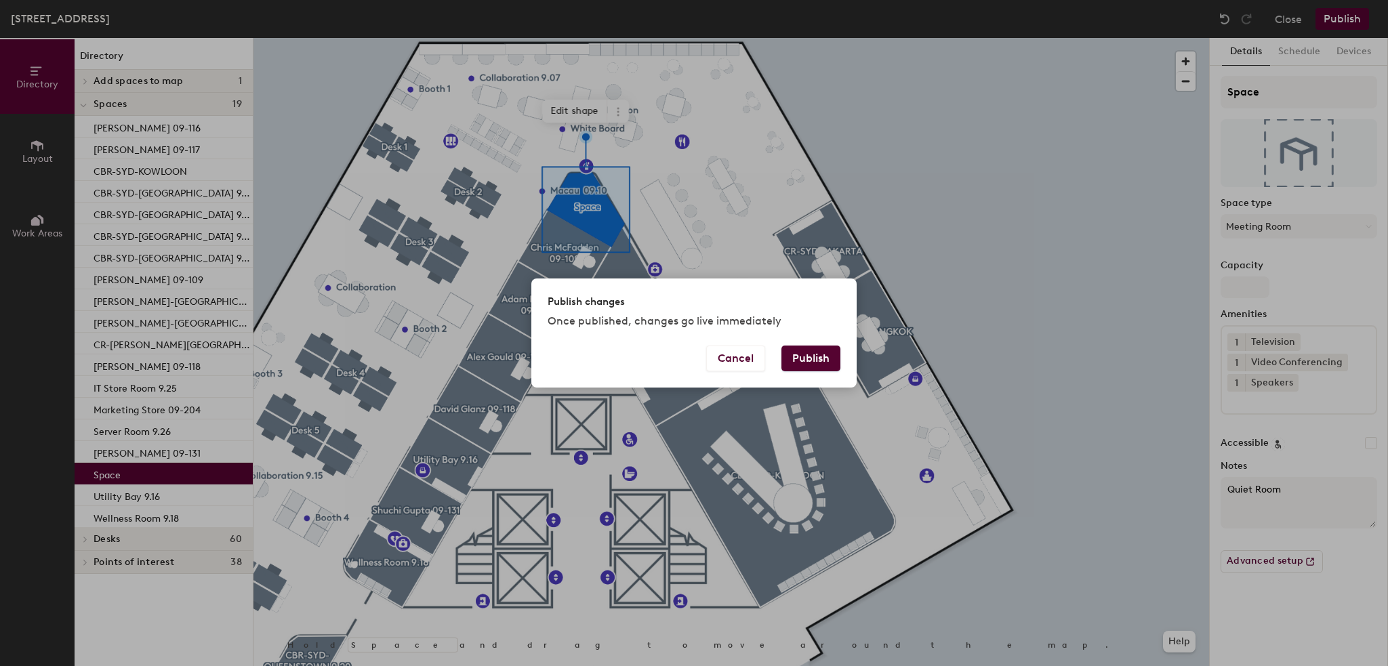
click at [816, 361] on button "Publish" at bounding box center [811, 359] width 59 height 26
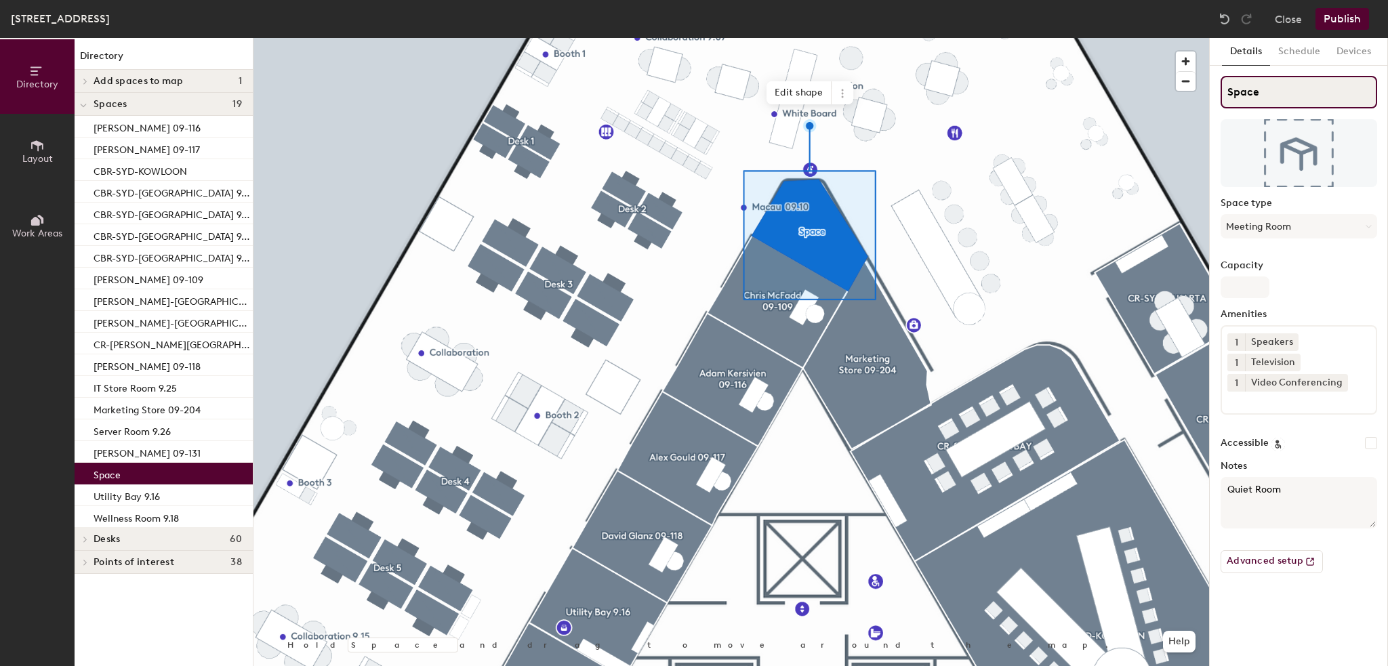
click at [1179, 92] on div "Directory Layout Work Areas Directory Add spaces to map 1 [PERSON_NAME]-[GEOGRA…" at bounding box center [694, 352] width 1388 height 628
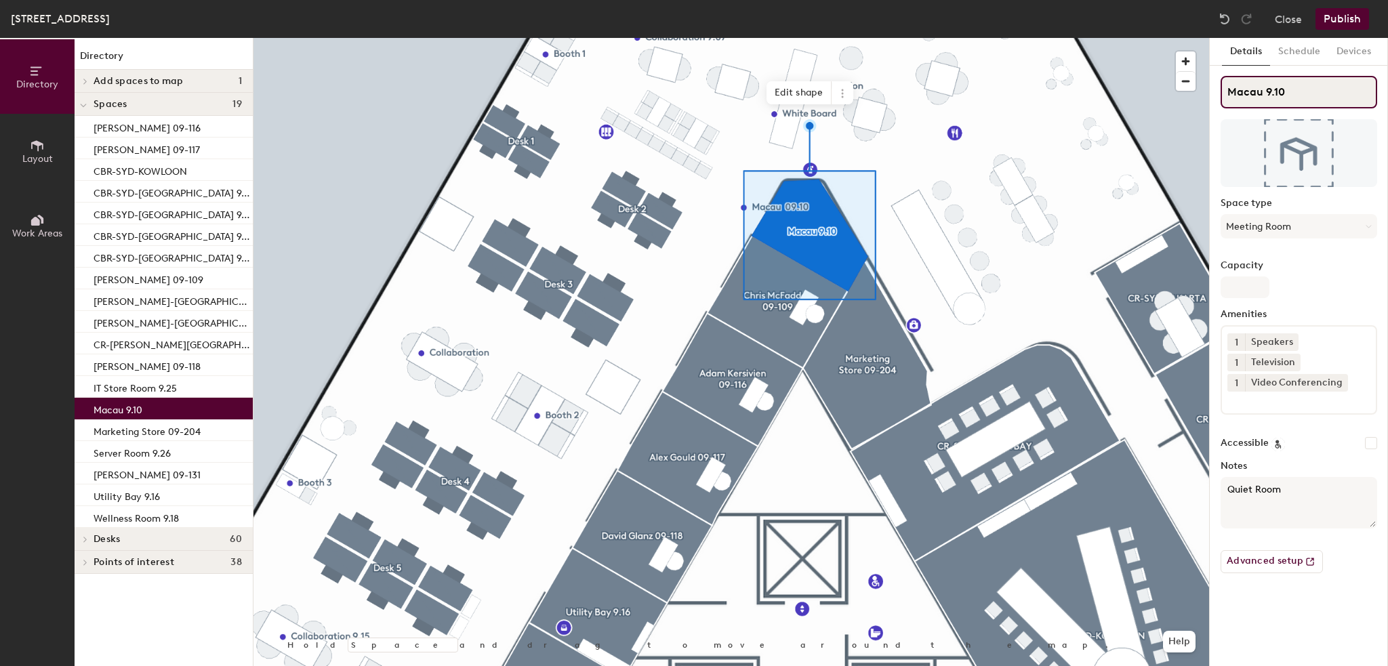
type input "Macau 9.10"
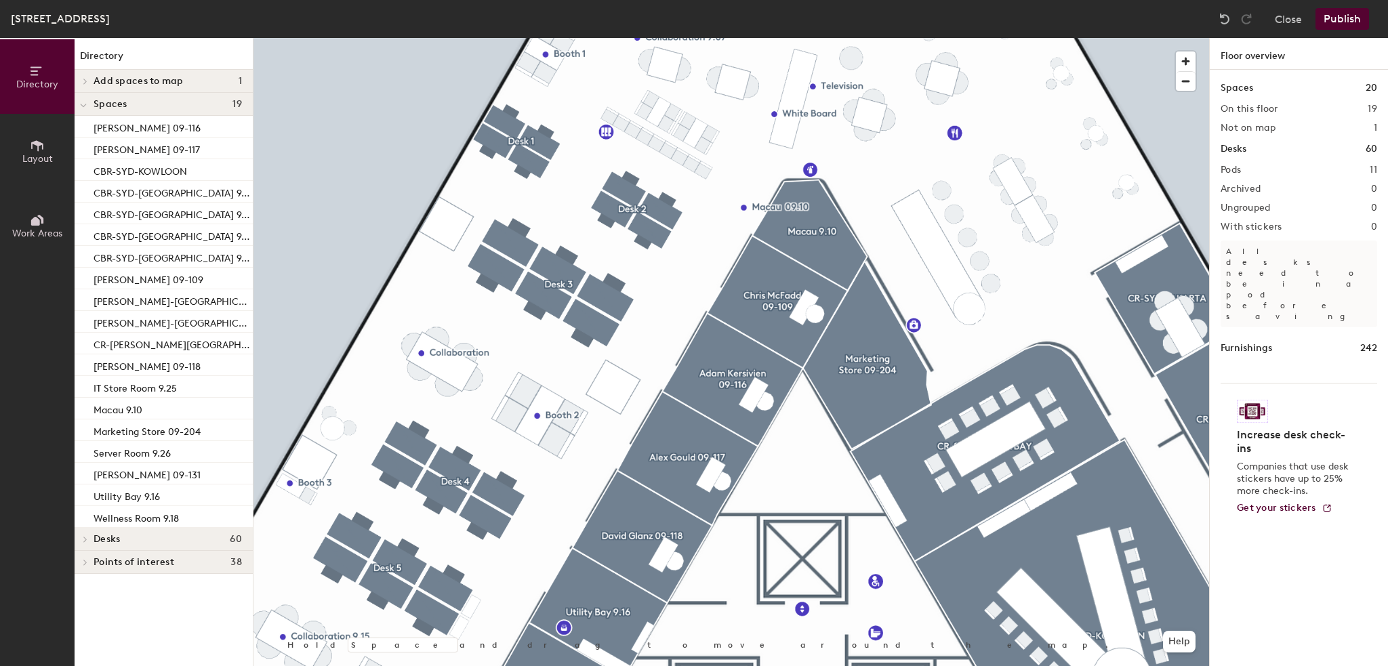
drag, startPoint x: 1297, startPoint y: 87, endPoint x: 1218, endPoint y: 403, distance: 326.2
click at [743, 38] on div at bounding box center [732, 38] width 956 height 0
click at [775, 235] on span "Delete" at bounding box center [790, 237] width 47 height 23
click at [1324, 24] on button "Publish" at bounding box center [1343, 19] width 54 height 22
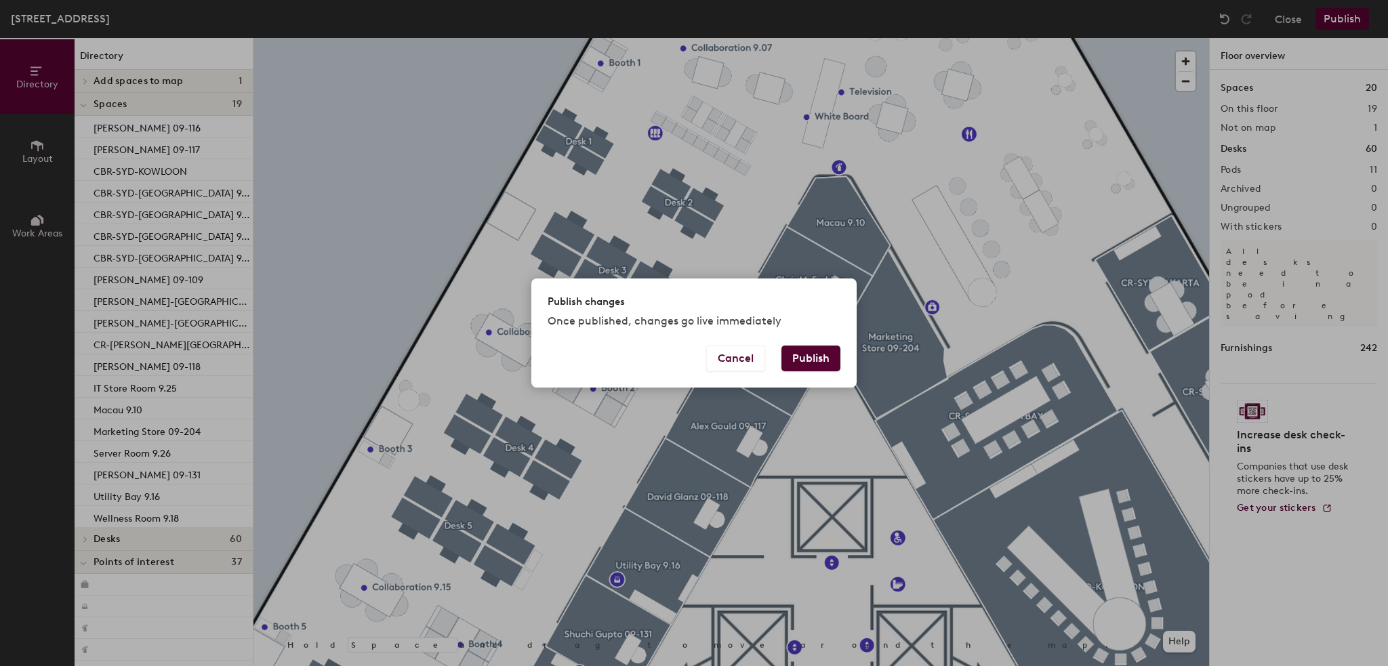
click at [820, 357] on button "Publish" at bounding box center [811, 359] width 59 height 26
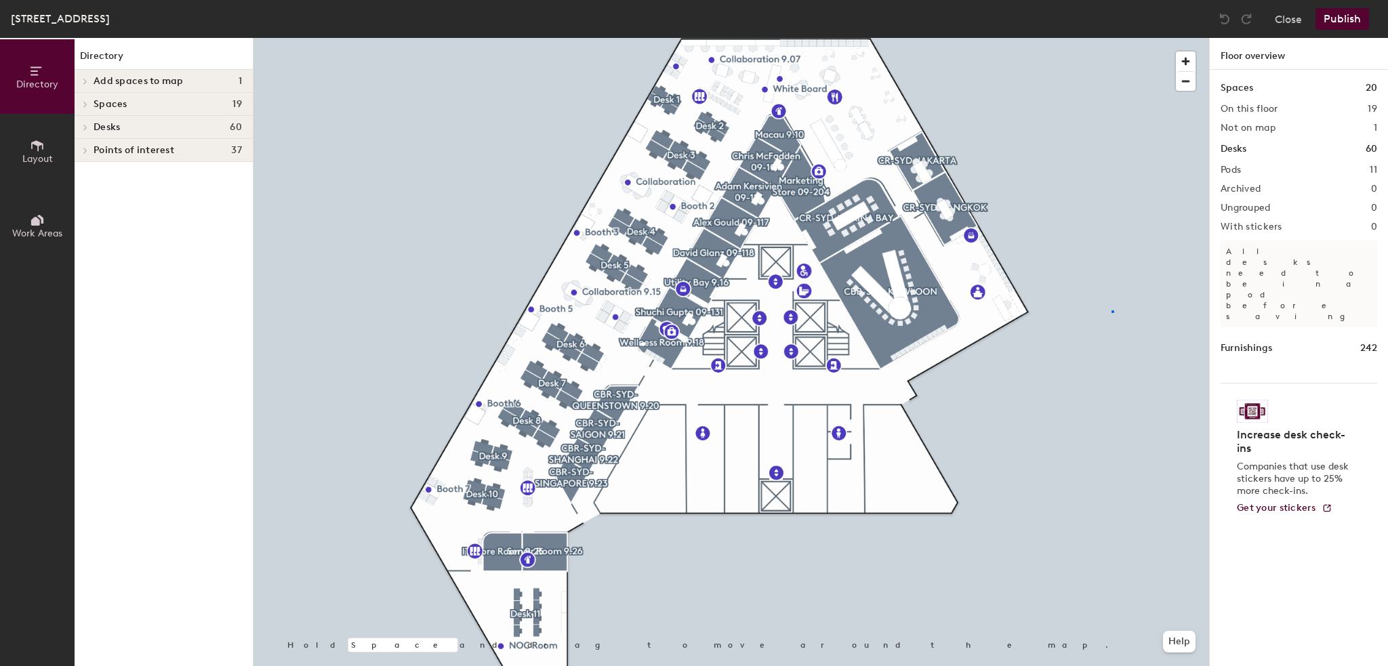
click at [1112, 38] on div at bounding box center [732, 38] width 956 height 0
click at [1329, 15] on button "Publish" at bounding box center [1343, 19] width 54 height 22
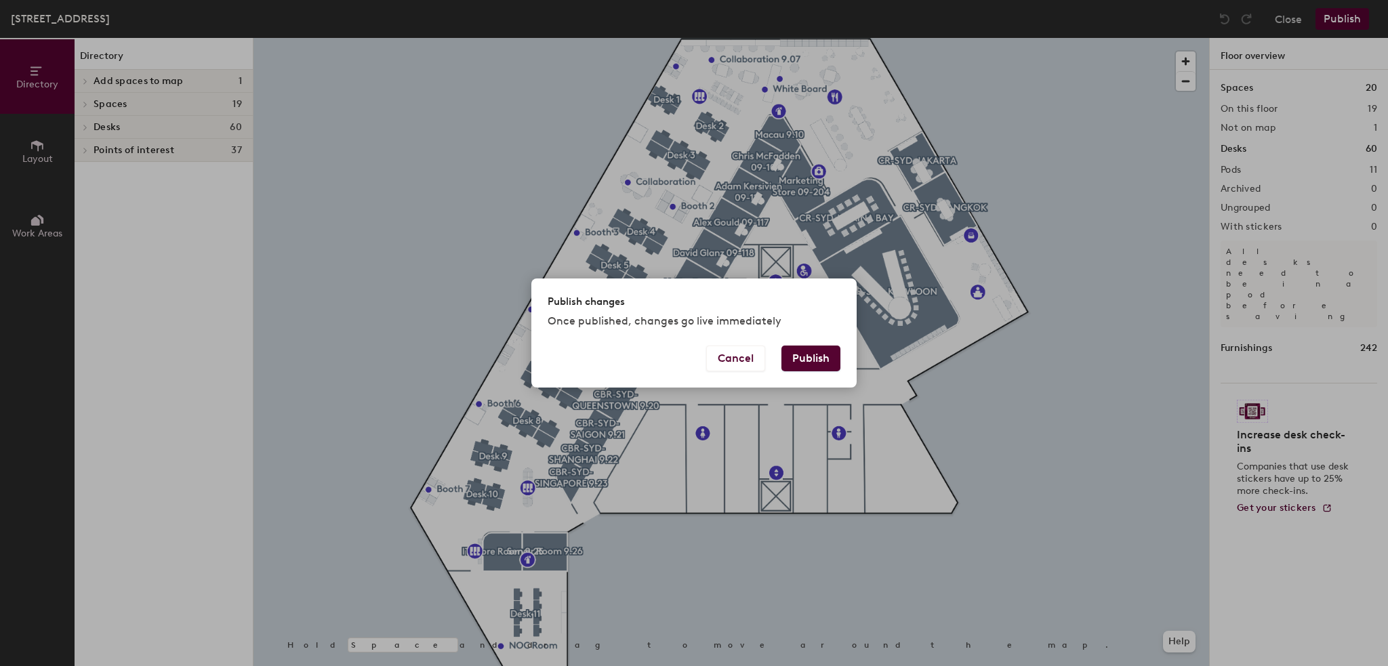
click at [808, 353] on button "Publish" at bounding box center [811, 359] width 59 height 26
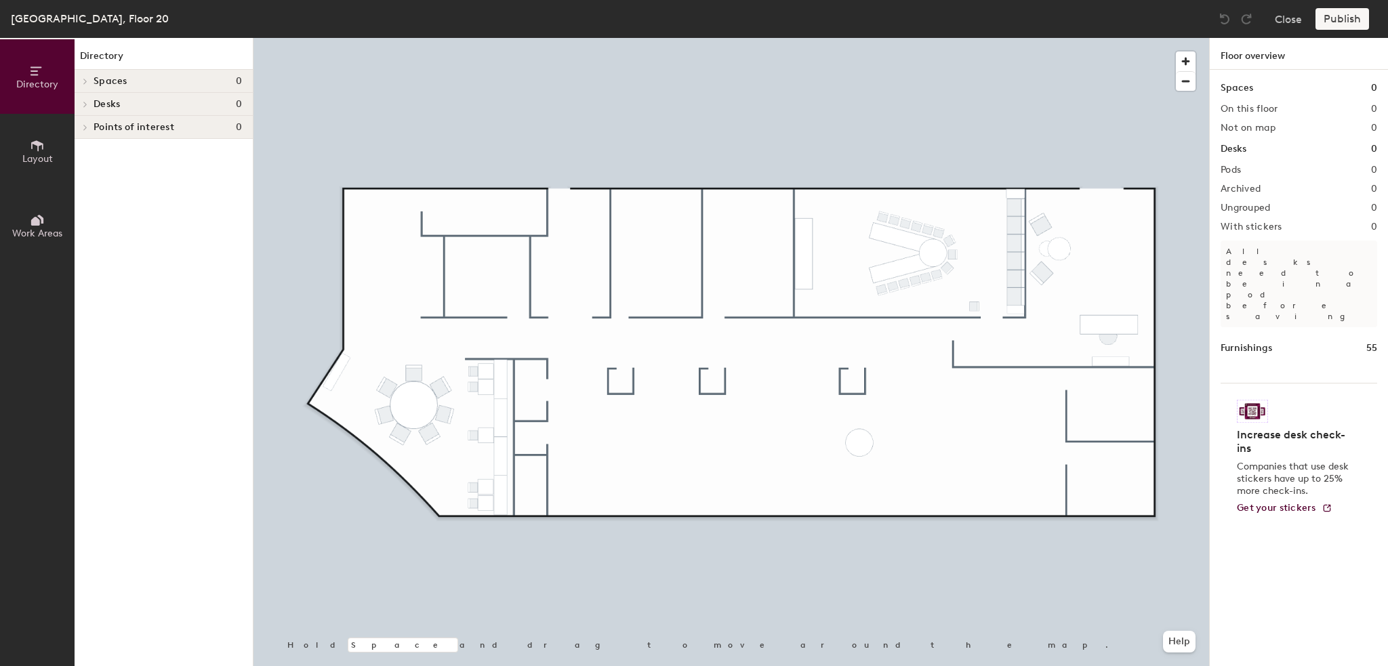
click at [186, 266] on div "Directory Spaces 0 Desks 0 Points of interest 0" at bounding box center [164, 352] width 178 height 628
click at [33, 157] on span "Layout" at bounding box center [37, 159] width 31 height 12
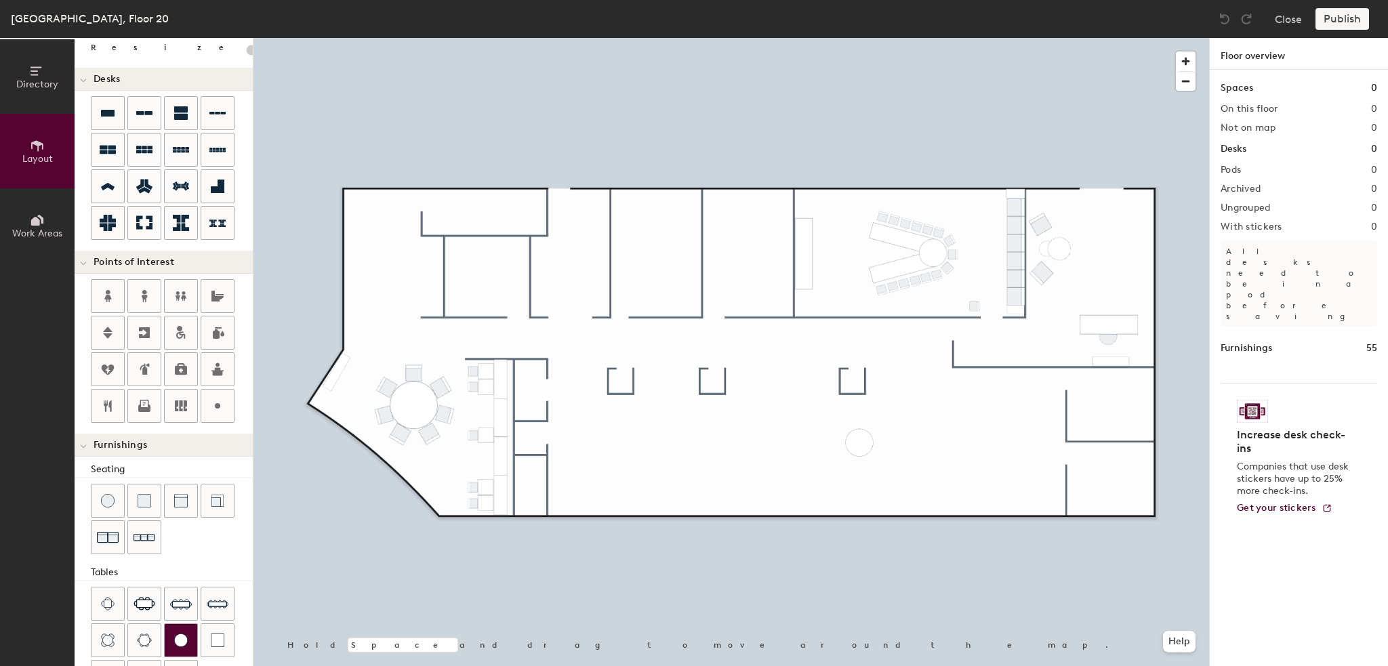
scroll to position [184, 0]
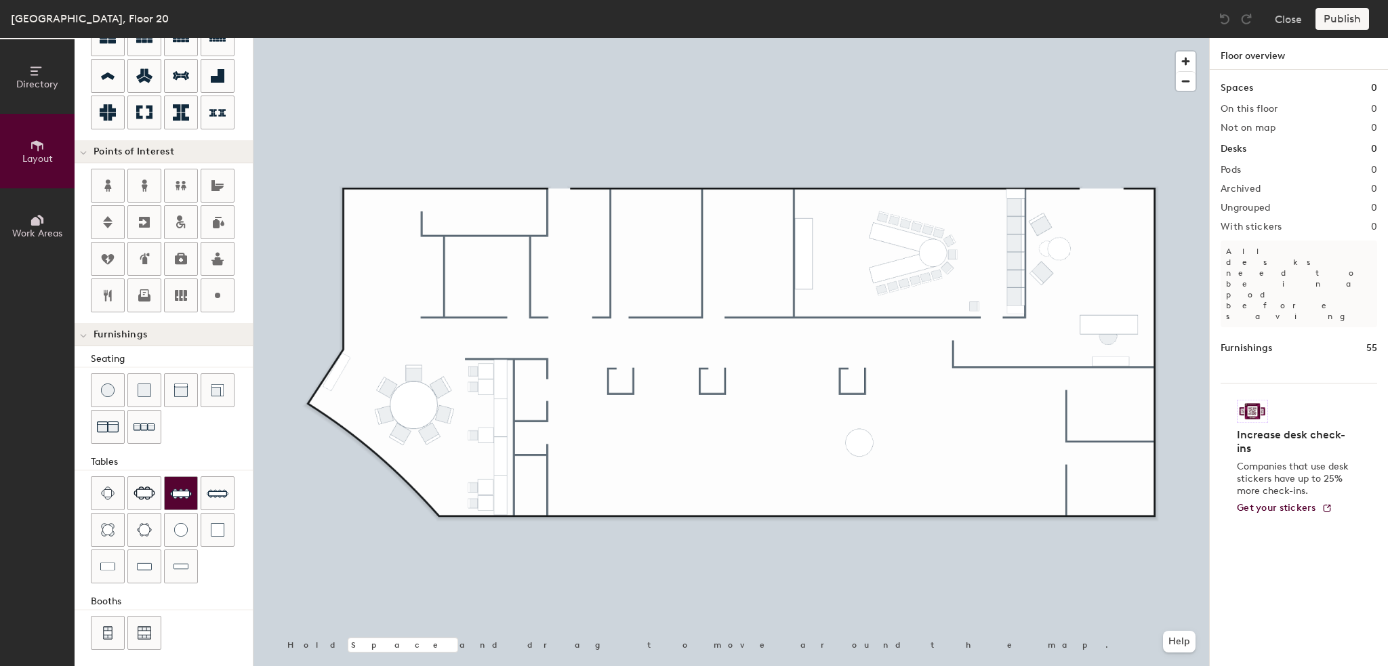
drag, startPoint x: 106, startPoint y: 565, endPoint x: 190, endPoint y: 486, distance: 115.6
click at [106, 563] on img at bounding box center [107, 567] width 15 height 14
click at [114, 550] on div at bounding box center [108, 566] width 33 height 33
click at [1287, 13] on button "Close" at bounding box center [1288, 19] width 27 height 22
